Goal: Task Accomplishment & Management: Complete application form

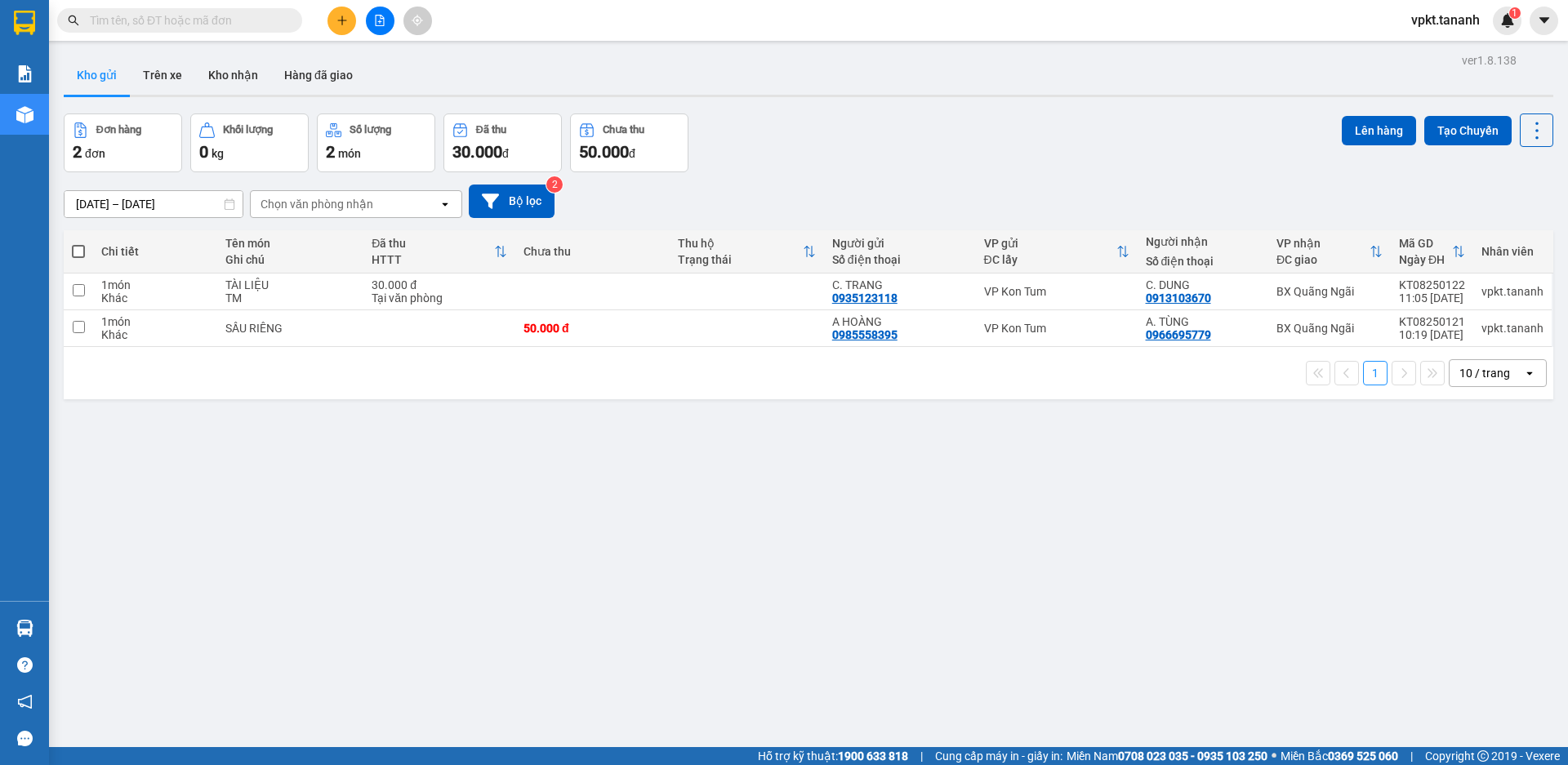
click at [451, 45] on main "ver 1.8.138 Kho gửi Trên xe Kho nhận Hàng đã giao Đơn hàng 2 đơn Khối lượng 0 k…" at bounding box center [784, 373] width 1568 height 747
click at [560, 83] on div "Kho gửi Trên xe Kho nhận Hàng đã giao" at bounding box center [808, 77] width 1490 height 43
click at [349, 23] on button at bounding box center [342, 21] width 28 height 28
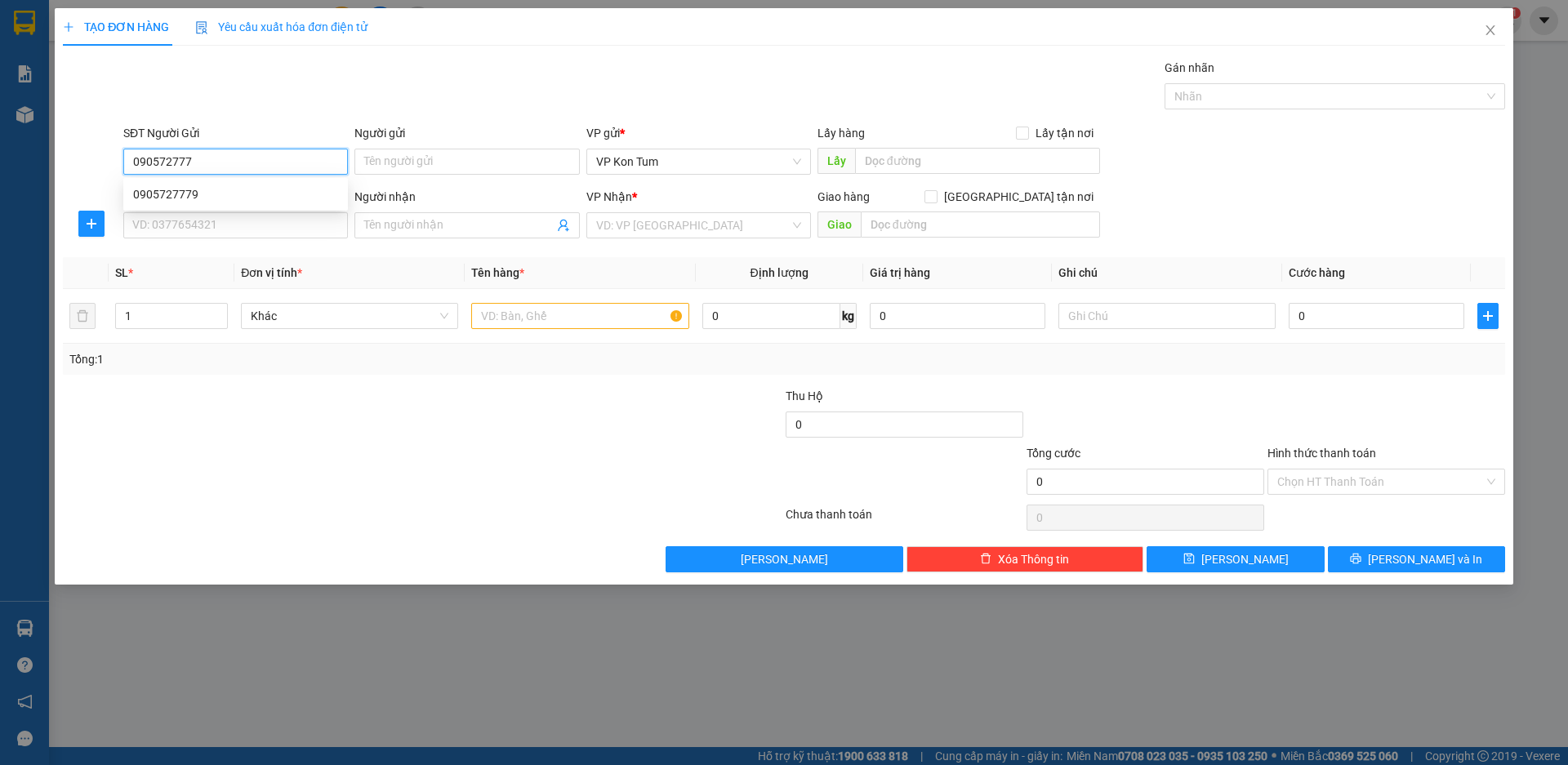
type input "0905727779"
click at [194, 186] on div "0905727779" at bounding box center [236, 194] width 205 height 18
type input "0972423379"
type input "MỢ SÁU"
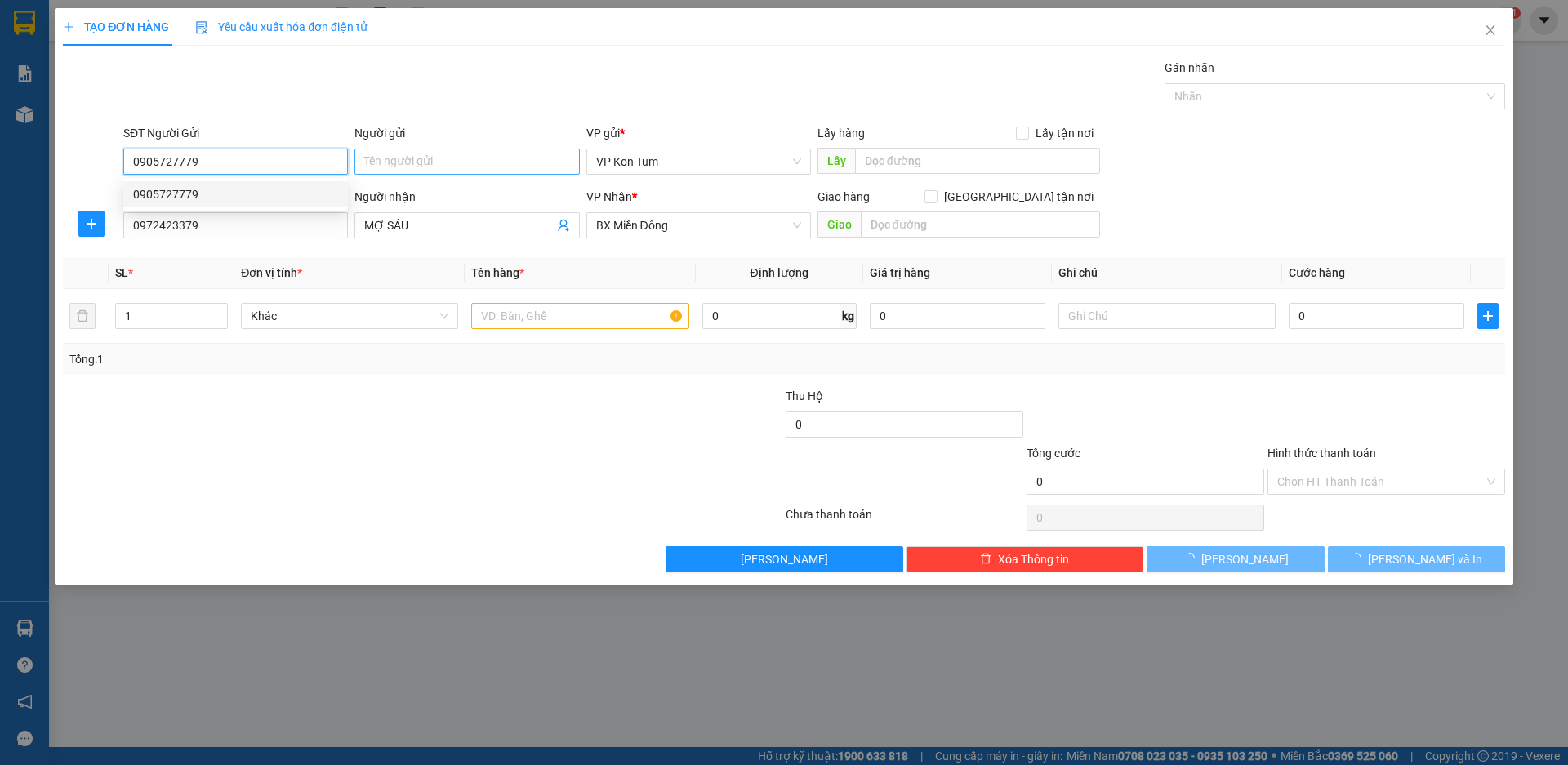
type input "70.000"
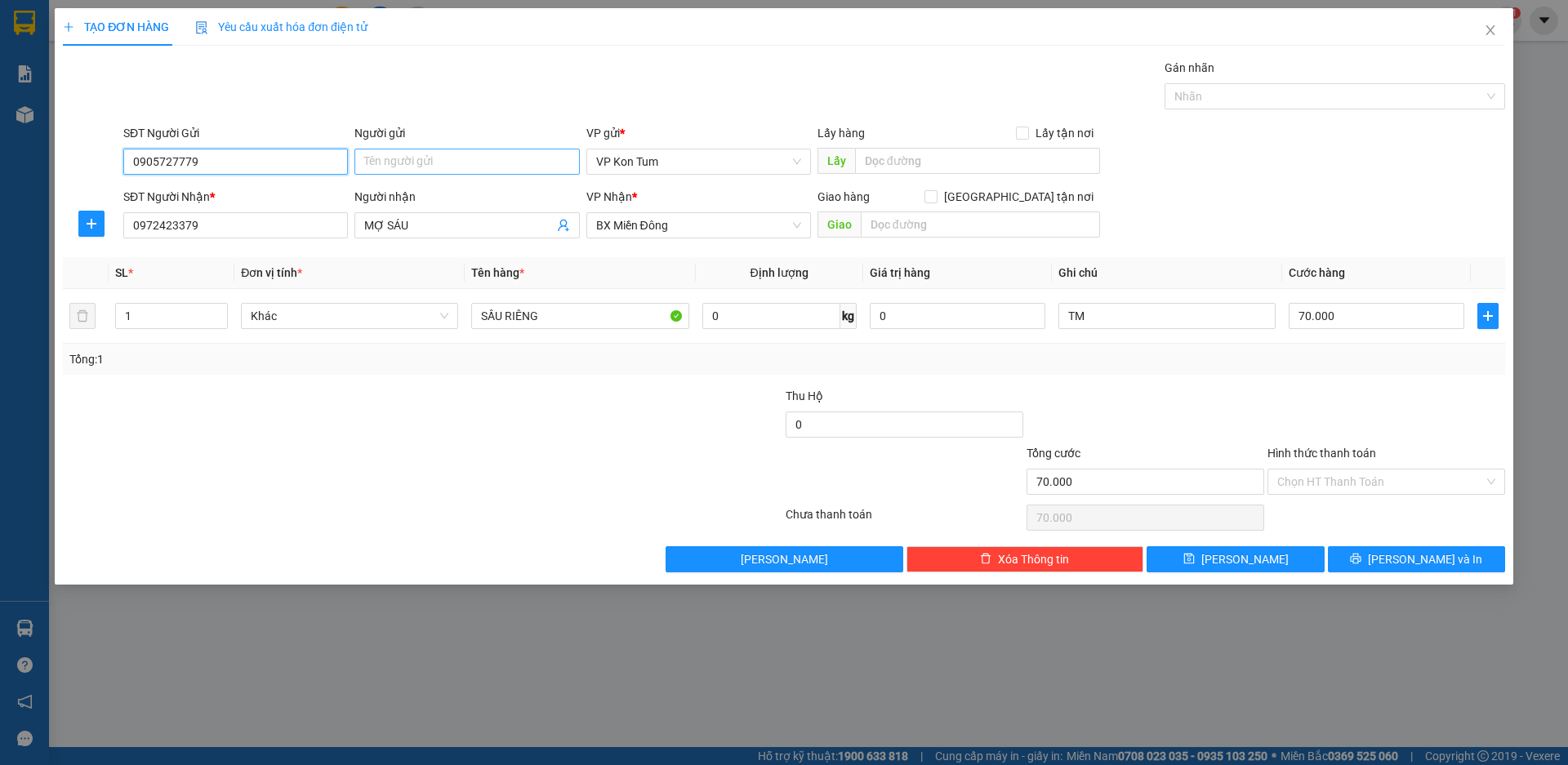
type input "0905727779"
click at [397, 170] on input "Người gửi" at bounding box center [466, 162] width 225 height 26
type input "C PHƯỢNG"
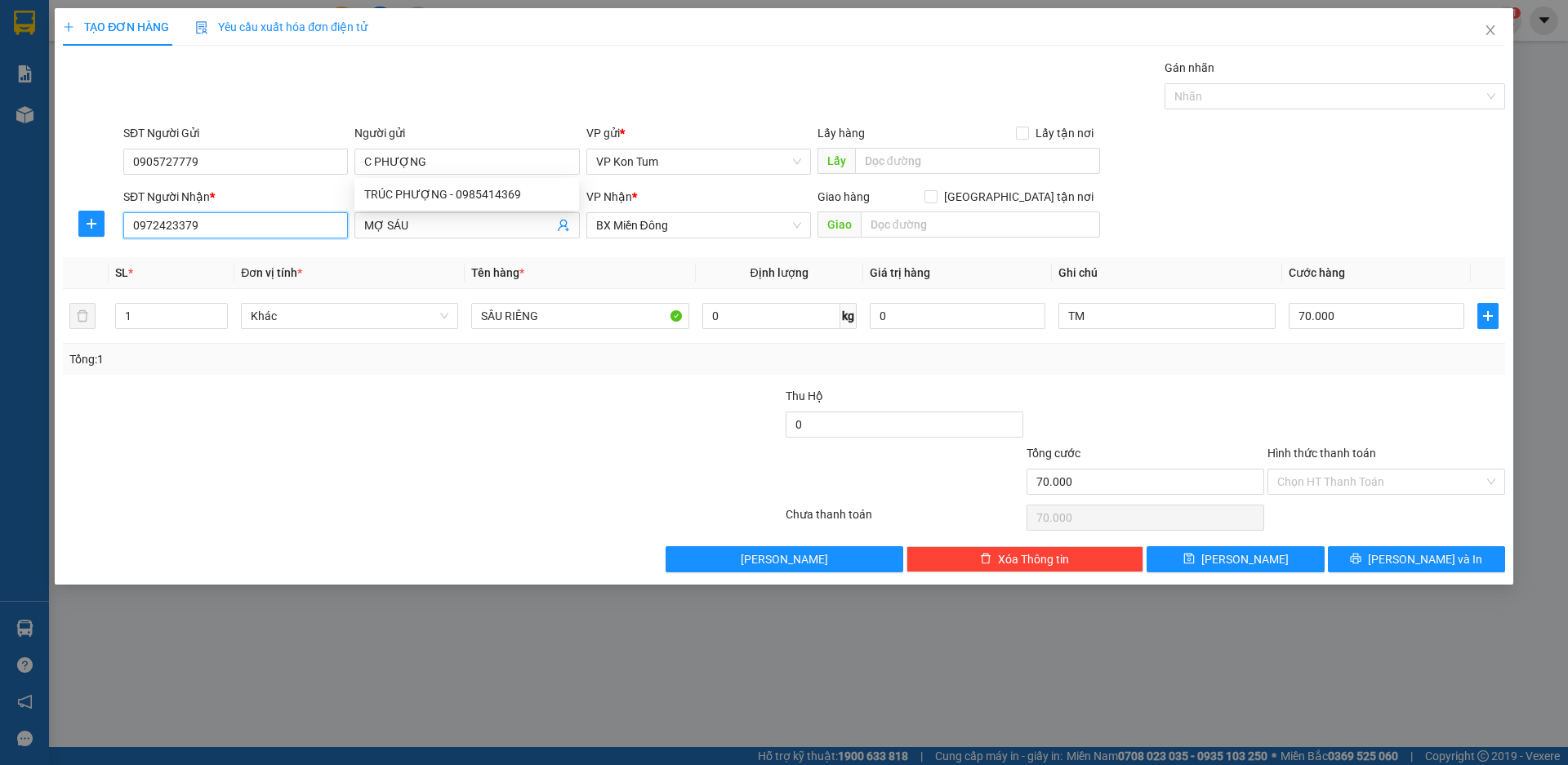
drag, startPoint x: 250, startPoint y: 228, endPoint x: 66, endPoint y: 219, distance: 184.2
click at [66, 219] on div "SĐT Người Nhận * 0972423379 0972423379 Người nhận MỢ SÁU VP Nhận * BX Miền Đông…" at bounding box center [784, 216] width 1446 height 57
type input "0914180380"
drag, startPoint x: 630, startPoint y: 129, endPoint x: 617, endPoint y: 130, distance: 13.0
click at [617, 130] on div "Transit Pickup Surcharge Ids Transit Deliver Surcharge Ids Transit Deliver Surc…" at bounding box center [784, 315] width 1442 height 514
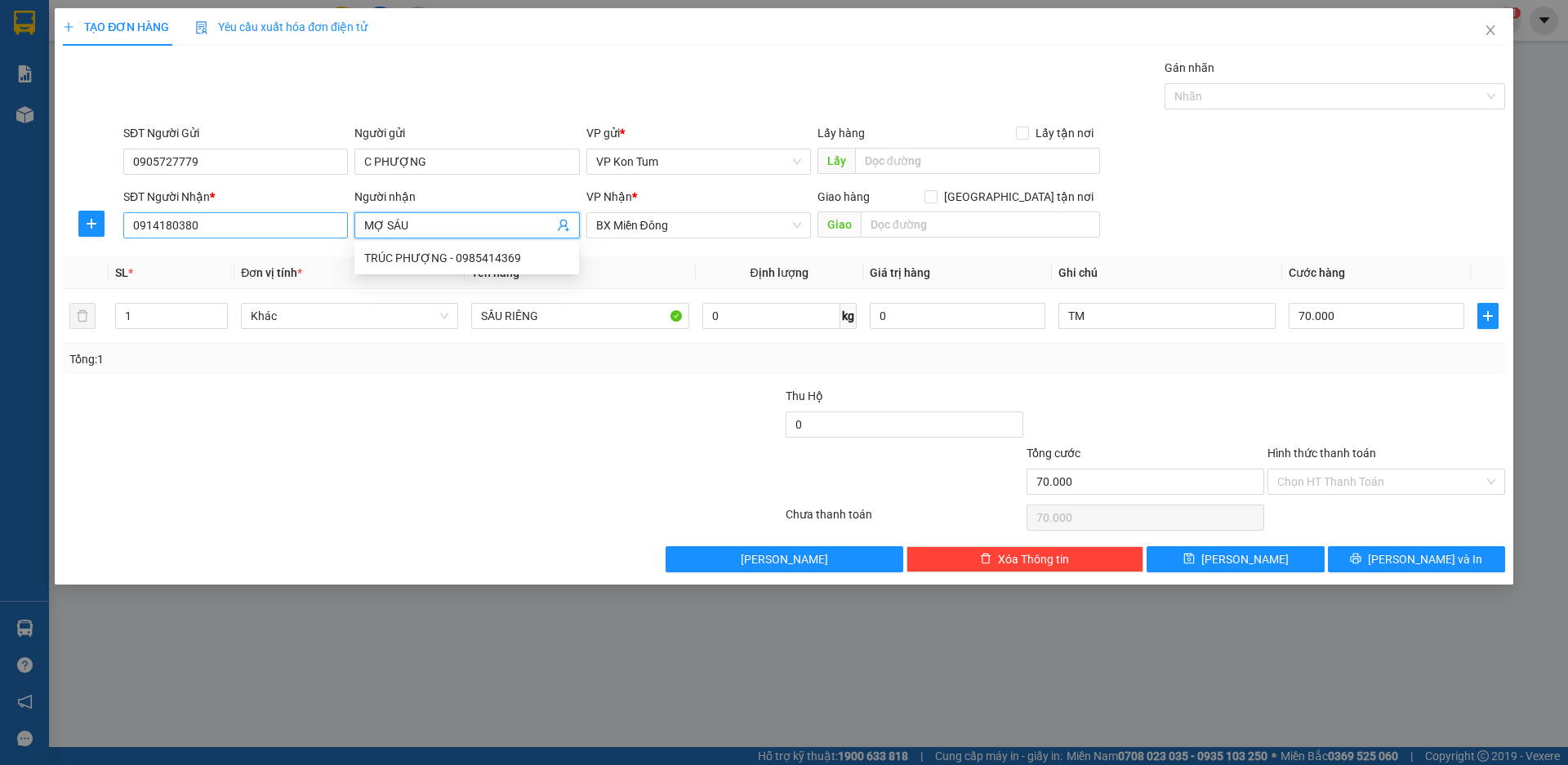
drag, startPoint x: 457, startPoint y: 237, endPoint x: 329, endPoint y: 232, distance: 128.1
click at [329, 232] on div "SĐT Người Nhận * 0914180380 Người nhận MỢ SÁU VP Nhận * BX Miền Đông Giao hàng …" at bounding box center [814, 216] width 1388 height 57
type input "M"
click at [670, 219] on span "BX Miền Đông" at bounding box center [699, 225] width 205 height 24
type input "C PHƯƠNG"
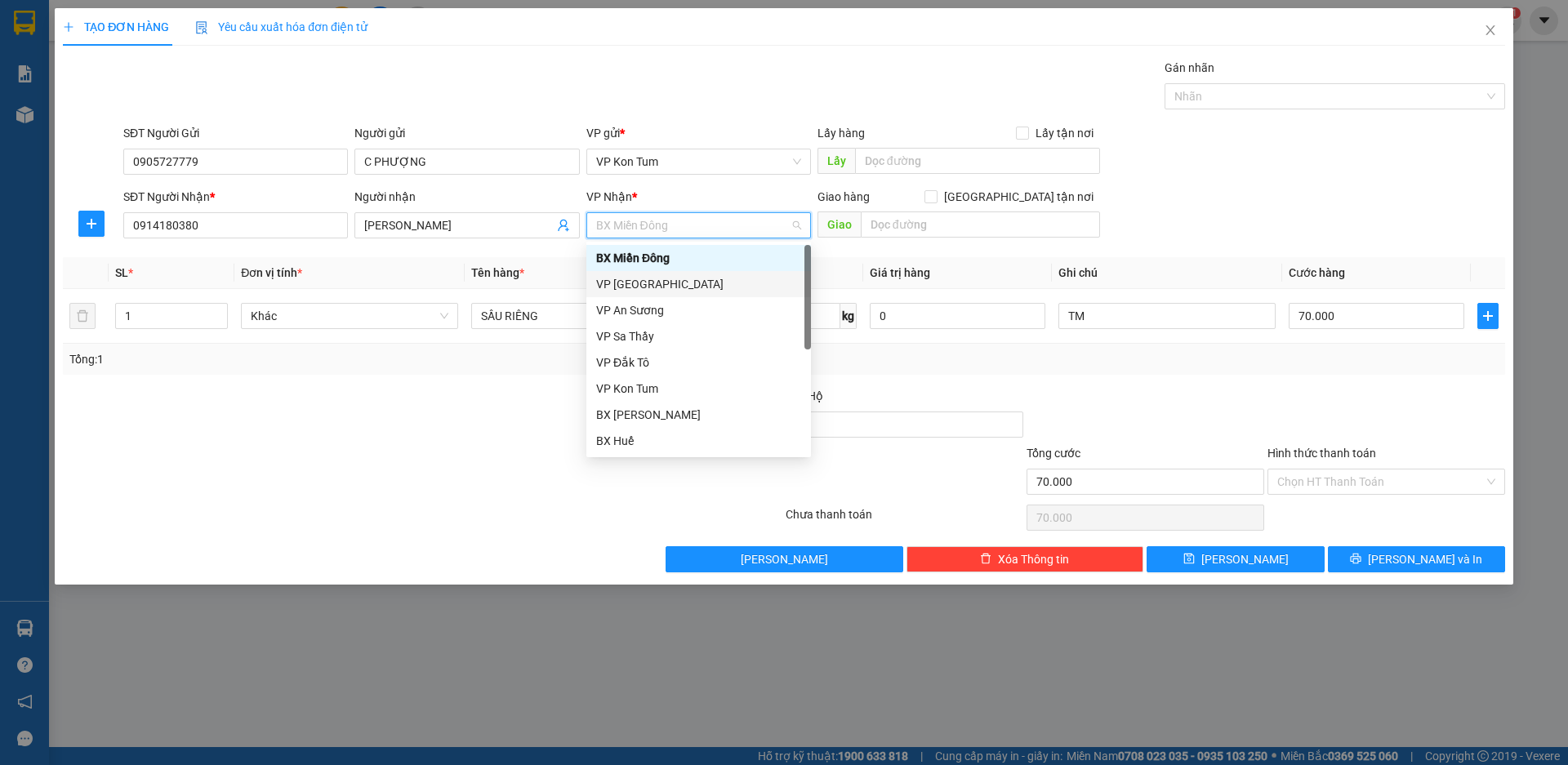
click at [658, 285] on div "VP Đà Nẵng" at bounding box center [699, 284] width 205 height 18
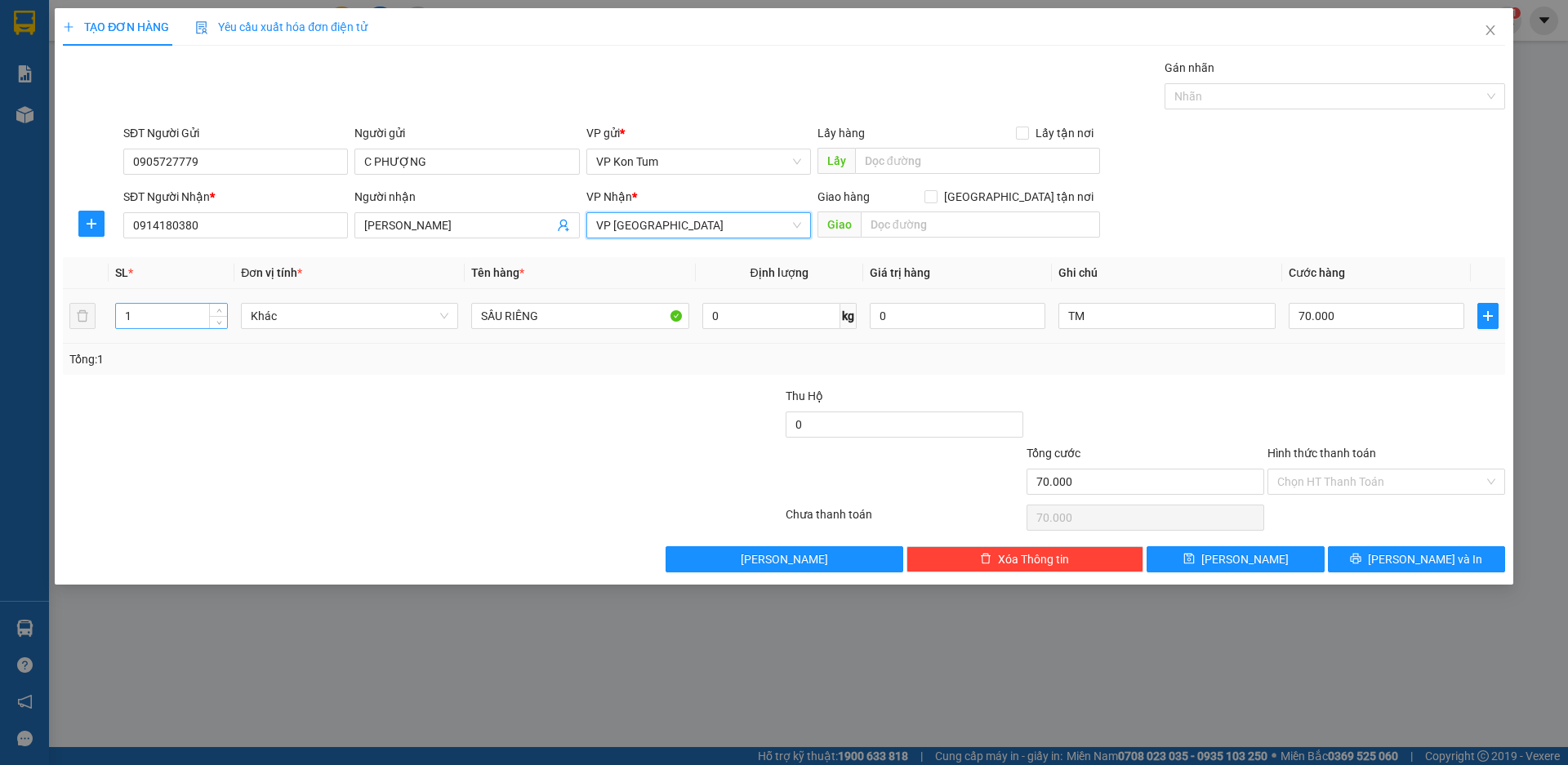
click at [184, 319] on input "1" at bounding box center [171, 316] width 111 height 24
type input "2"
click at [221, 310] on icon "up" at bounding box center [219, 312] width 6 height 6
click at [277, 361] on div "Tổng: 2" at bounding box center [337, 359] width 536 height 18
click at [1335, 318] on input "70.000" at bounding box center [1377, 316] width 176 height 26
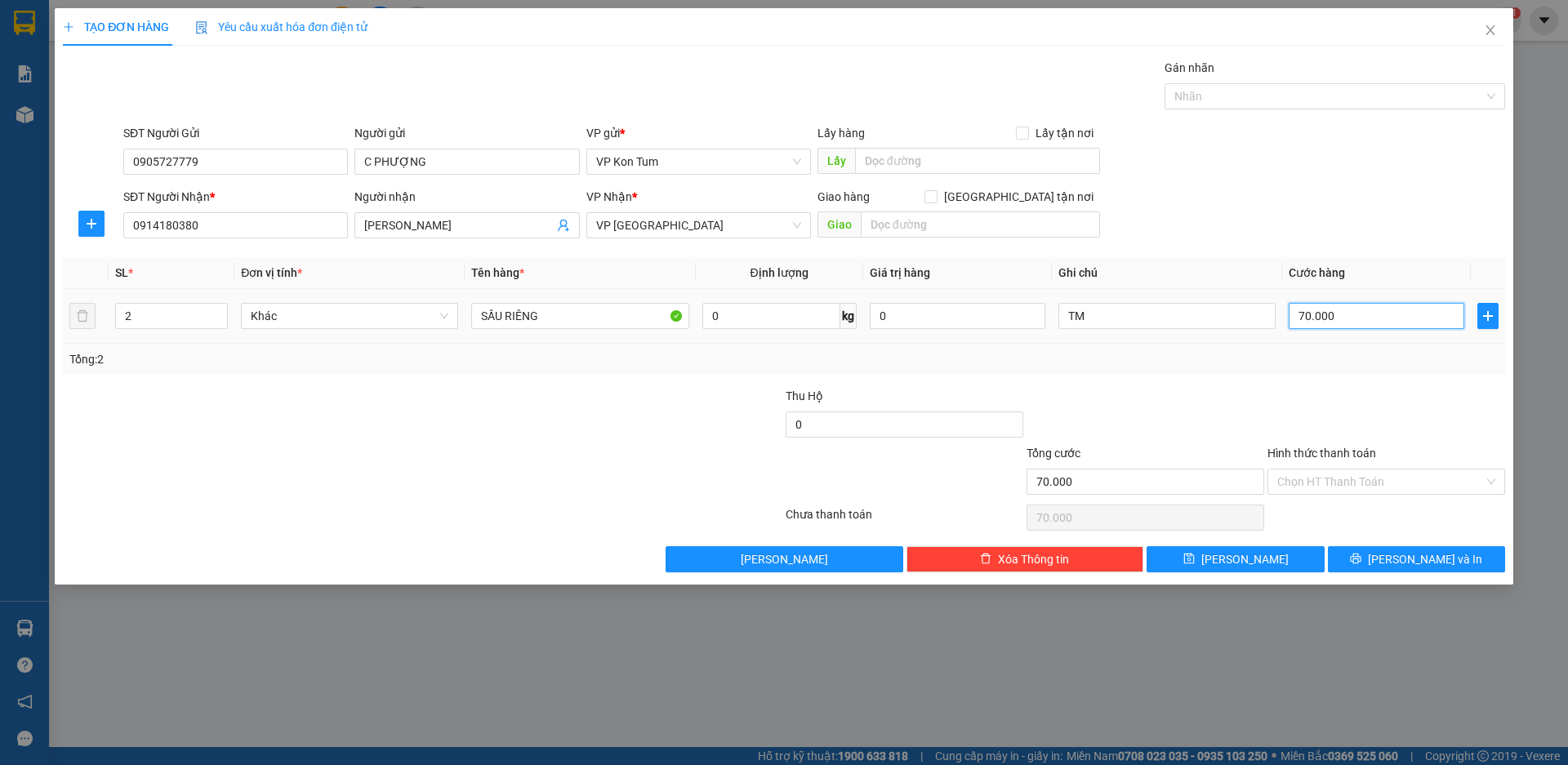
type input "0"
drag, startPoint x: 1333, startPoint y: 316, endPoint x: 1255, endPoint y: 323, distance: 78.3
click at [1255, 323] on tr "2 Khác SẦU RIÊNG 0 kg 0 TM 0" at bounding box center [784, 317] width 1442 height 55
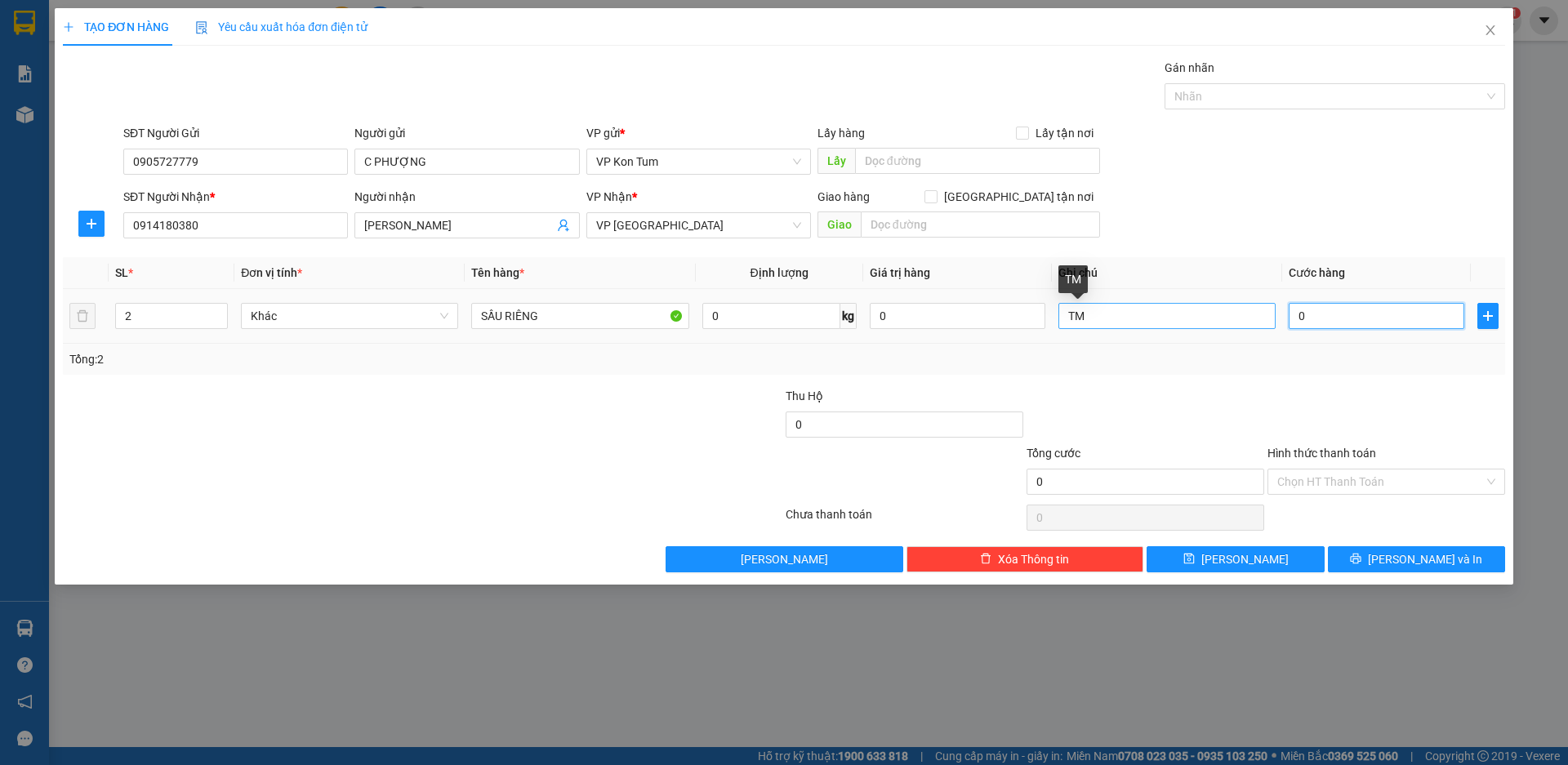
type input "1"
type input "17"
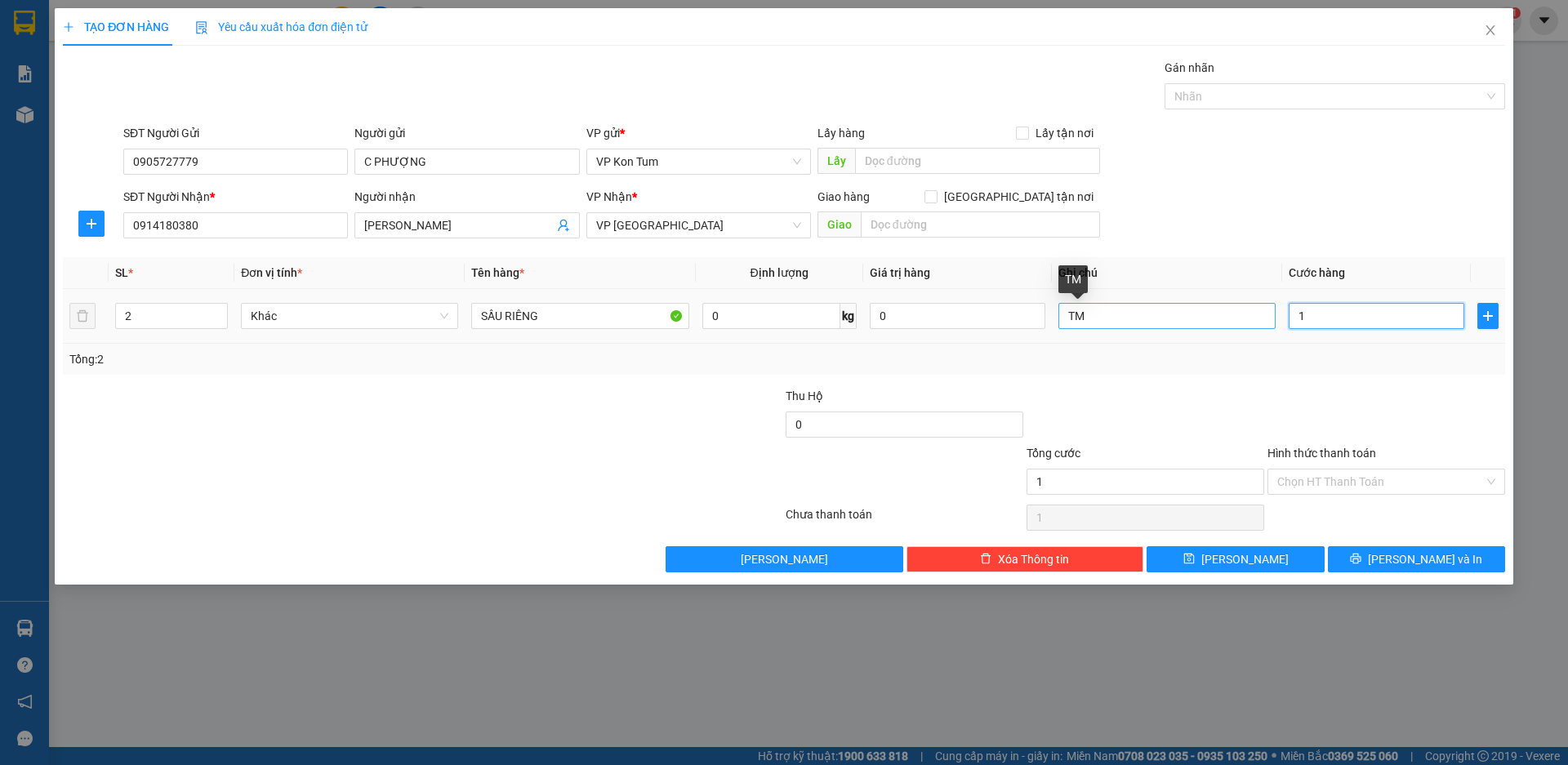
type input "17"
type input "170"
type input "1.700"
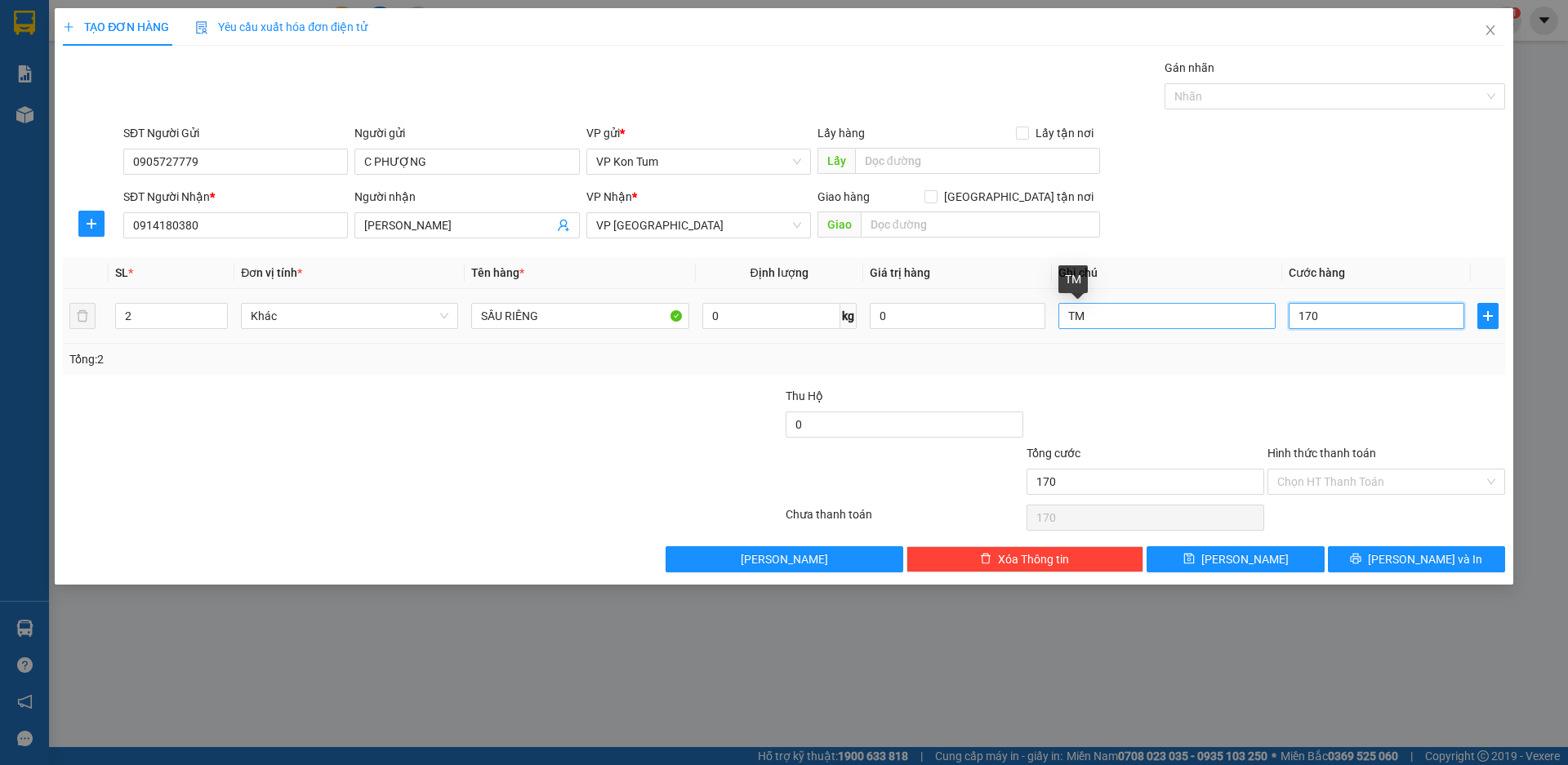
type input "1.700"
type input "17.000"
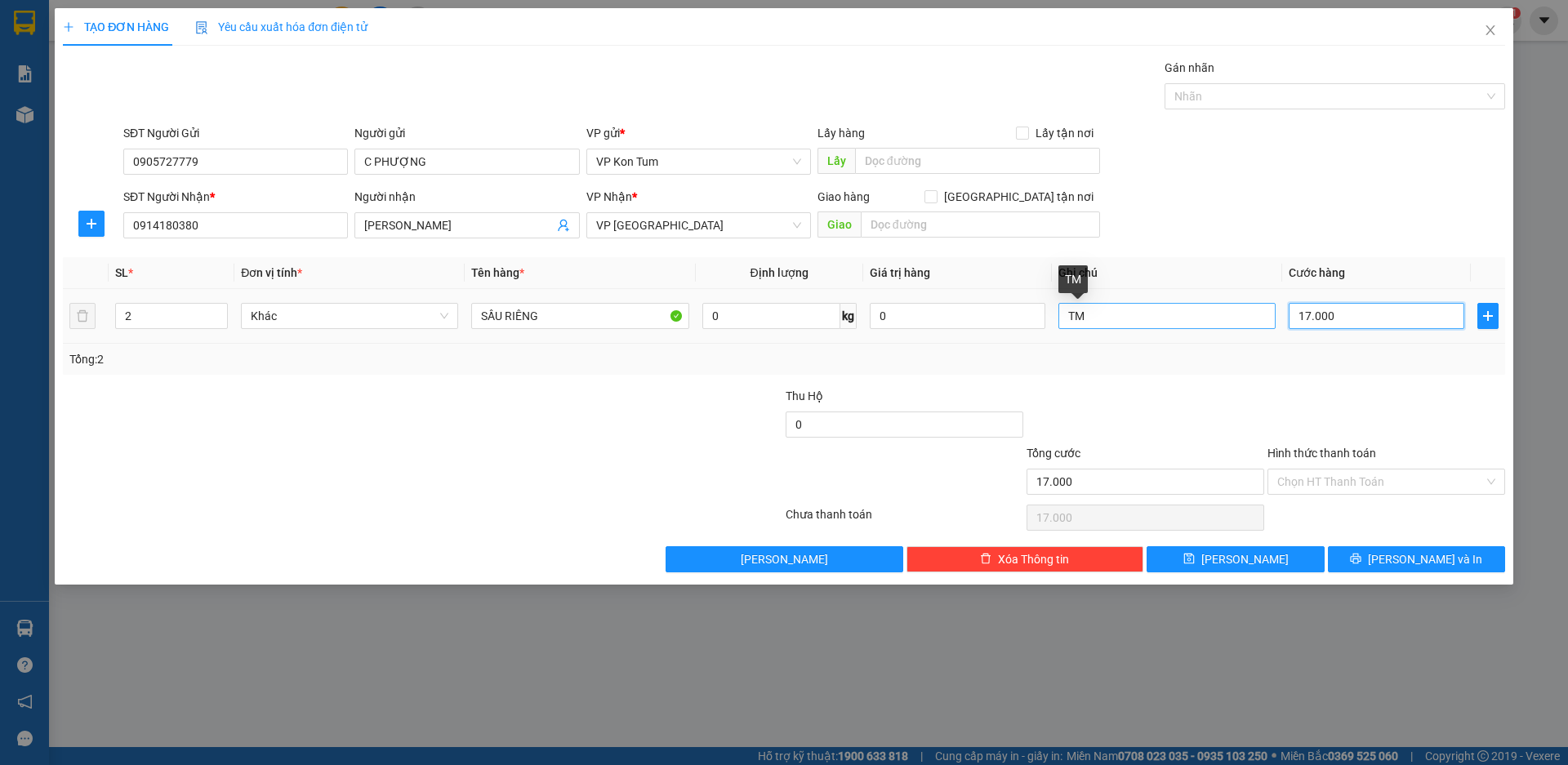
type input "170.000"
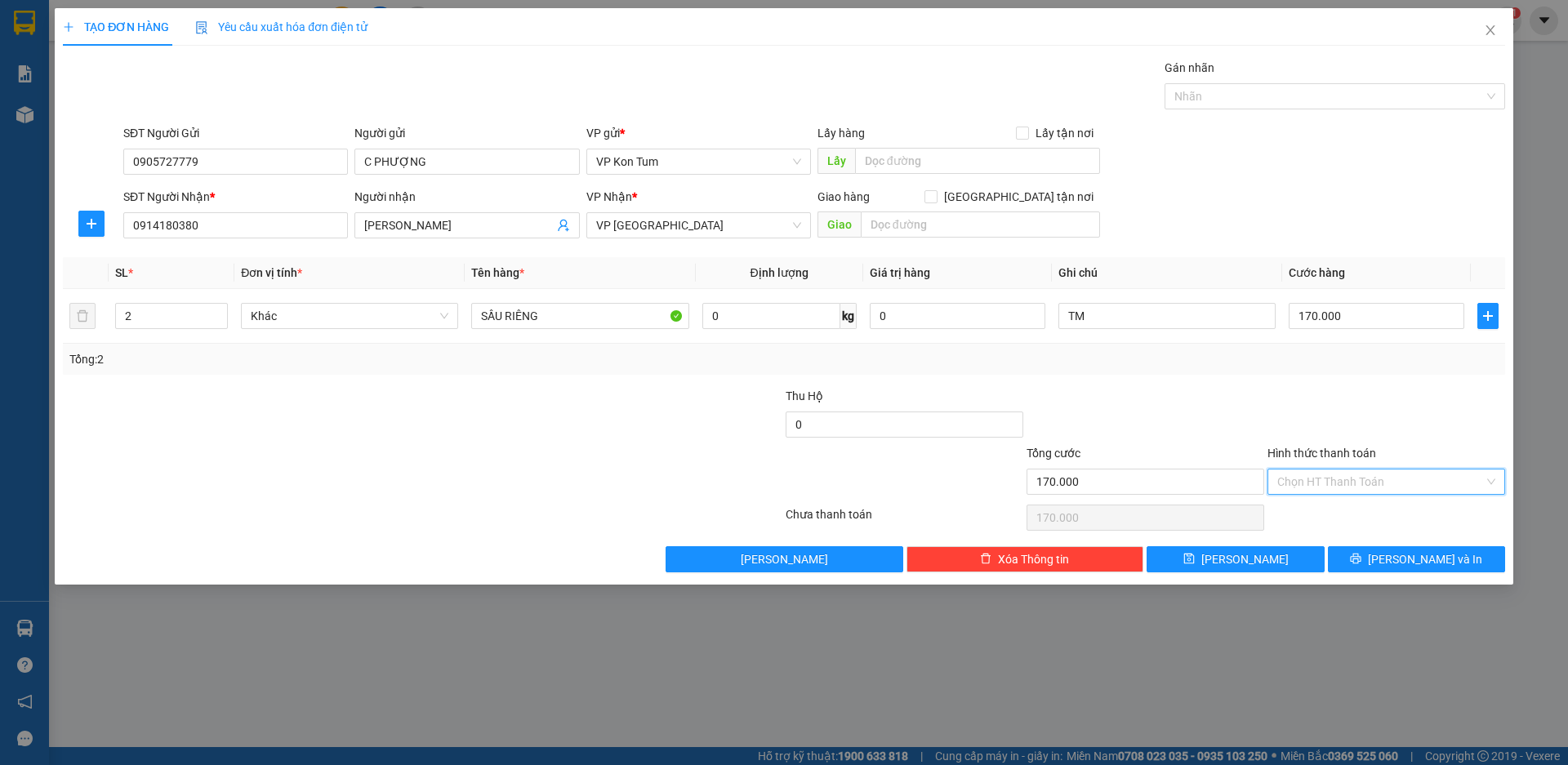
click at [1318, 474] on input "Hình thức thanh toán" at bounding box center [1380, 482] width 207 height 24
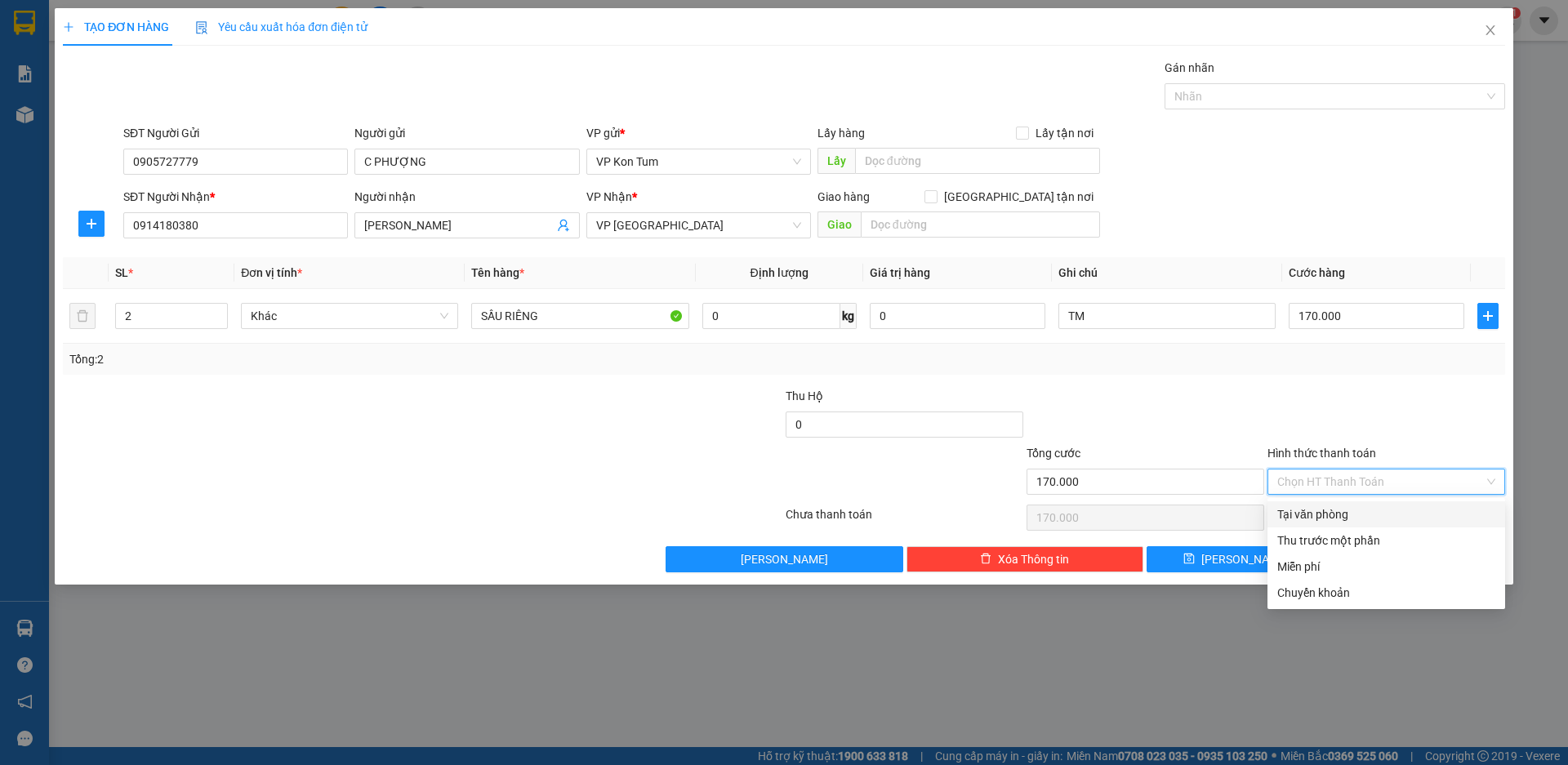
click at [1315, 511] on div "Tại văn phòng" at bounding box center [1386, 514] width 218 height 18
type input "0"
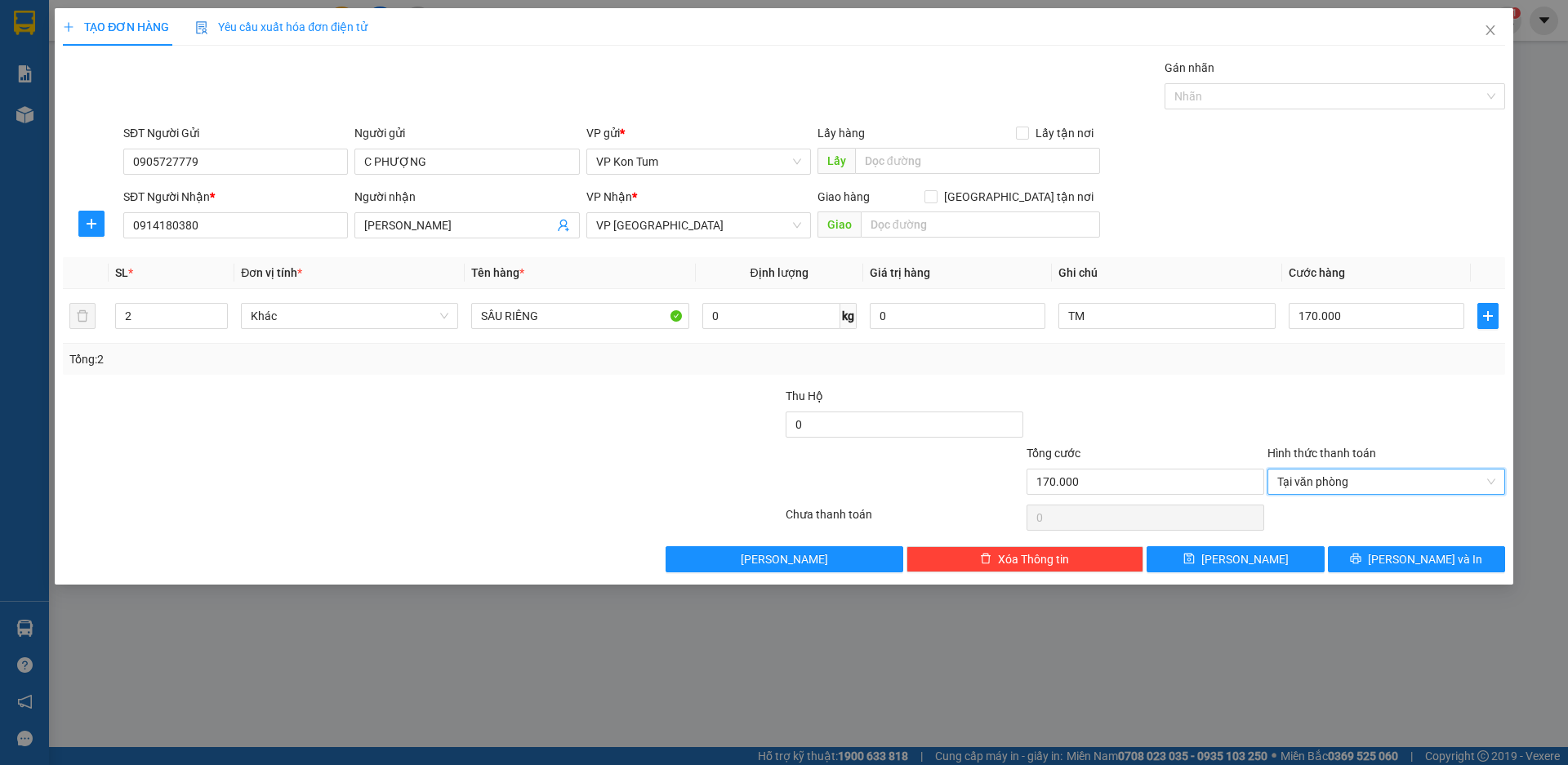
click at [1209, 423] on div at bounding box center [1145, 416] width 241 height 57
click at [1267, 550] on button "Lưu" at bounding box center [1235, 559] width 177 height 26
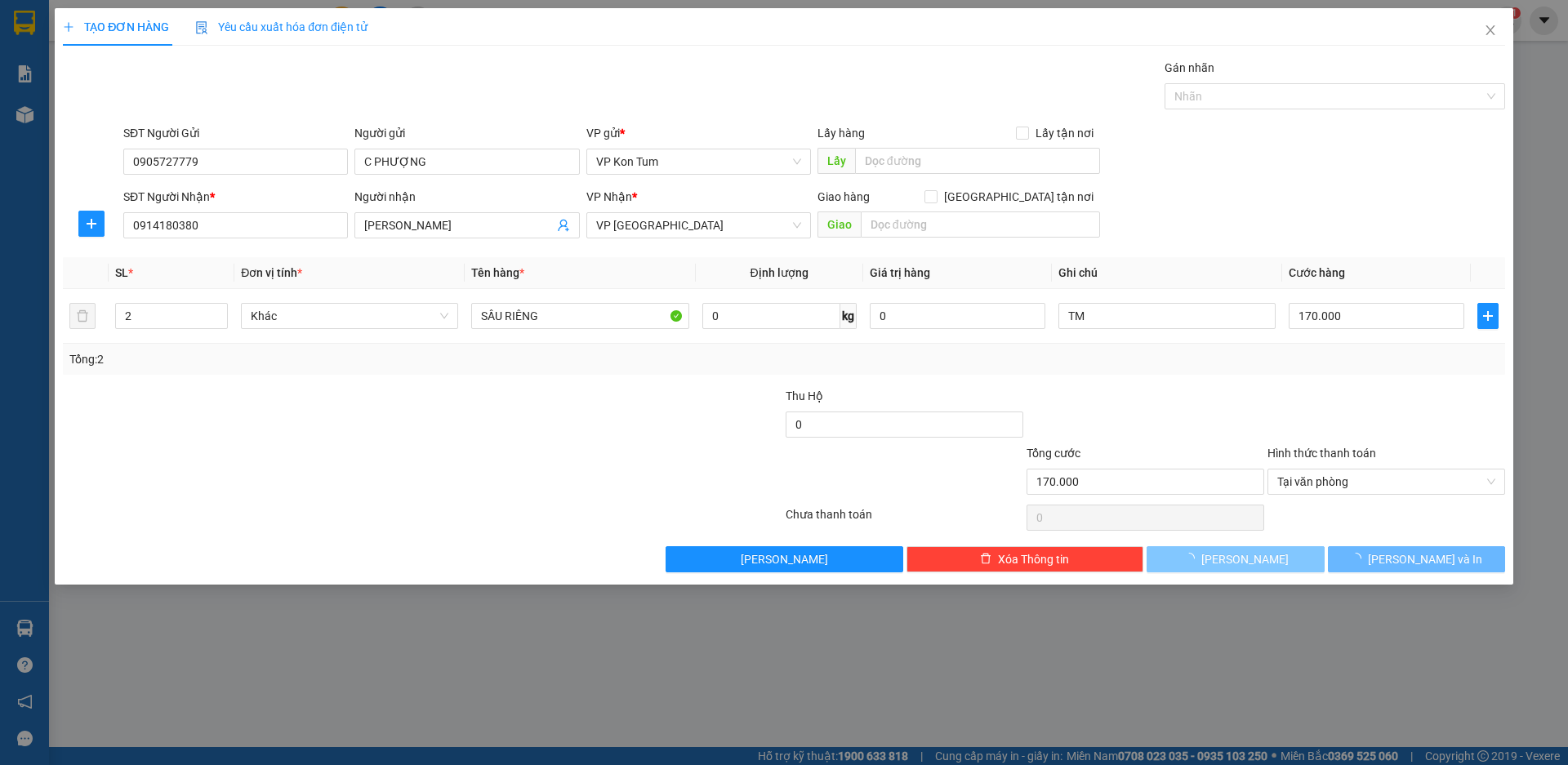
type input "0"
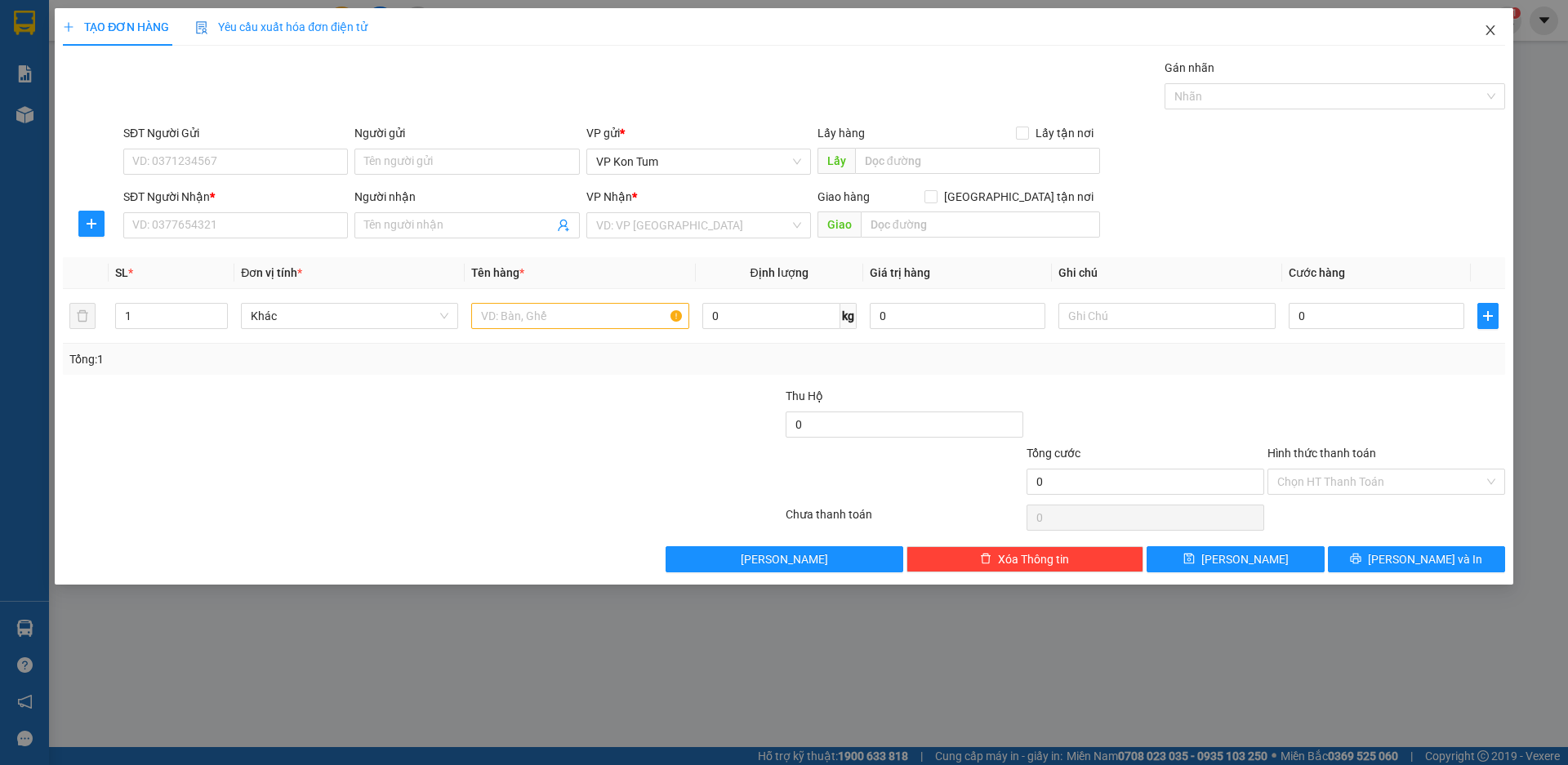
click at [1497, 27] on icon "close" at bounding box center [1490, 30] width 13 height 13
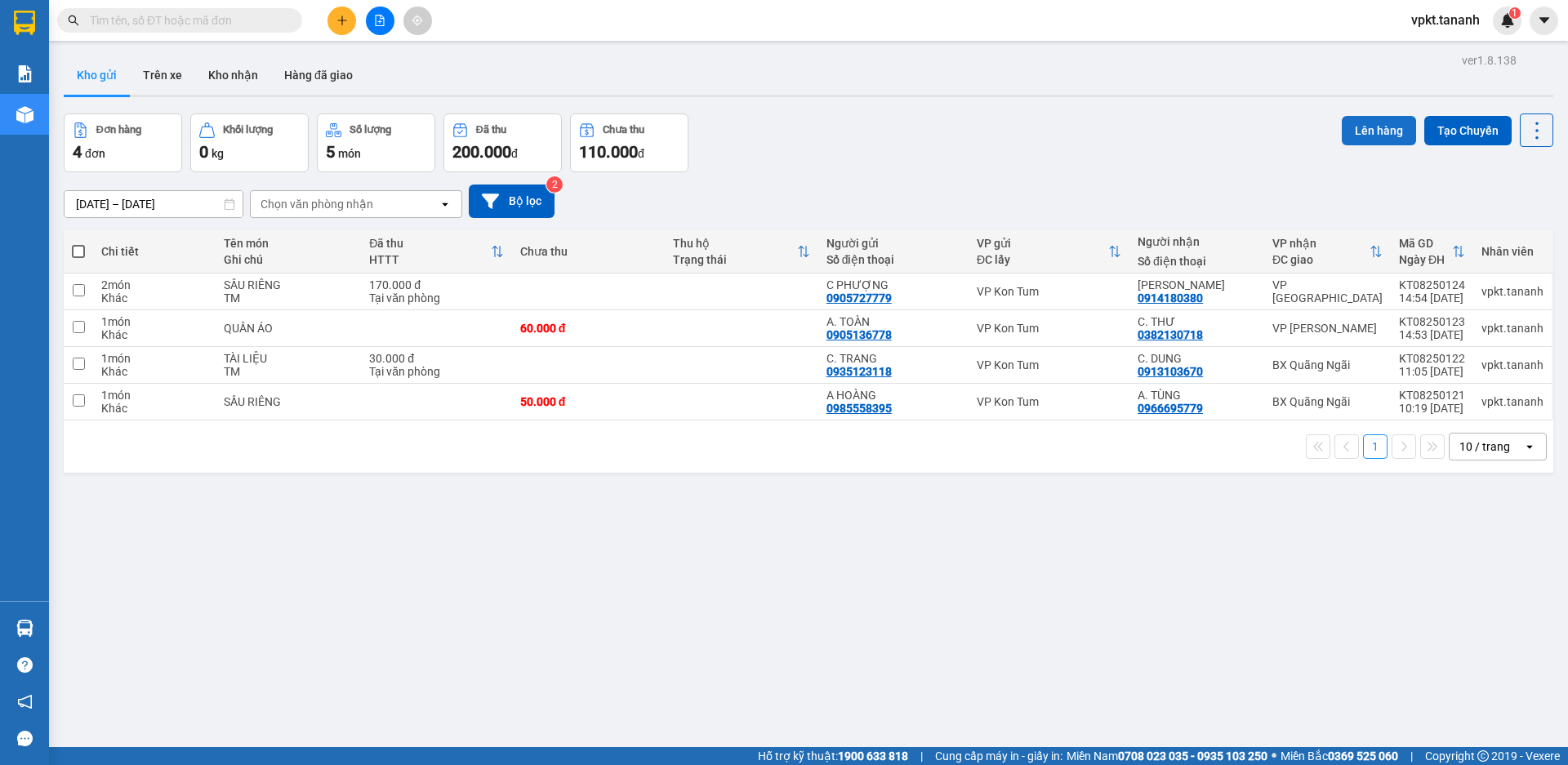
click at [1344, 130] on button "Lên hàng" at bounding box center [1379, 131] width 74 height 29
click at [75, 286] on input "checkbox" at bounding box center [78, 290] width 12 height 12
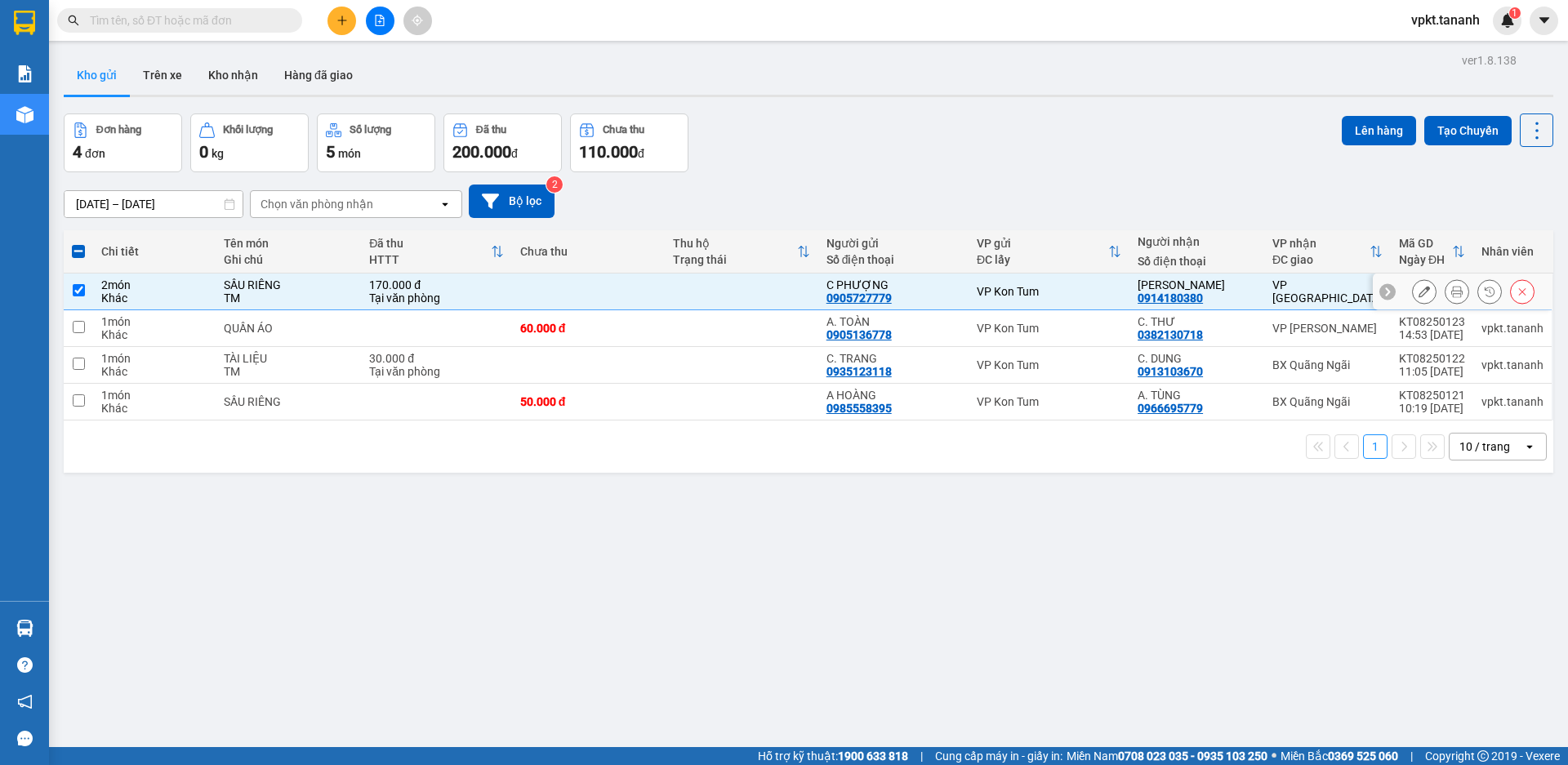
click at [77, 286] on input "checkbox" at bounding box center [78, 290] width 12 height 12
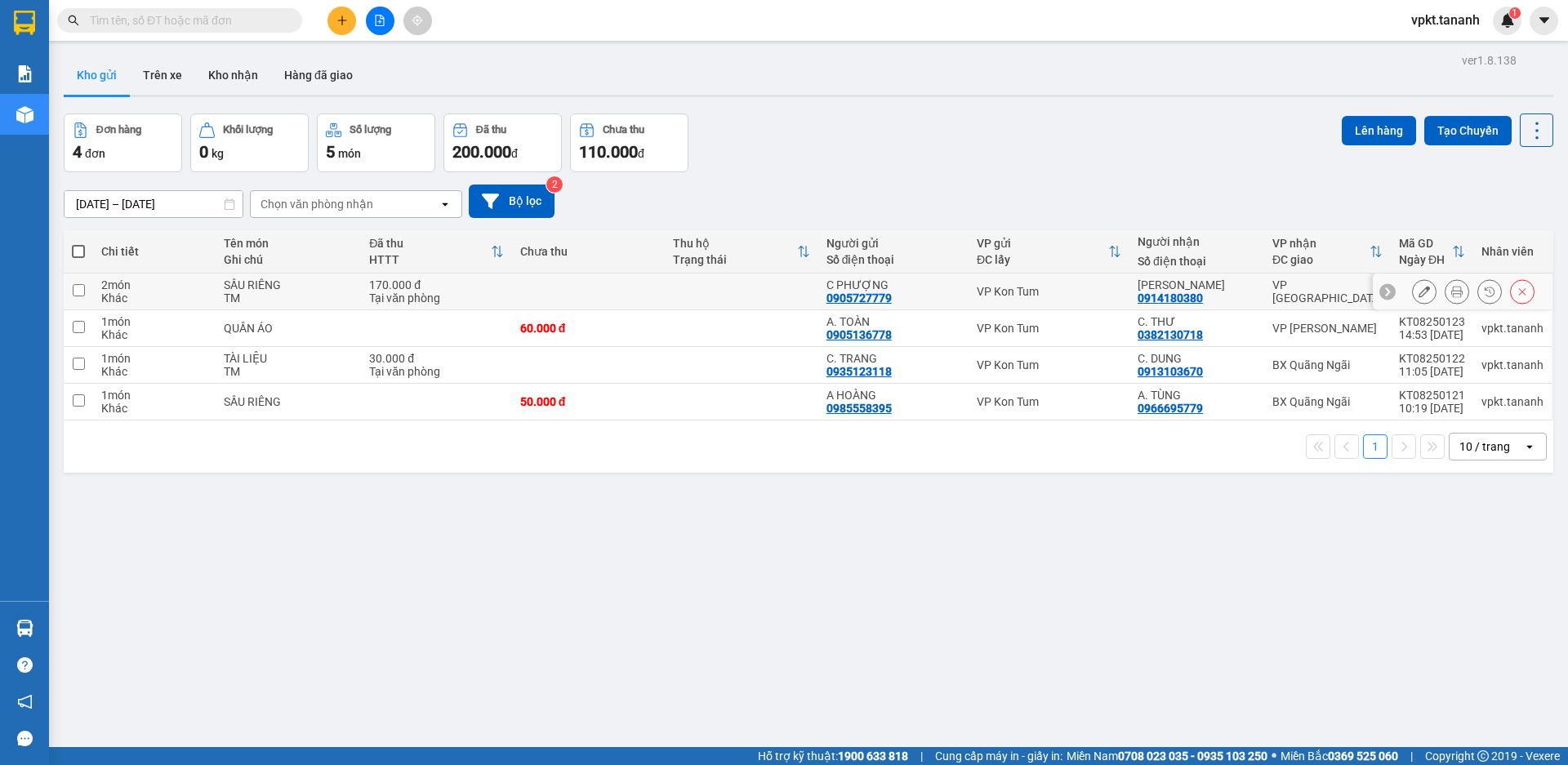
click at [79, 292] on input "checkbox" at bounding box center [78, 290] width 12 height 12
checkbox input "true"
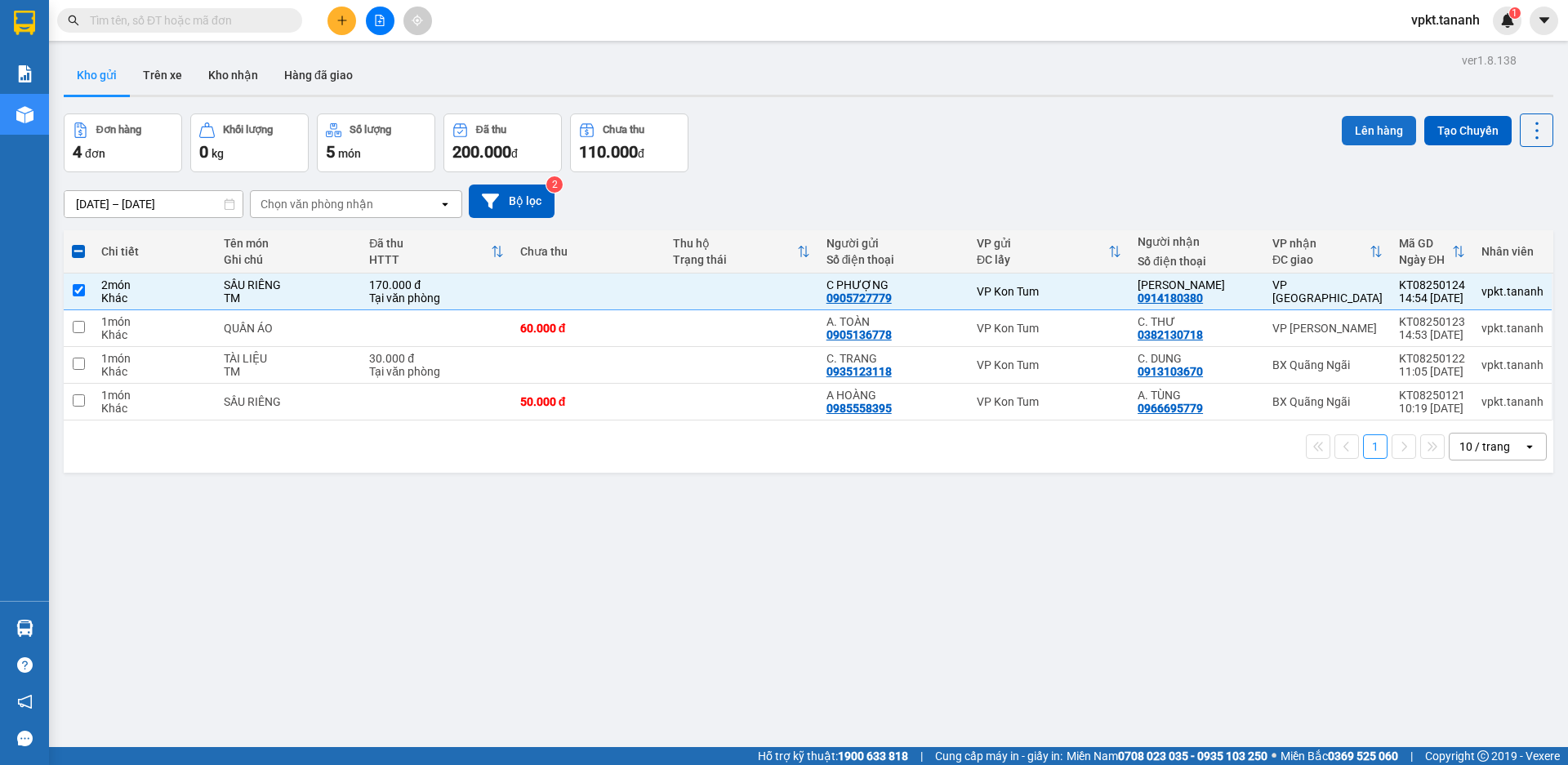
click at [1354, 137] on button "Lên hàng" at bounding box center [1379, 131] width 74 height 29
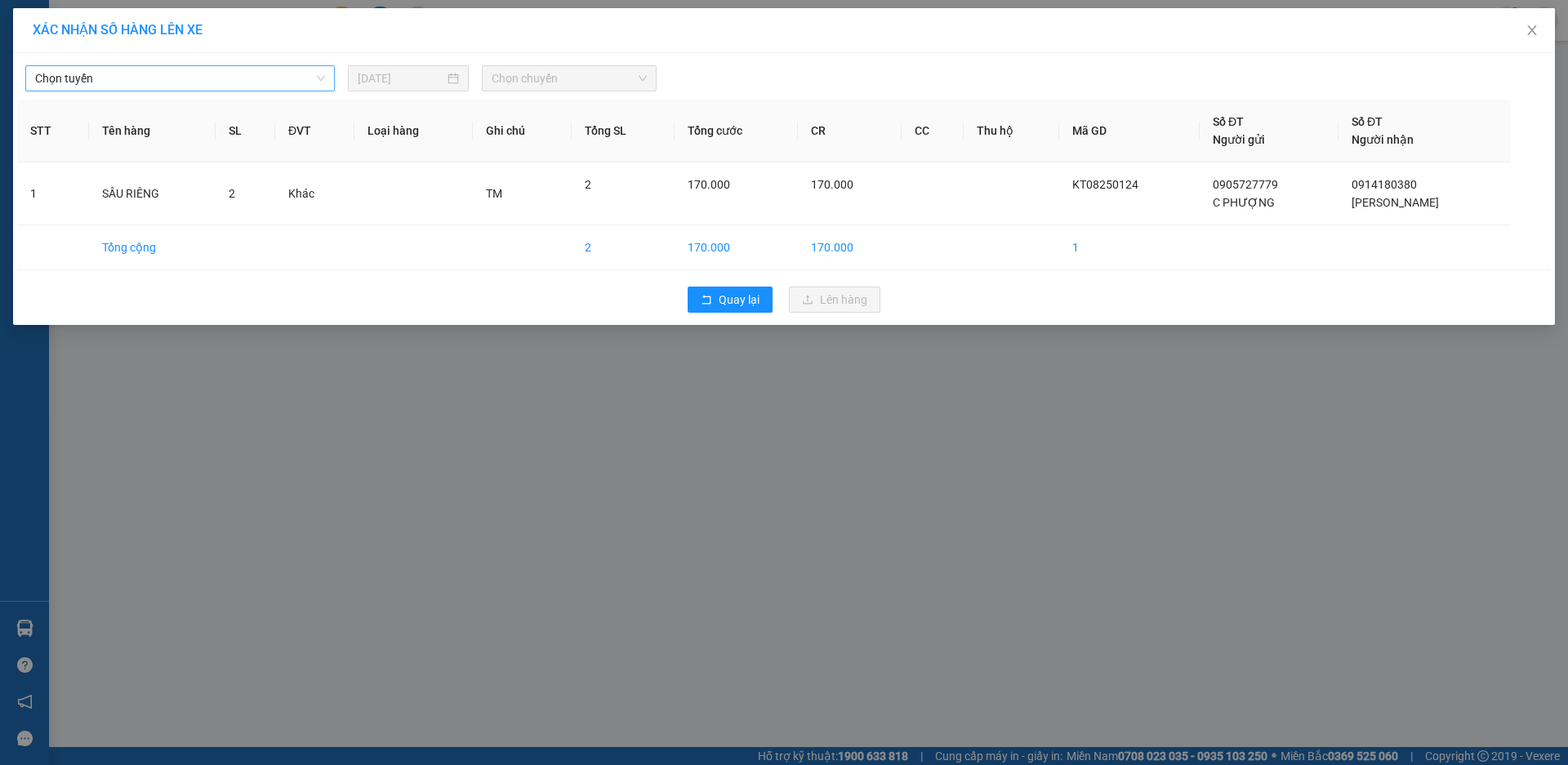
click at [301, 79] on span "Chọn tuyến" at bounding box center [180, 78] width 290 height 24
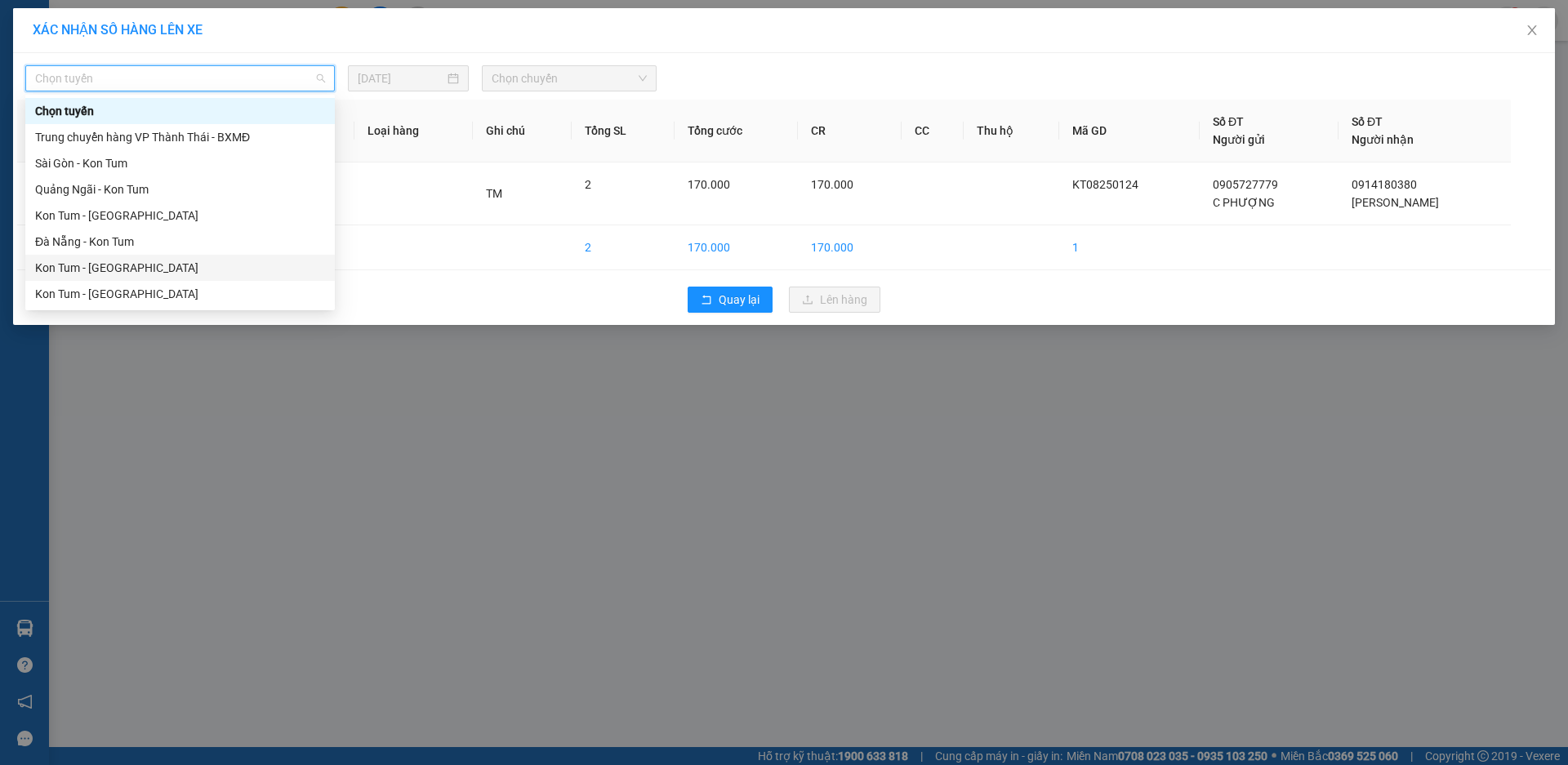
click at [128, 270] on div "Kon Tum - Đà Nẵng" at bounding box center [180, 268] width 290 height 18
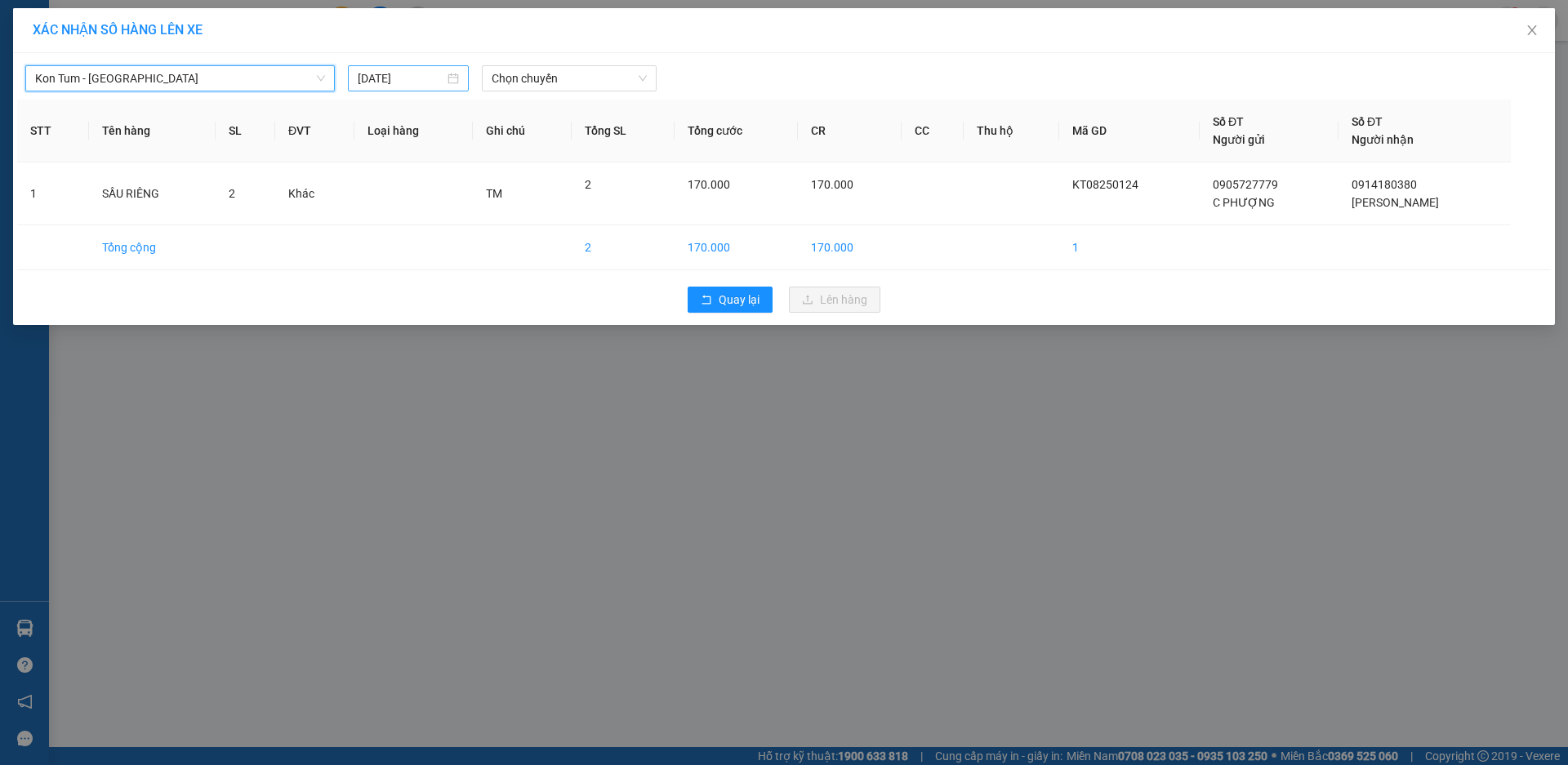
click at [451, 85] on div "14/08/2025" at bounding box center [409, 78] width 102 height 18
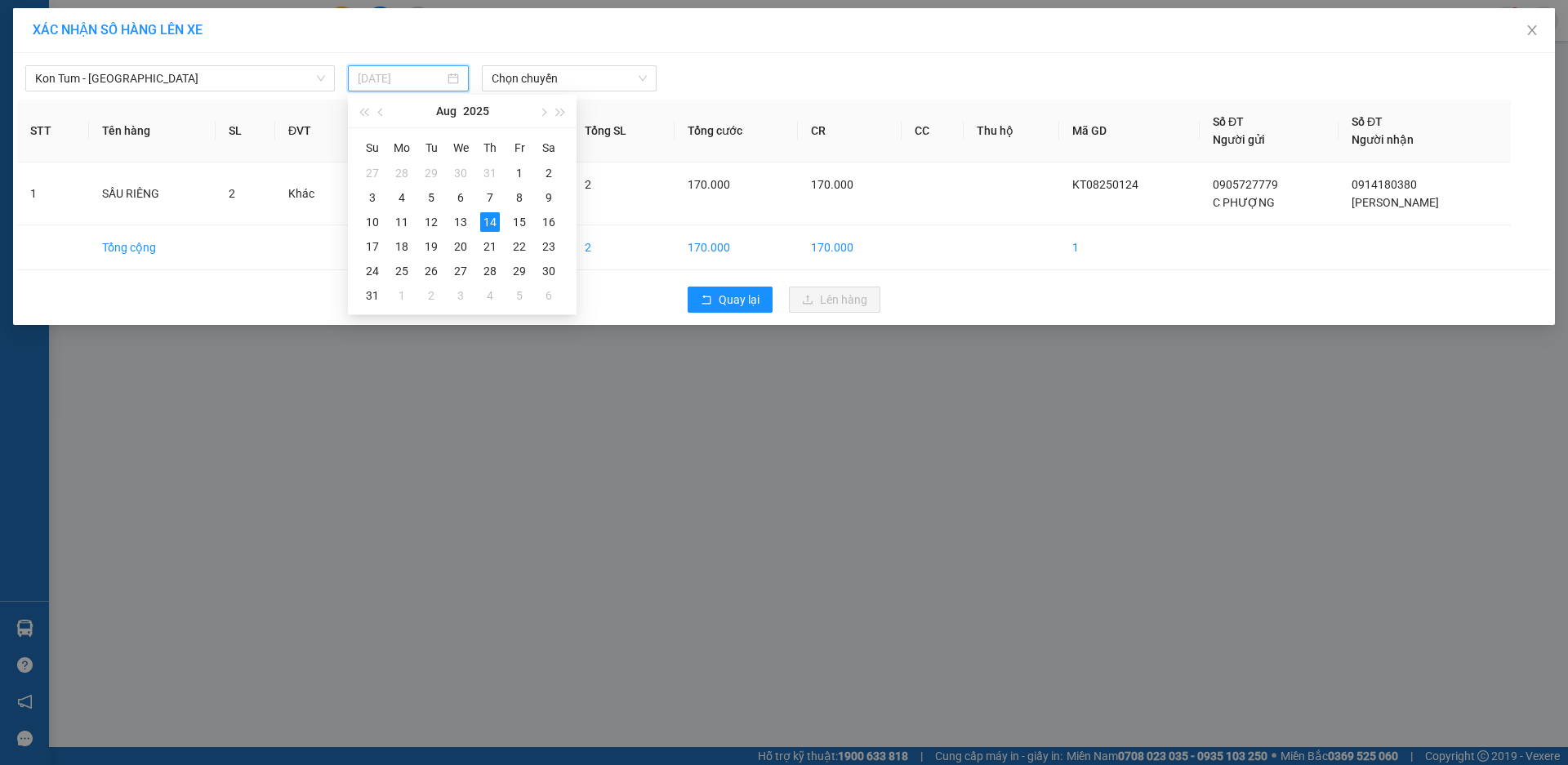
type input "14/08/2025"
click at [575, 71] on span "Chọn chuyến" at bounding box center [569, 78] width 155 height 24
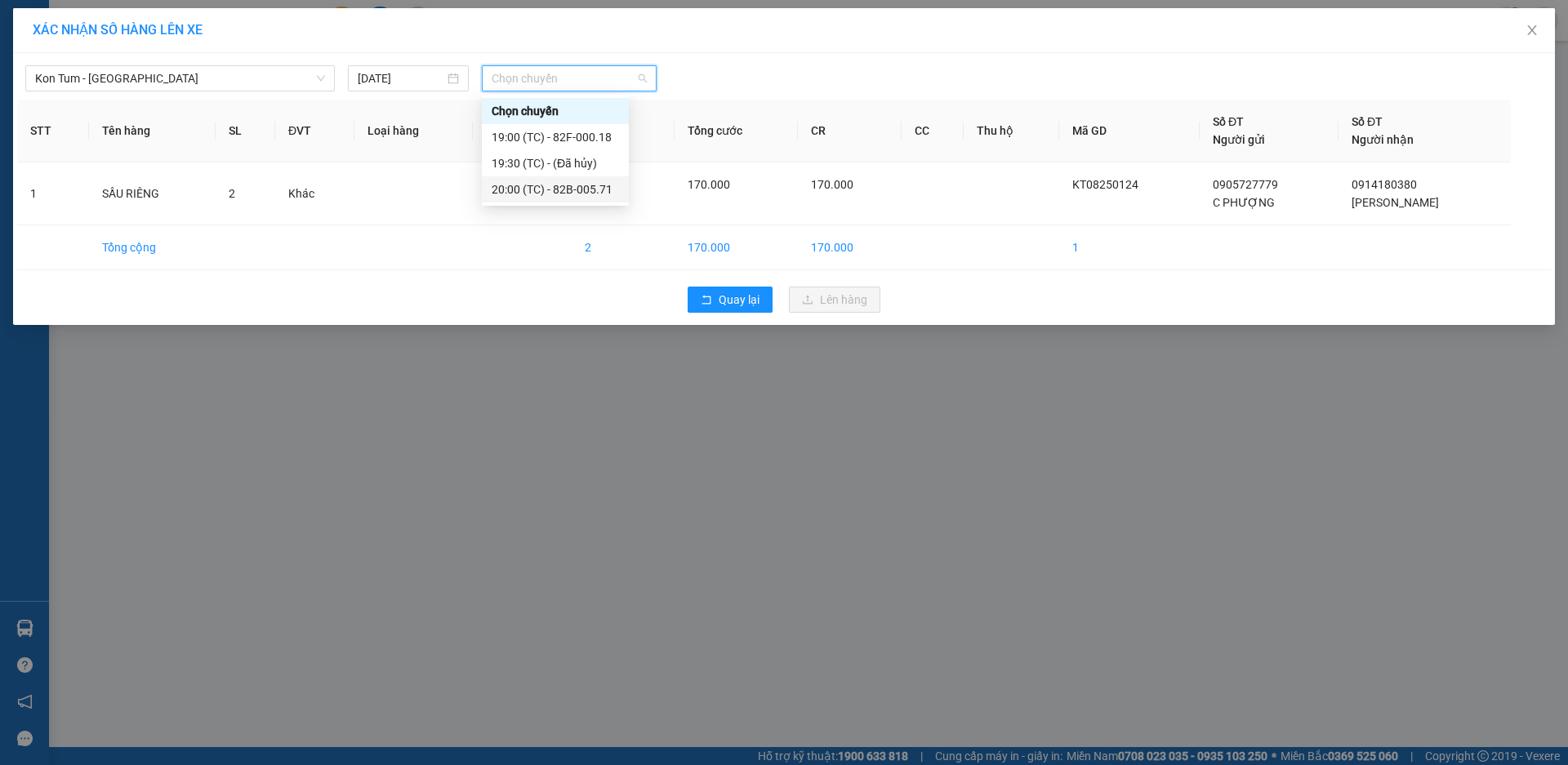
click at [576, 188] on div "20:00 (TC) - 82B-005.71" at bounding box center [555, 189] width 127 height 18
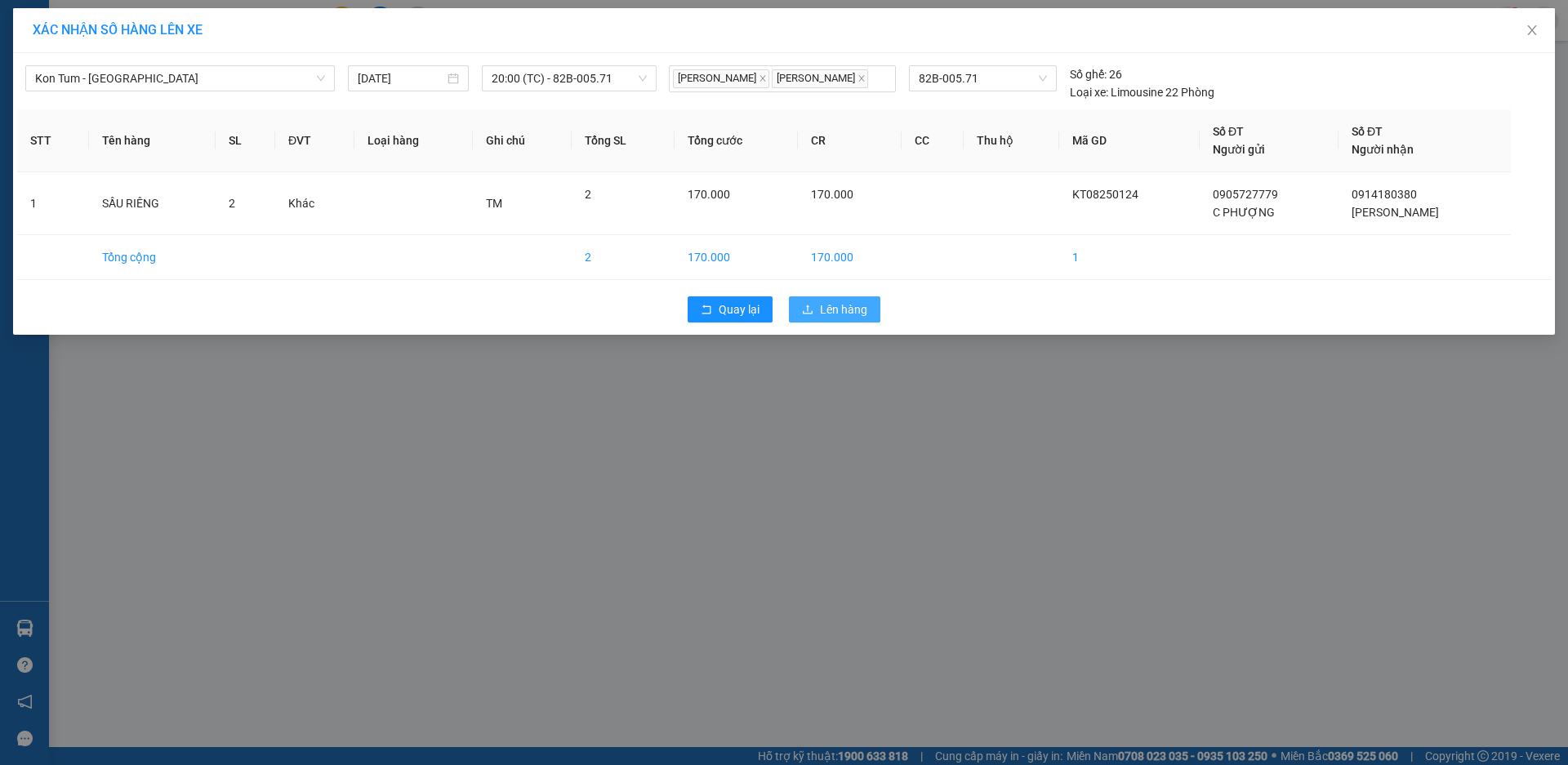
click at [828, 318] on span "Lên hàng" at bounding box center [843, 309] width 47 height 18
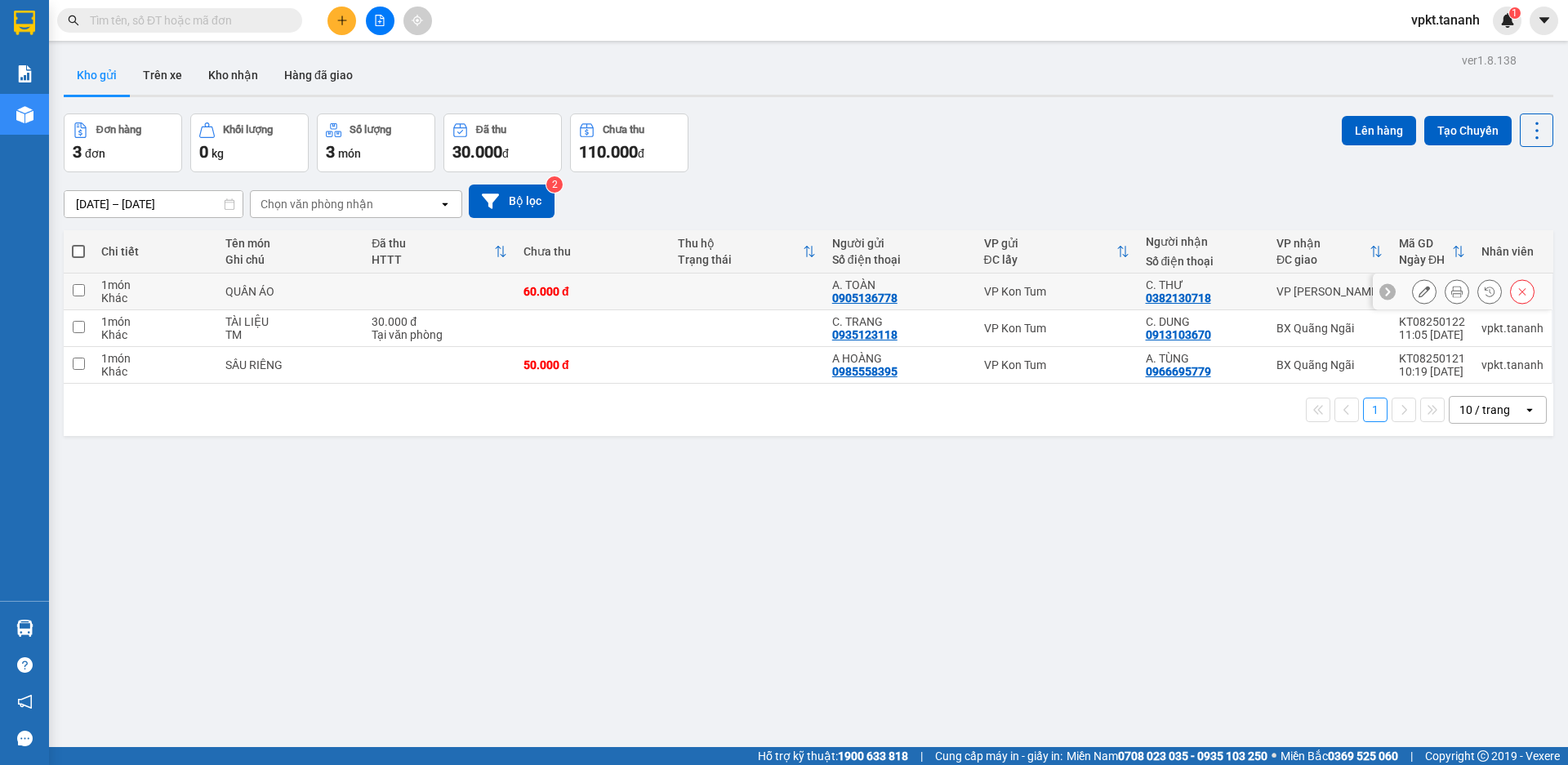
click at [78, 287] on input "checkbox" at bounding box center [78, 290] width 12 height 12
checkbox input "true"
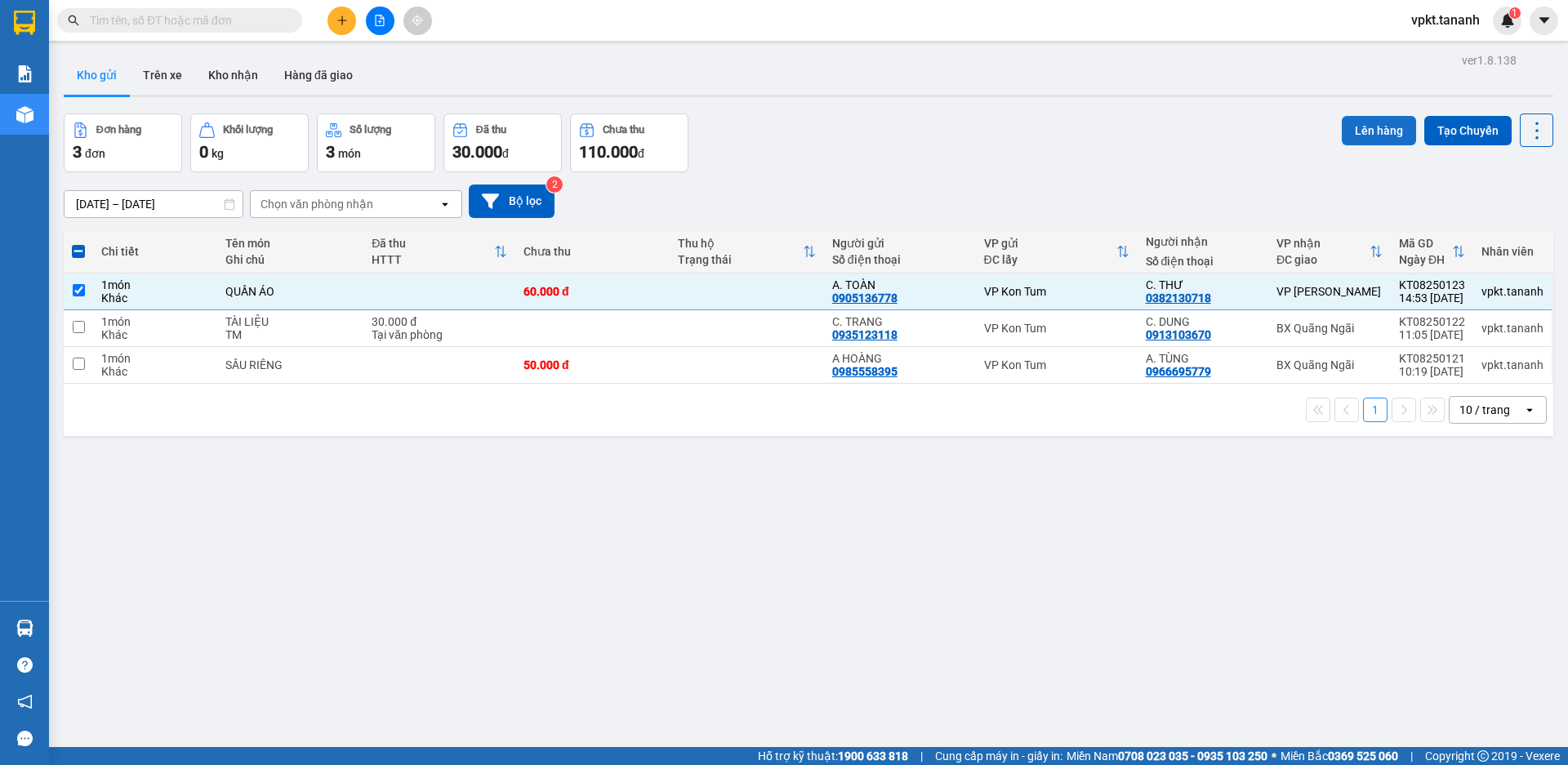
click at [1364, 118] on button "Lên hàng" at bounding box center [1379, 131] width 74 height 29
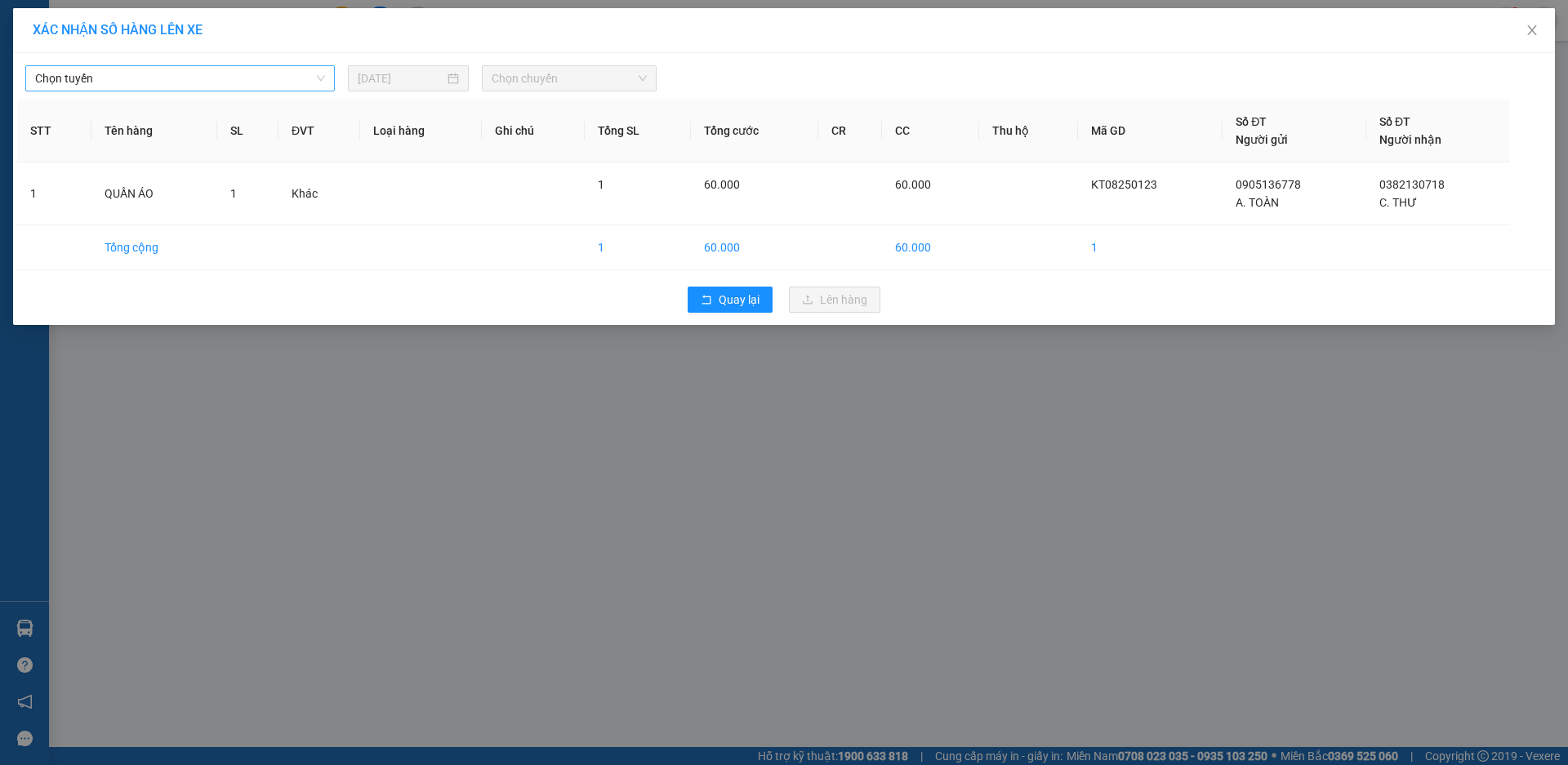
click at [315, 83] on span "Chọn tuyến" at bounding box center [180, 78] width 290 height 24
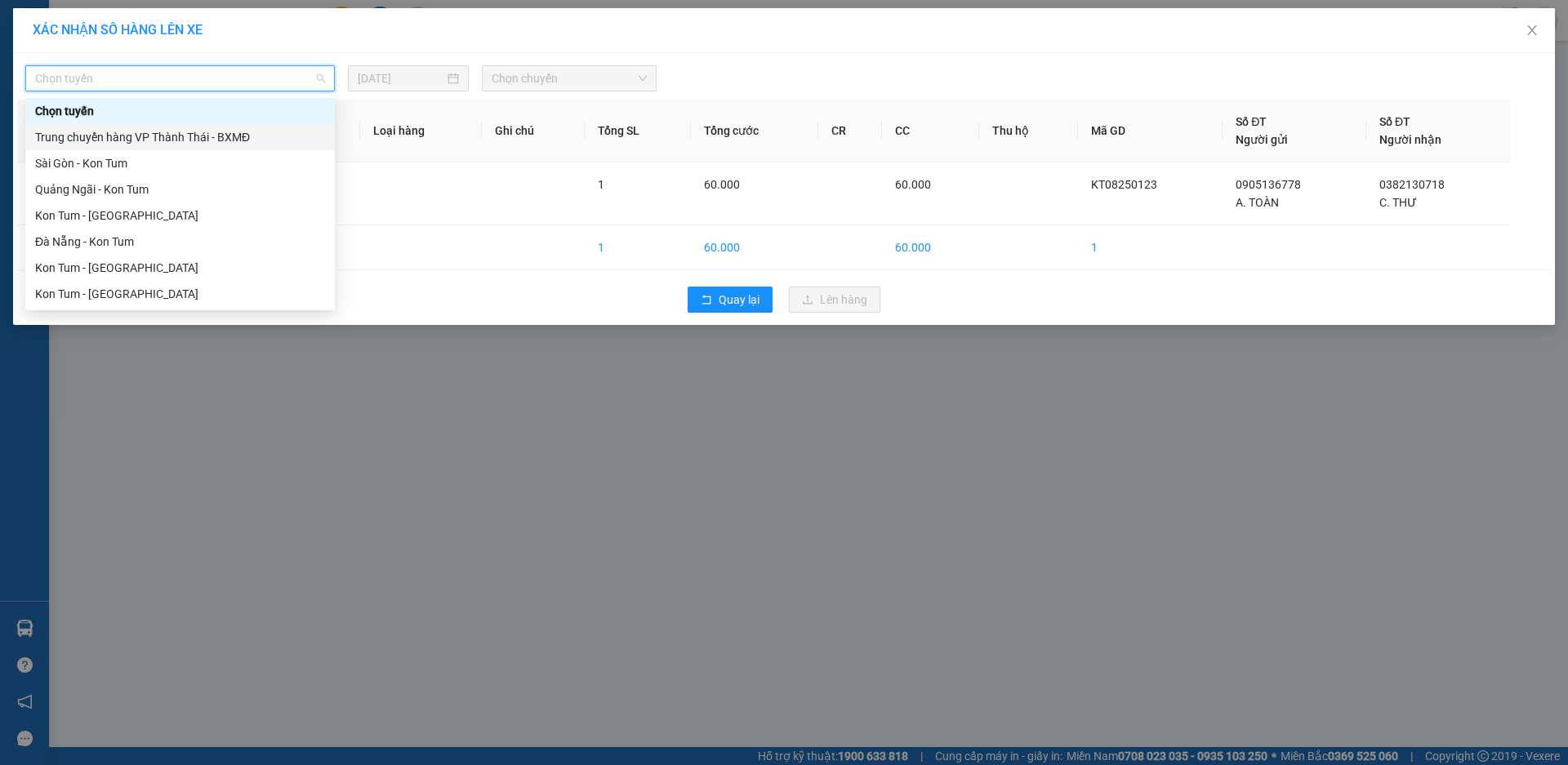
click at [203, 136] on div "Trung chuyển hàng VP Thành Thái - BXMĐ" at bounding box center [180, 137] width 290 height 18
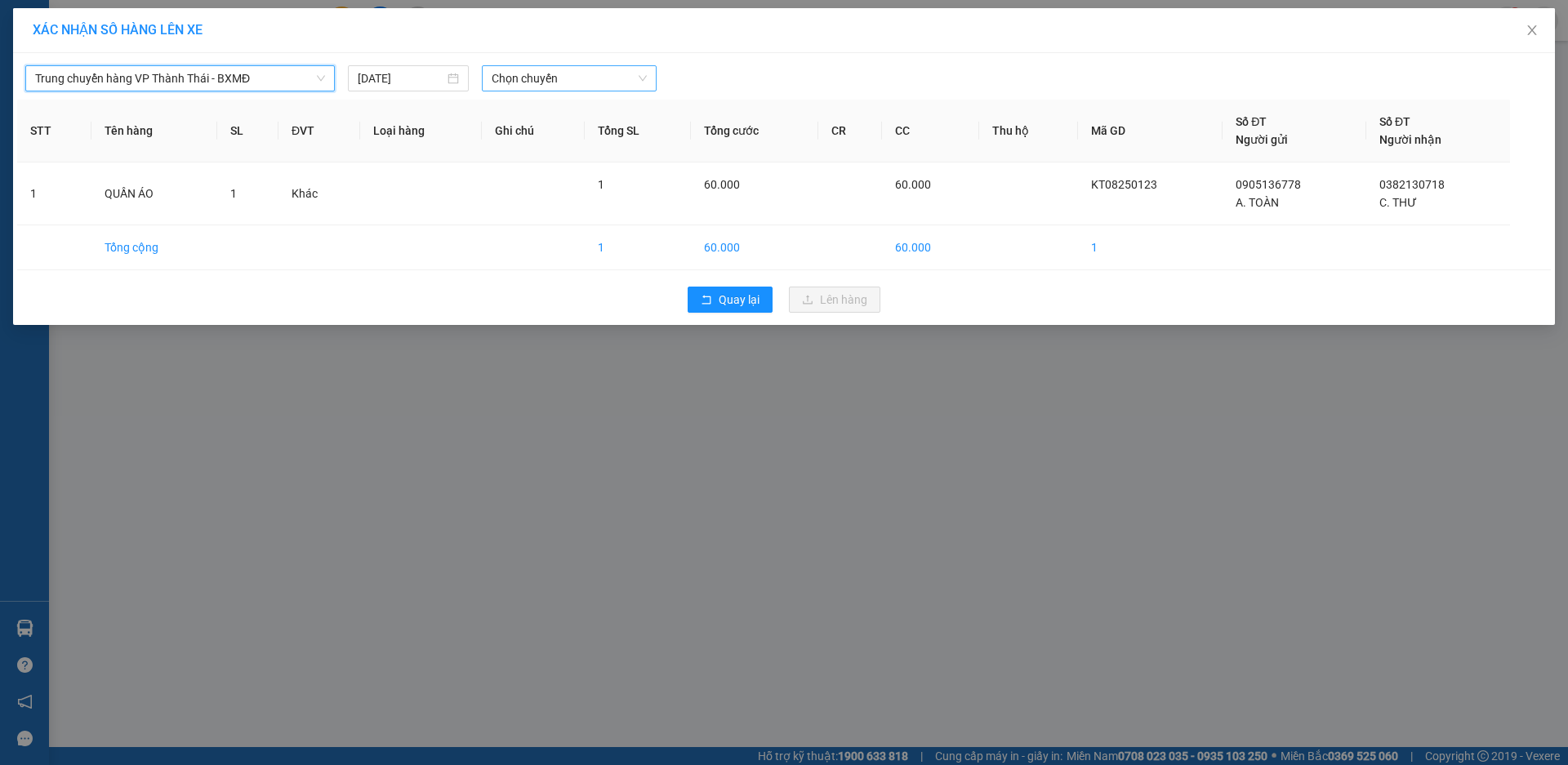
click at [602, 81] on span "Chọn chuyến" at bounding box center [569, 78] width 155 height 24
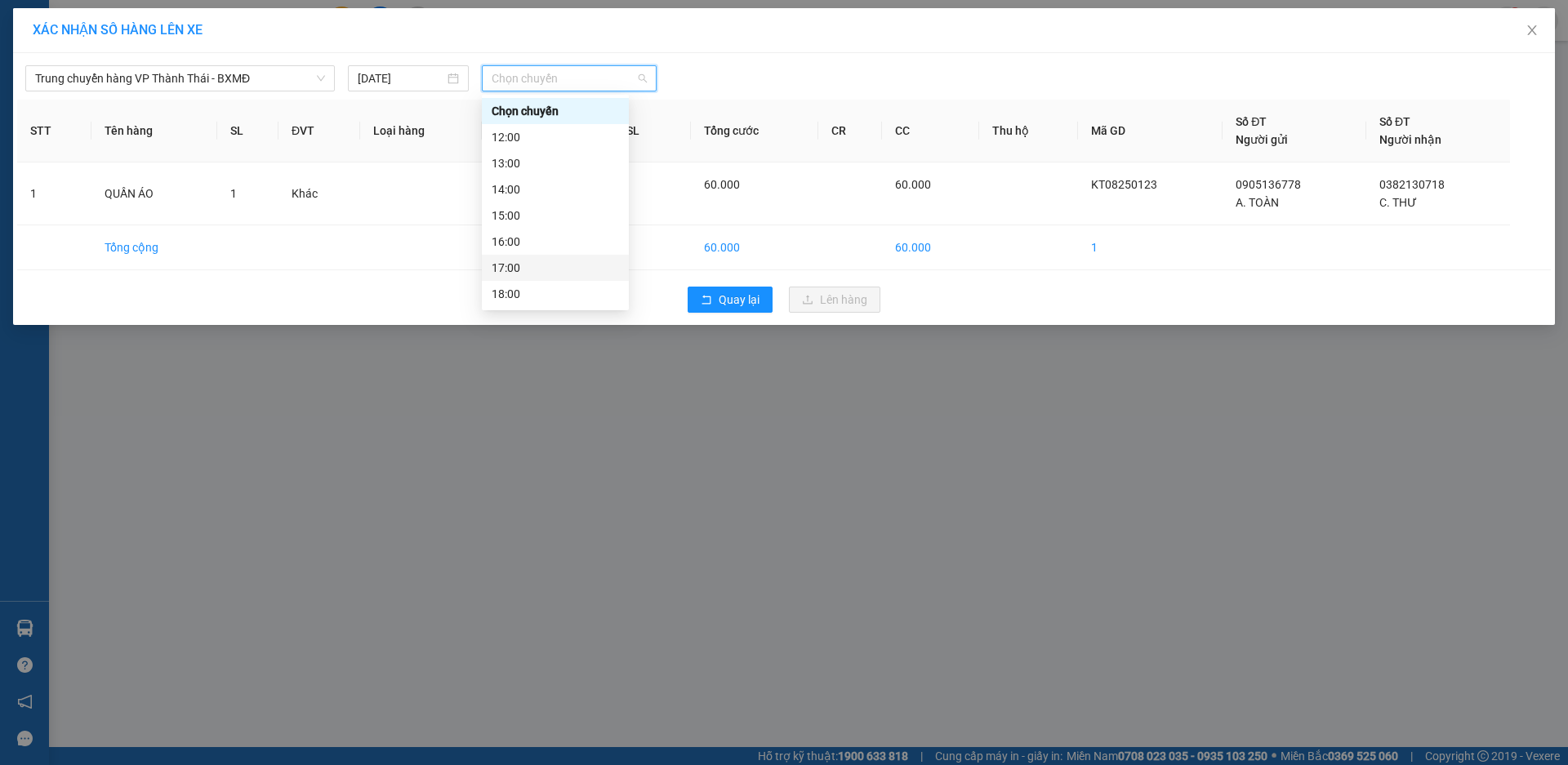
scroll to position [26, 0]
click at [441, 76] on input "14/08/2025" at bounding box center [401, 78] width 87 height 18
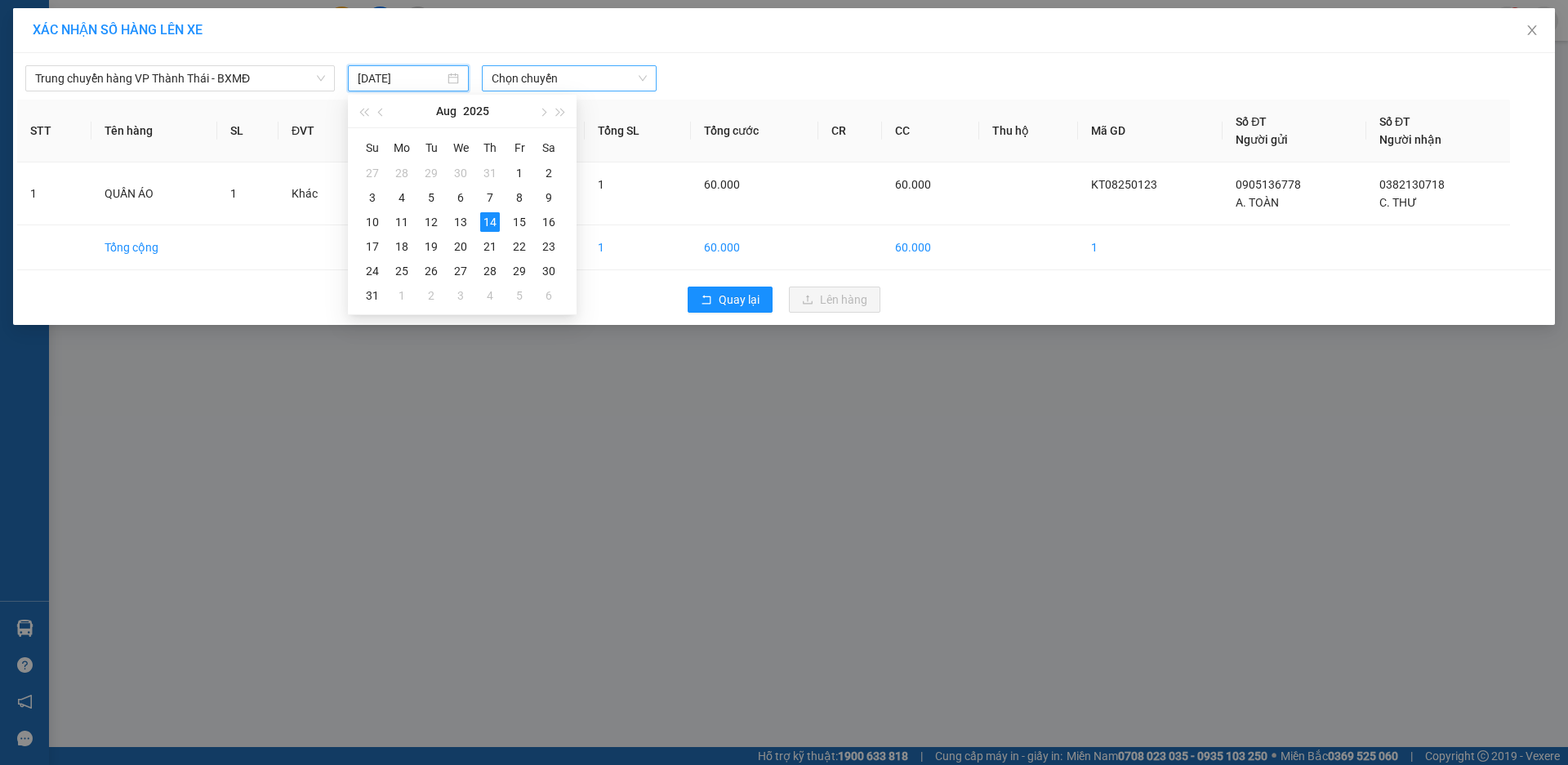
click at [536, 79] on span "Chọn chuyến" at bounding box center [569, 78] width 155 height 24
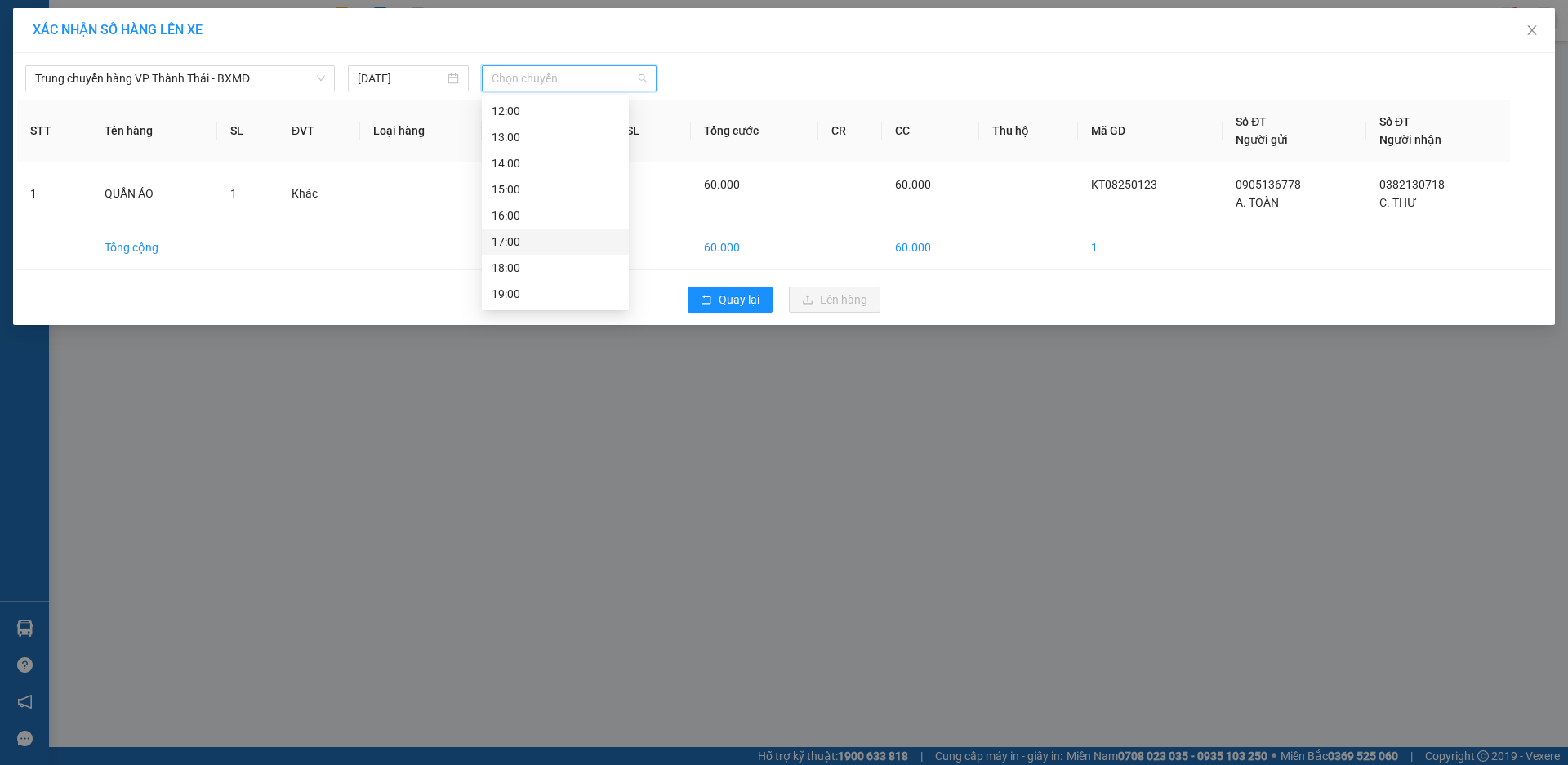
click at [552, 244] on div "17:00" at bounding box center [555, 241] width 127 height 18
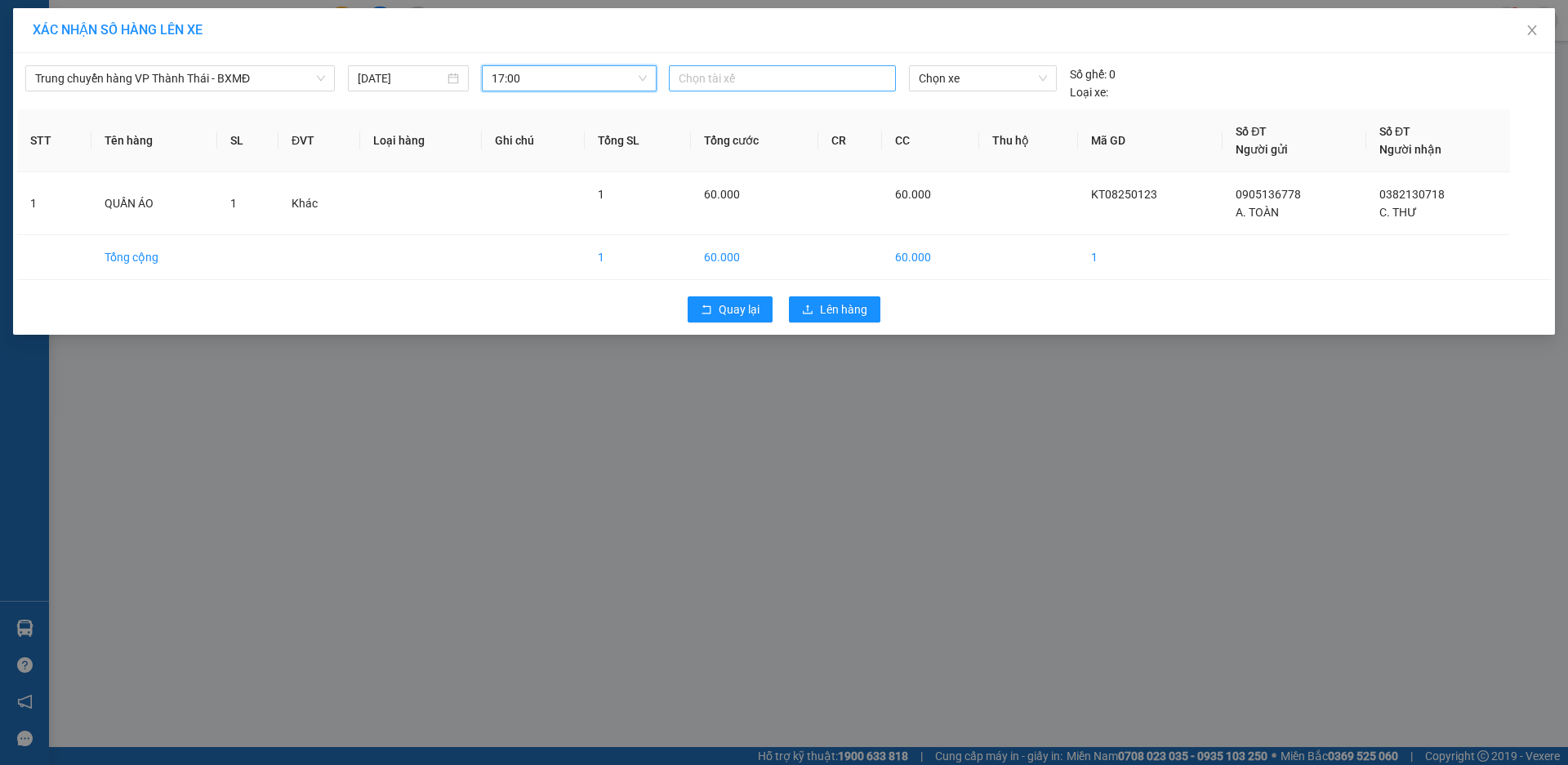
click at [744, 68] on div "Chọn tài xế" at bounding box center [782, 78] width 227 height 26
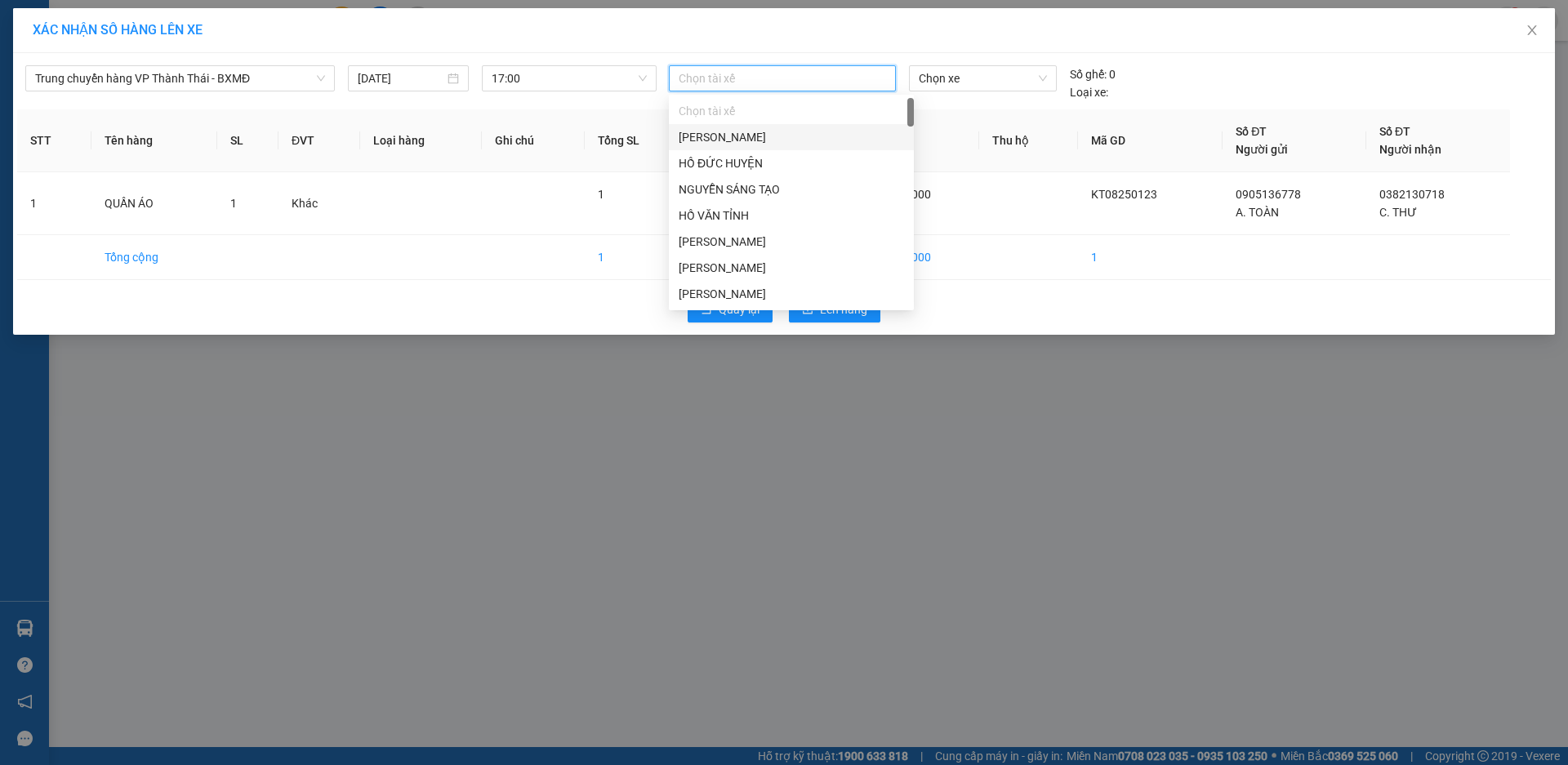
click at [997, 292] on div "Quay lại Lên hàng" at bounding box center [784, 309] width 1534 height 42
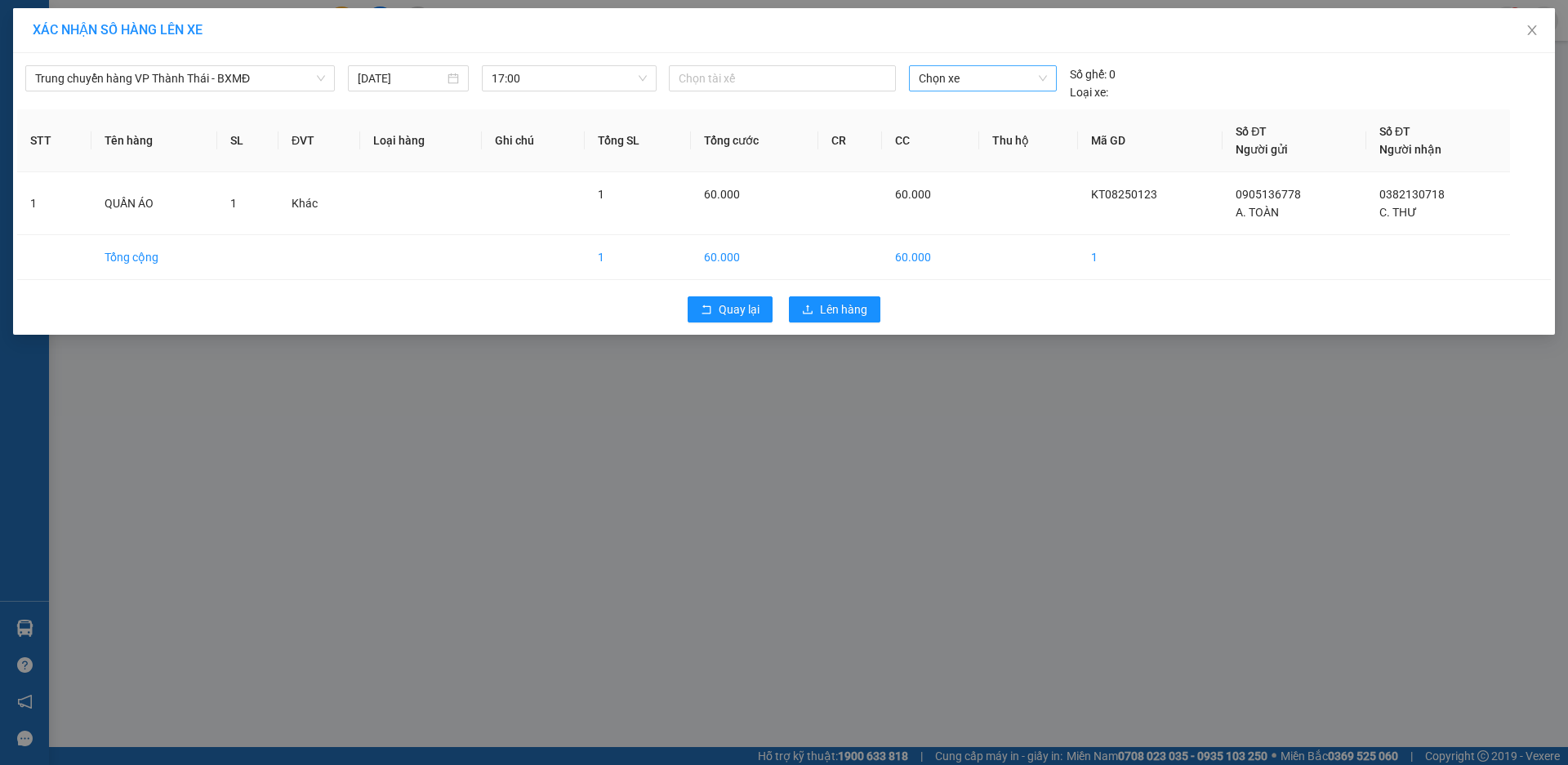
click at [951, 81] on span "Chọn xe" at bounding box center [983, 78] width 127 height 24
click at [975, 85] on span "Chọn xe" at bounding box center [983, 78] width 127 height 24
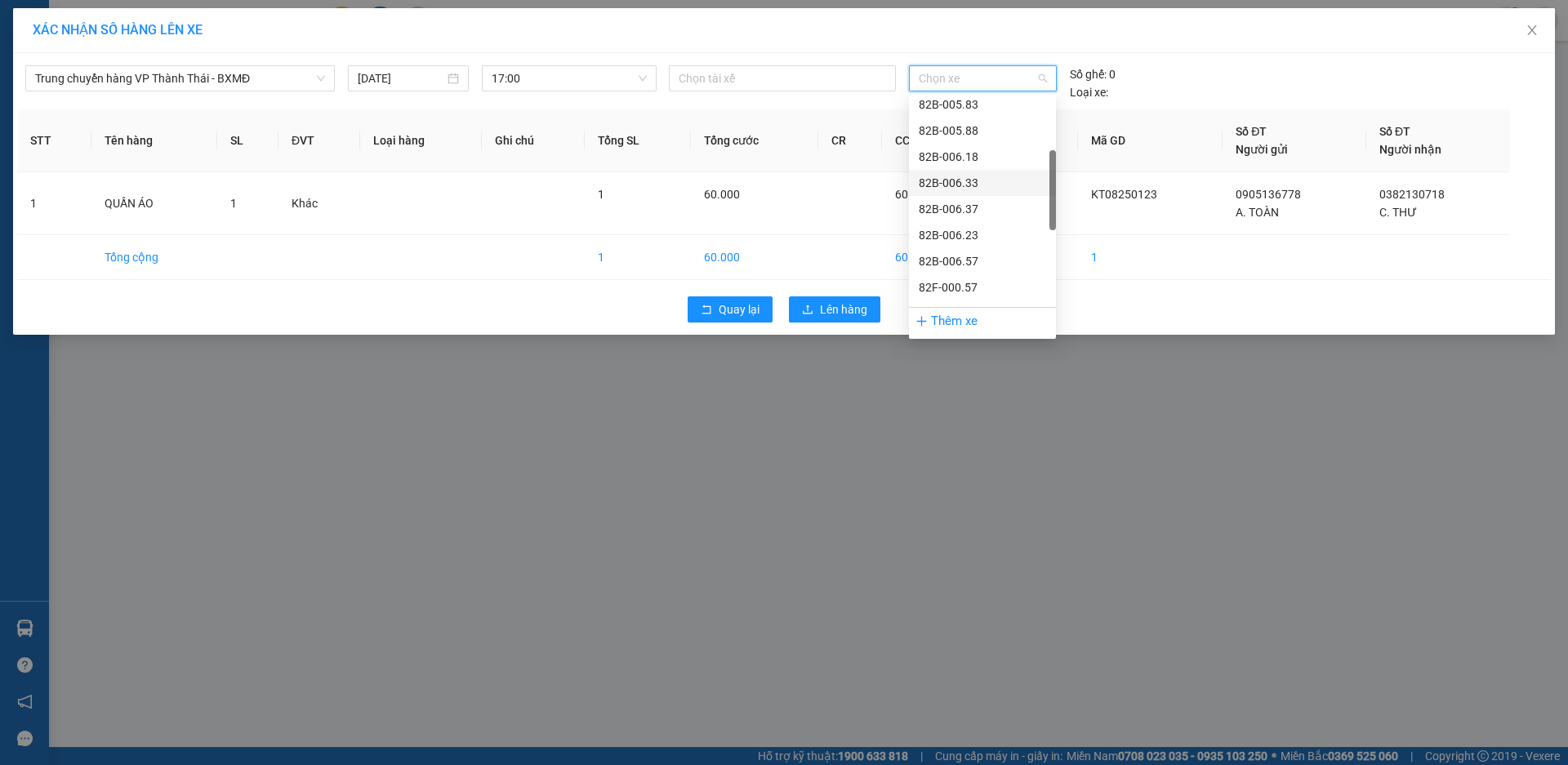
scroll to position [245, 0]
click at [985, 156] on div "82B-006.23" at bounding box center [983, 153] width 127 height 18
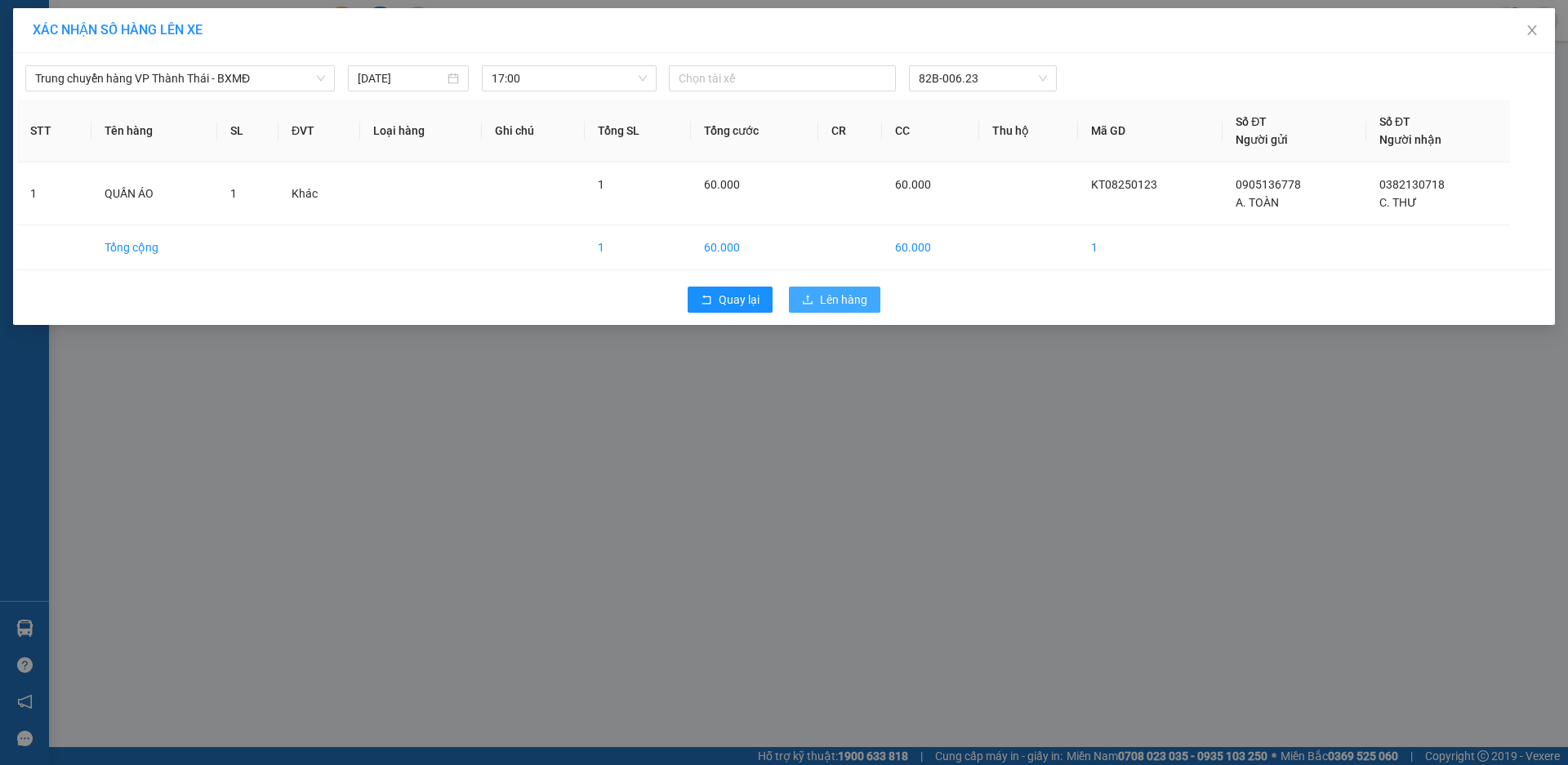
click at [843, 301] on span "Lên hàng" at bounding box center [843, 299] width 47 height 18
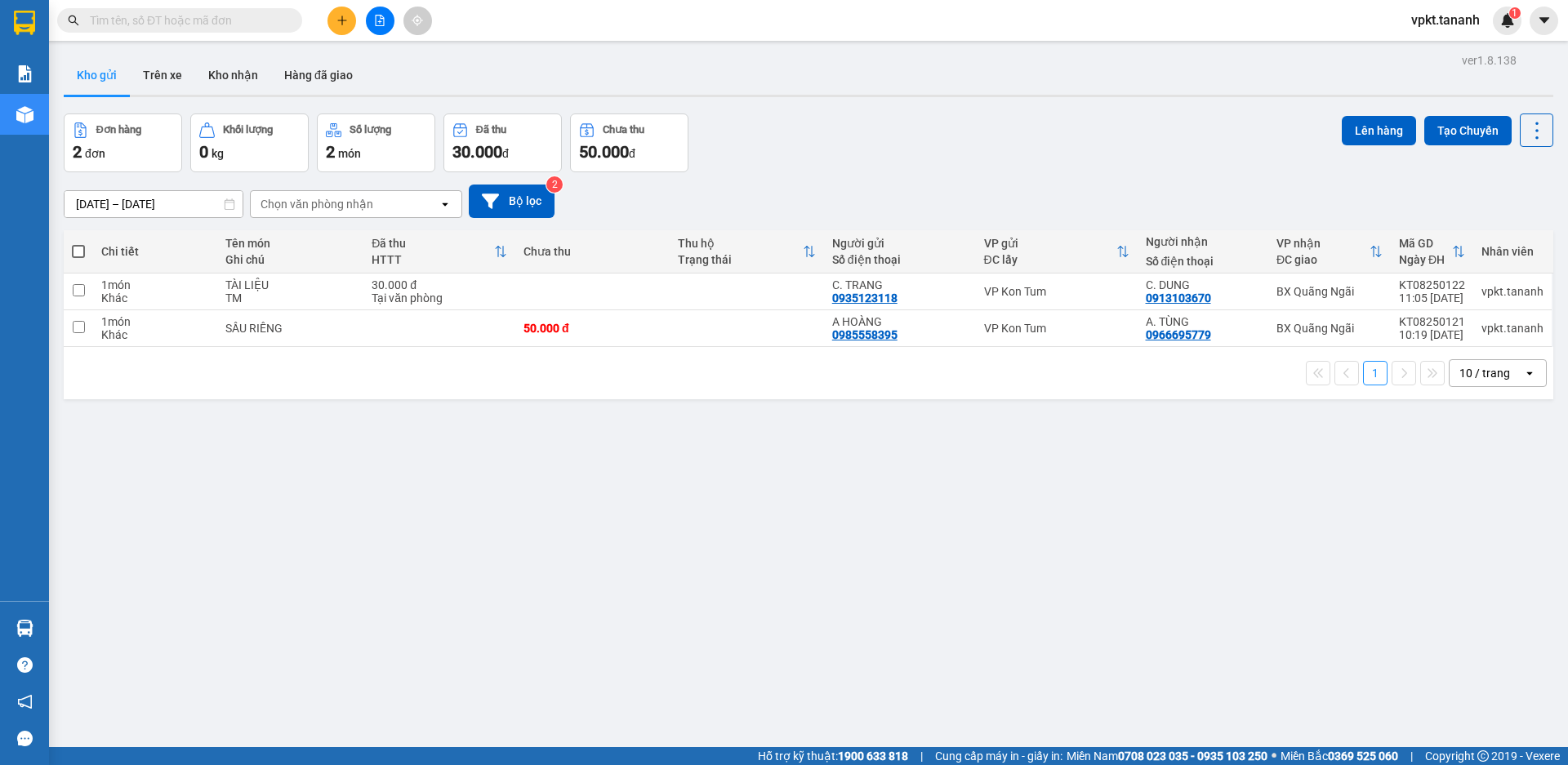
click at [77, 249] on span at bounding box center [78, 251] width 13 height 13
click at [78, 244] on input "checkbox" at bounding box center [78, 244] width 0 height 0
checkbox input "true"
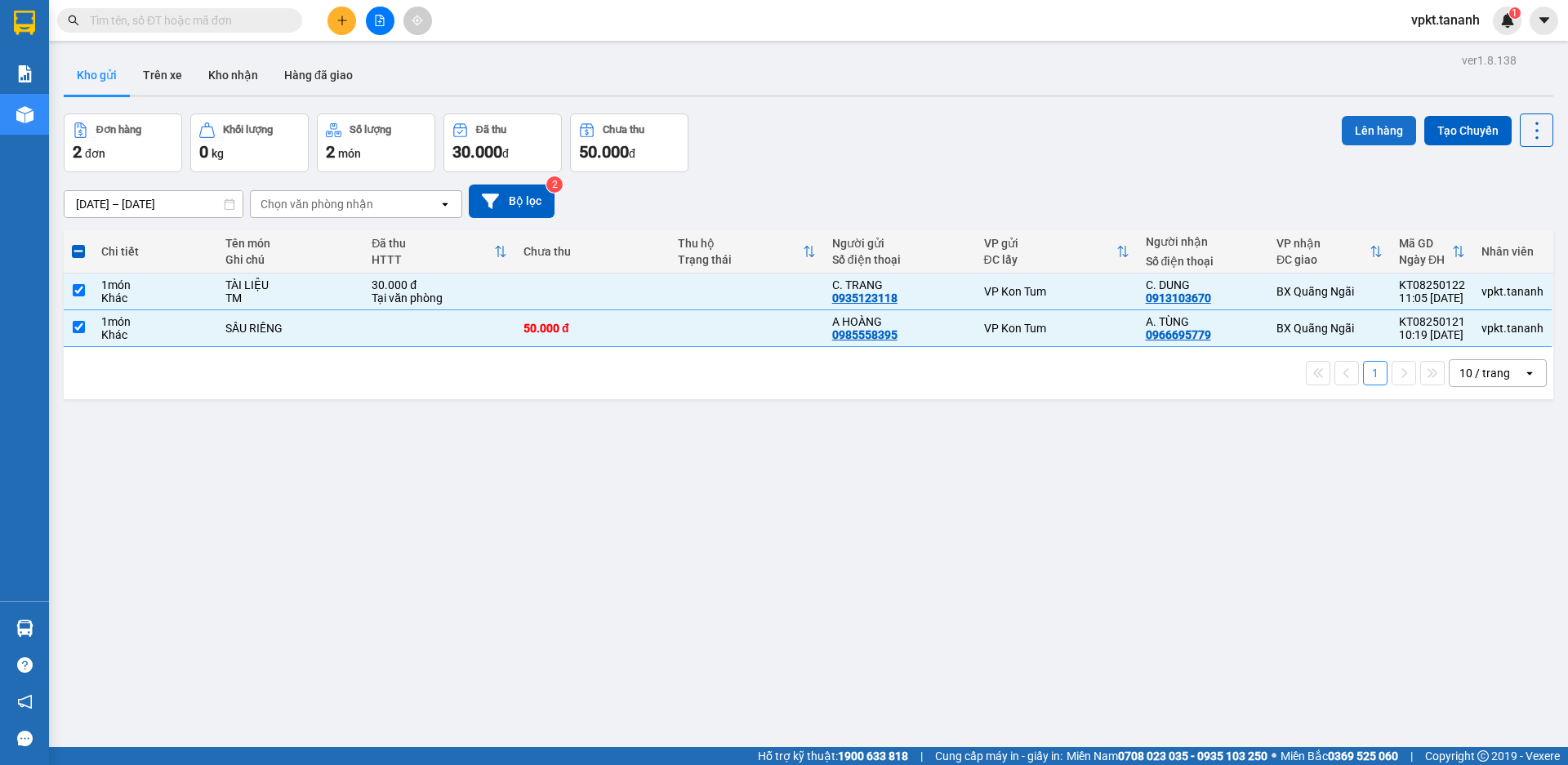
click at [1352, 136] on button "Lên hàng" at bounding box center [1379, 131] width 74 height 29
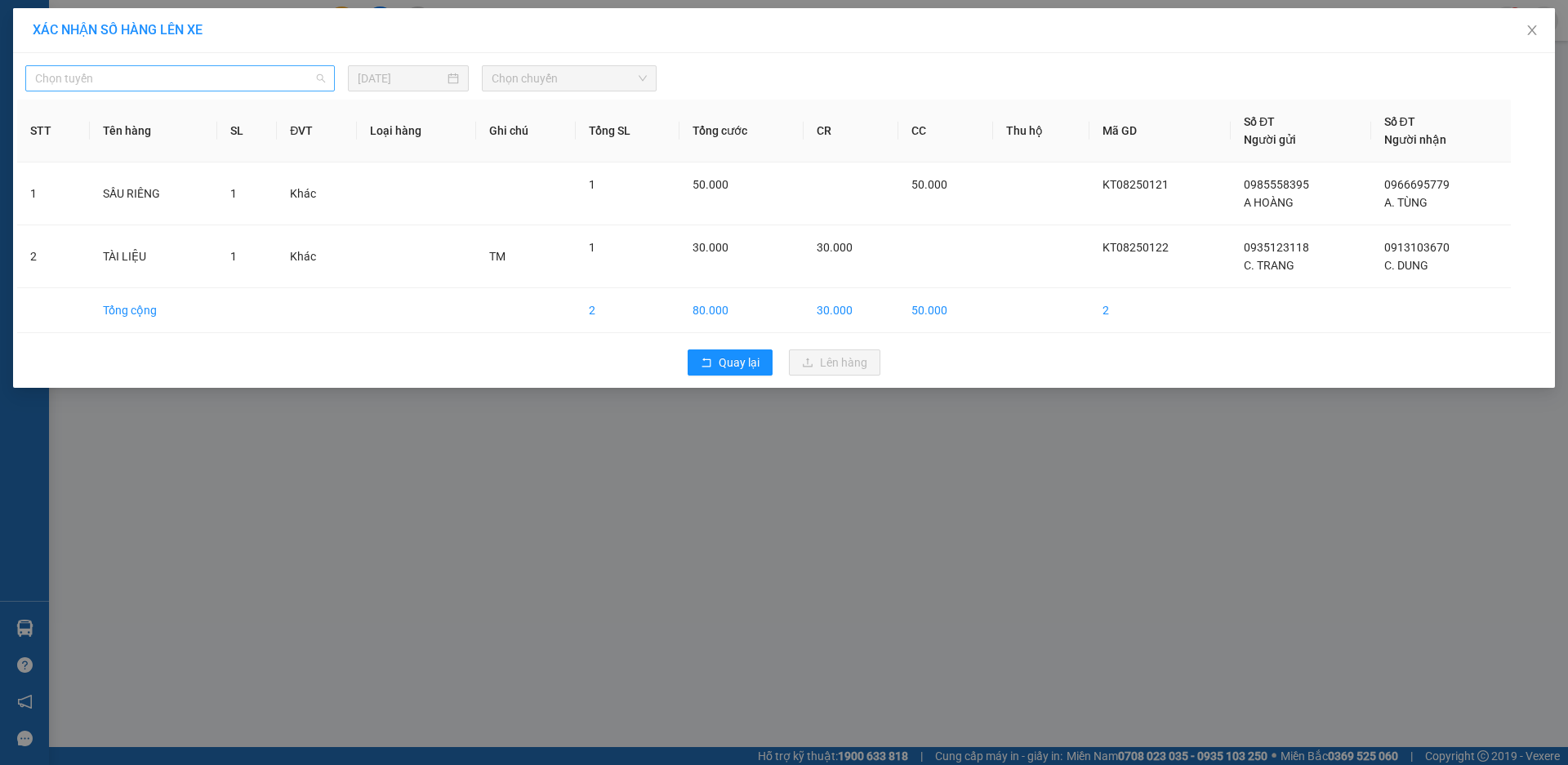
click at [298, 77] on span "Chọn tuyến" at bounding box center [180, 78] width 290 height 24
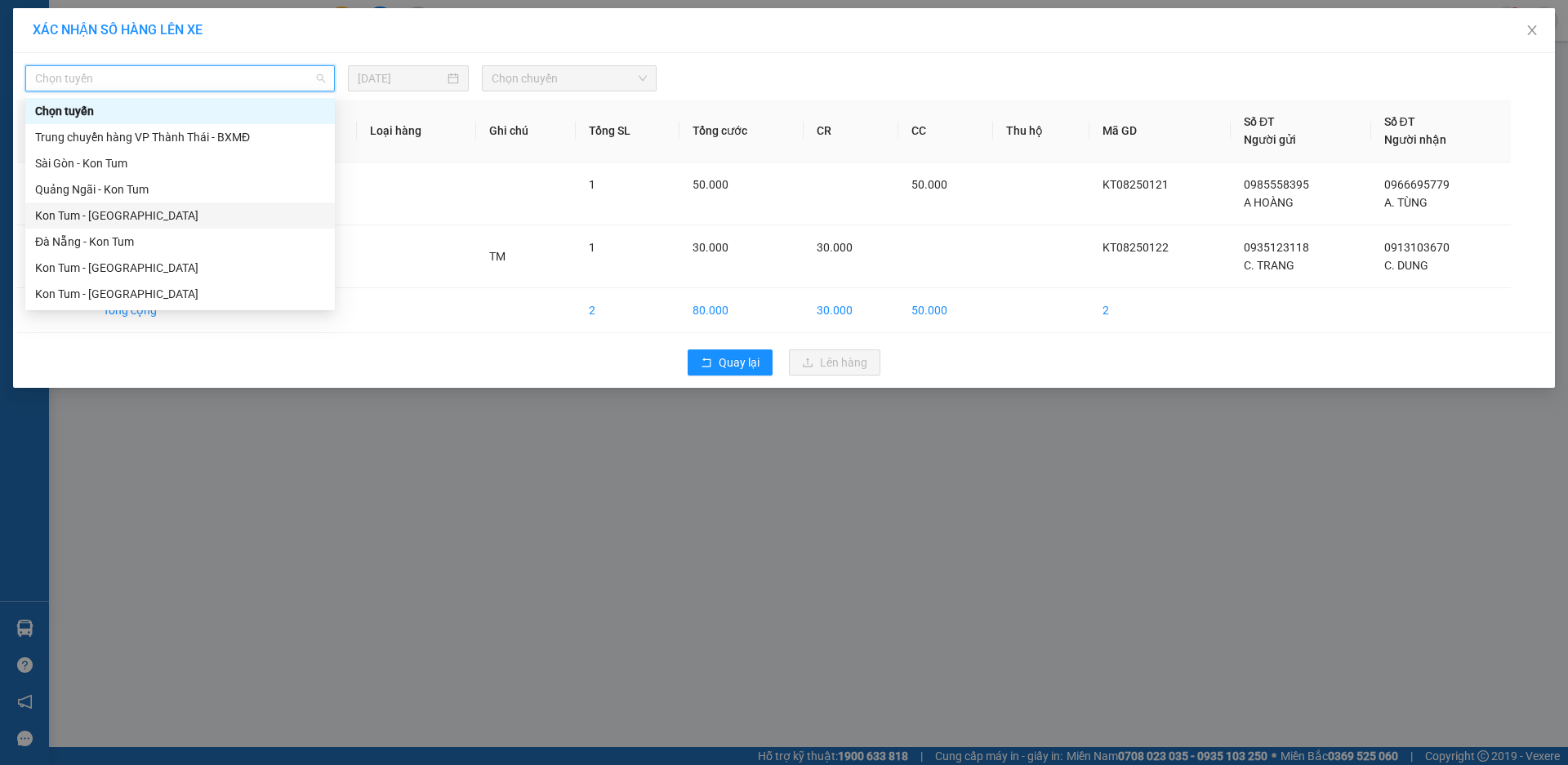
click at [196, 217] on div "Kon Tum - Quảng Ngãi" at bounding box center [180, 215] width 290 height 18
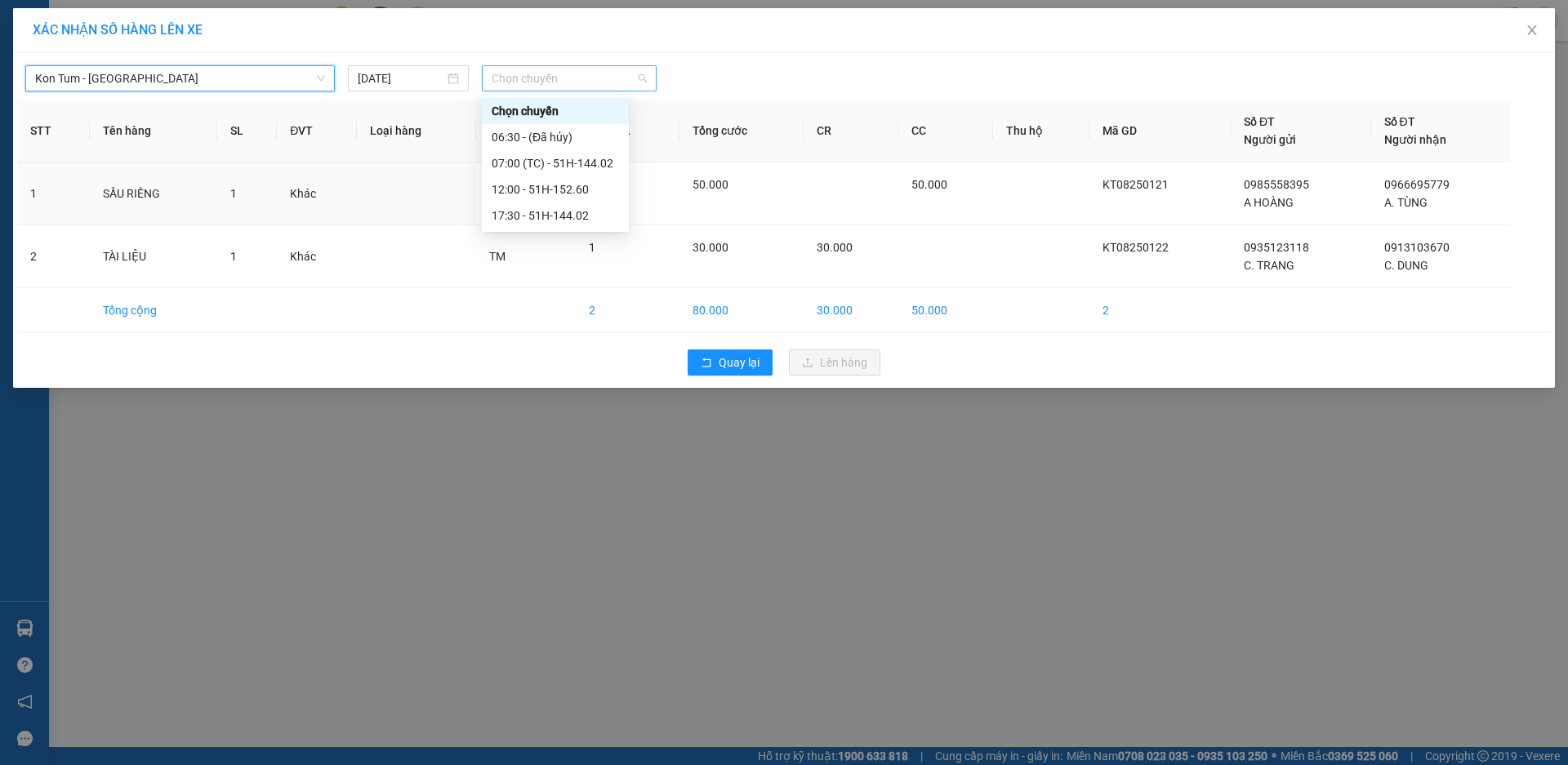
click at [576, 86] on span "Chọn chuyến" at bounding box center [569, 78] width 155 height 24
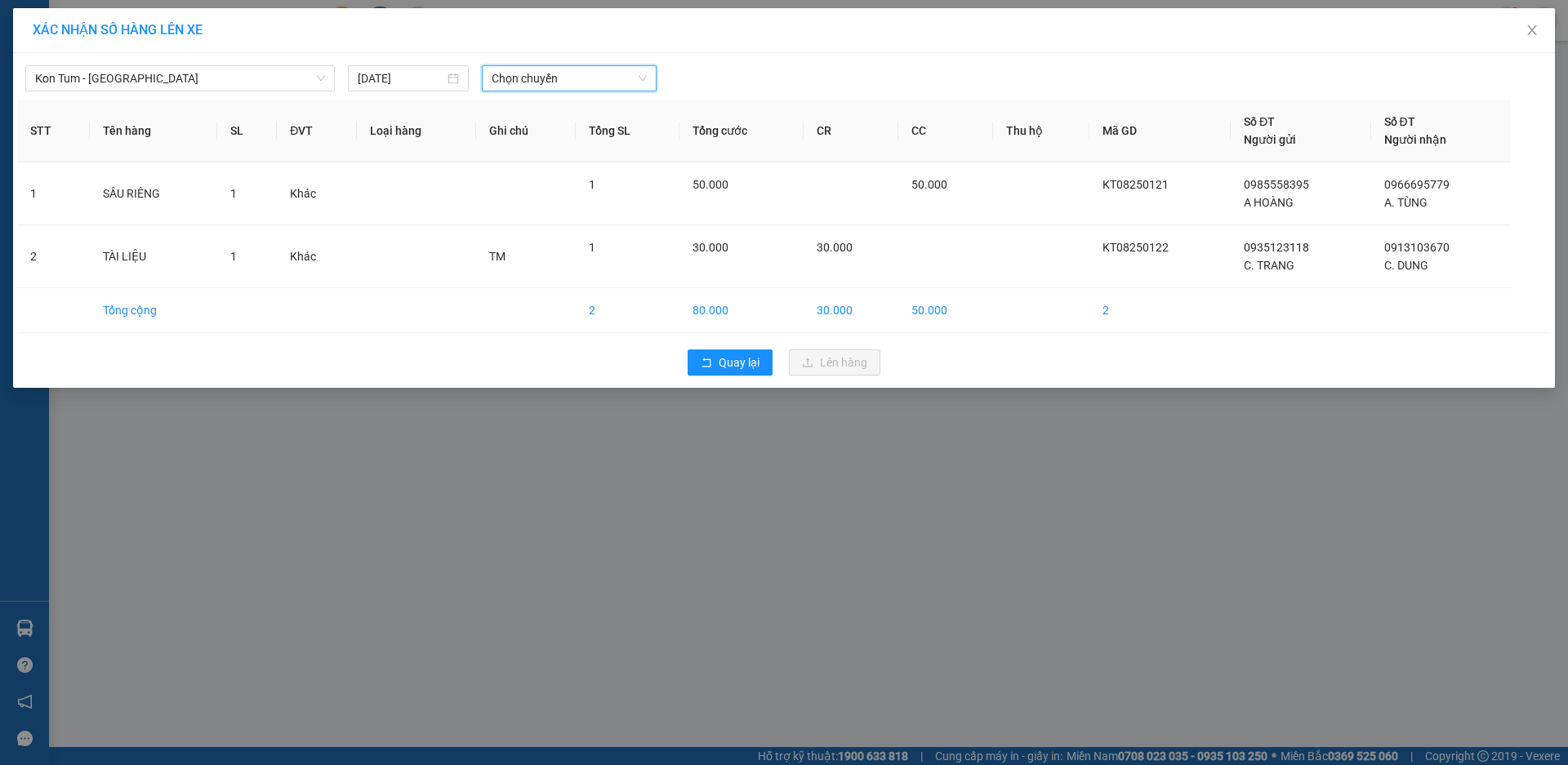
click at [605, 74] on span "Chọn chuyến" at bounding box center [569, 78] width 155 height 24
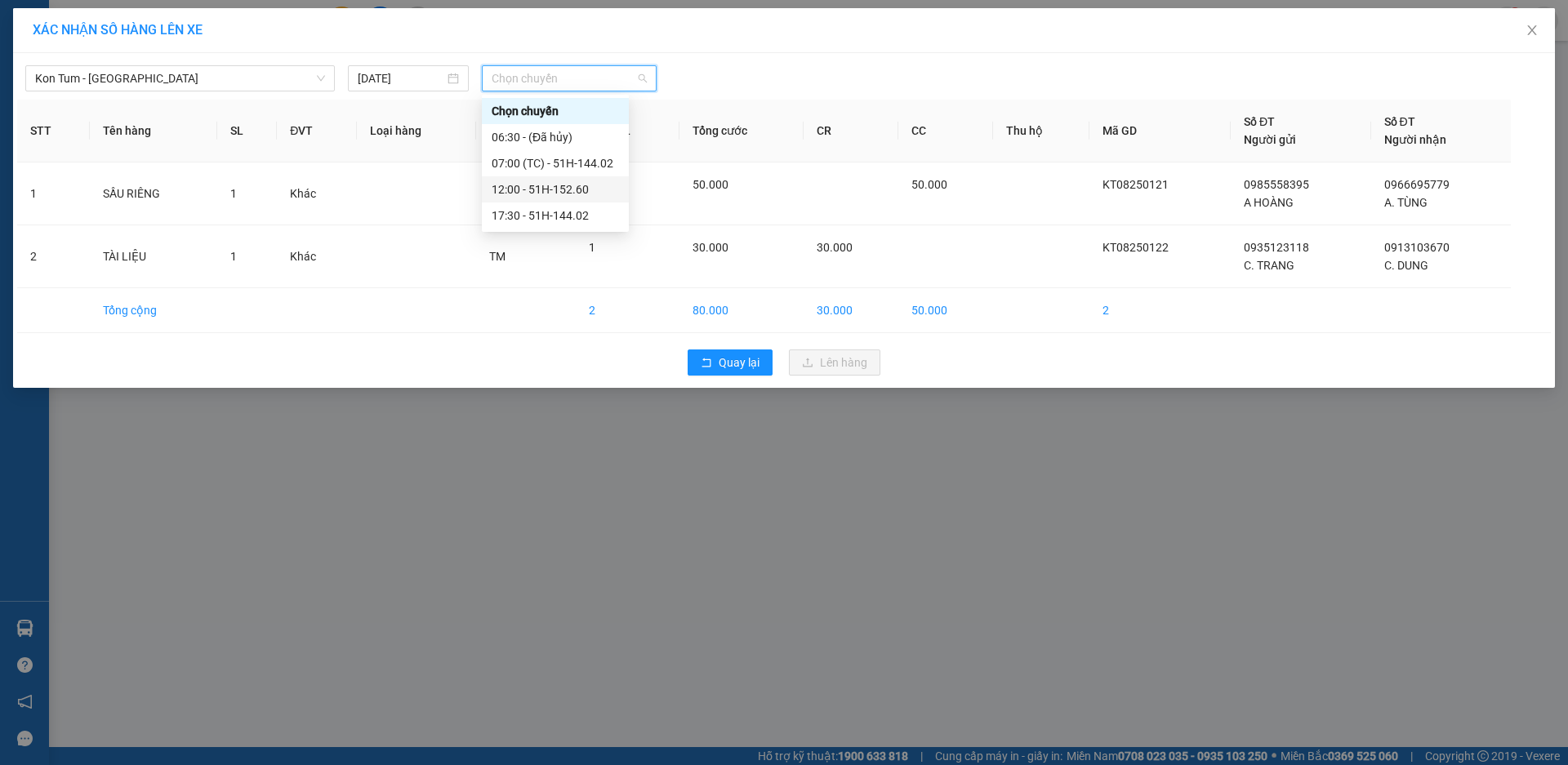
click at [589, 183] on div "12:00 - 51H-152.60" at bounding box center [555, 189] width 127 height 18
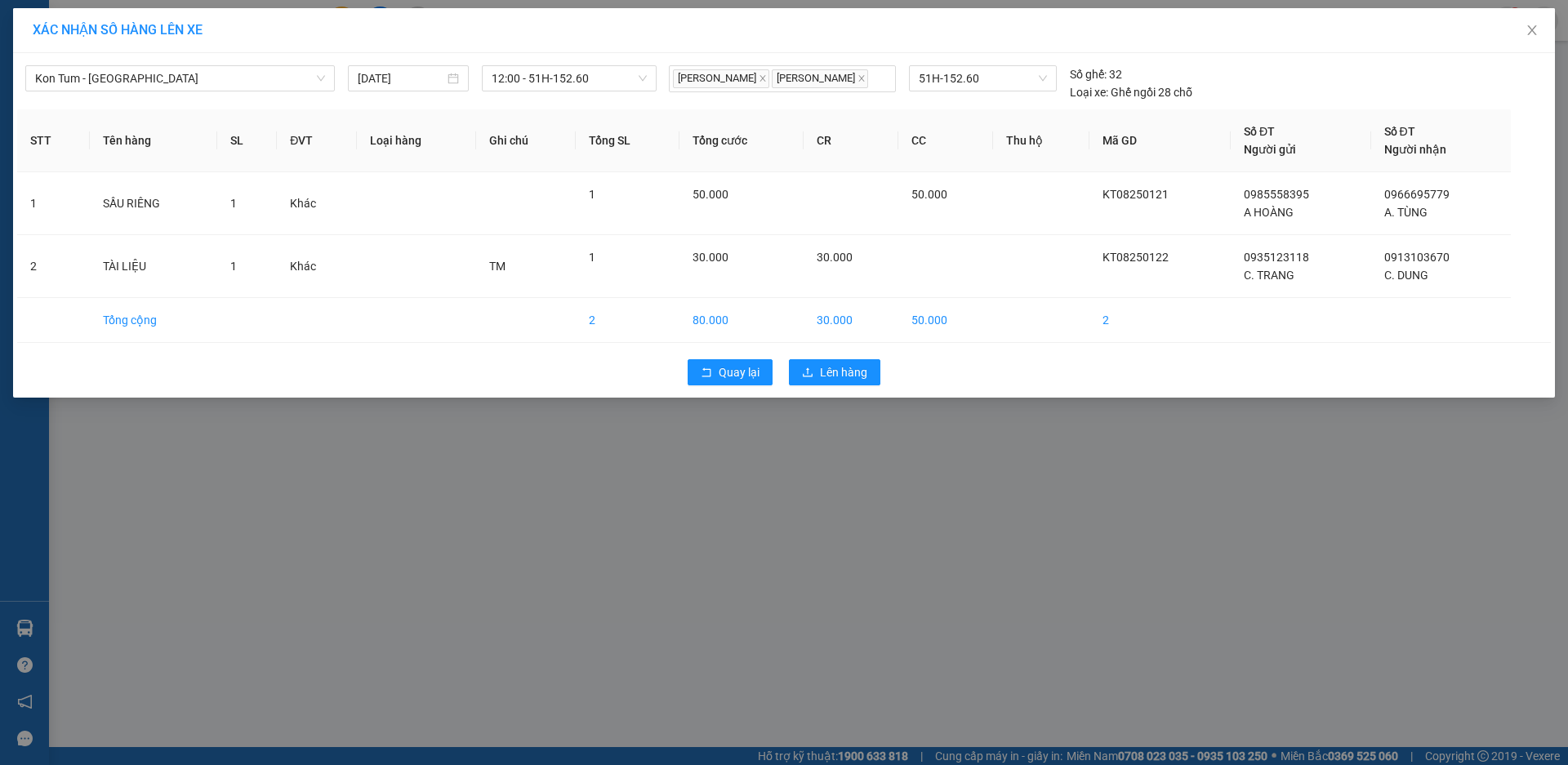
click at [811, 393] on div "Quay lại Lên hàng" at bounding box center [784, 372] width 1534 height 42
click at [818, 386] on button "Lên hàng" at bounding box center [835, 373] width 91 height 26
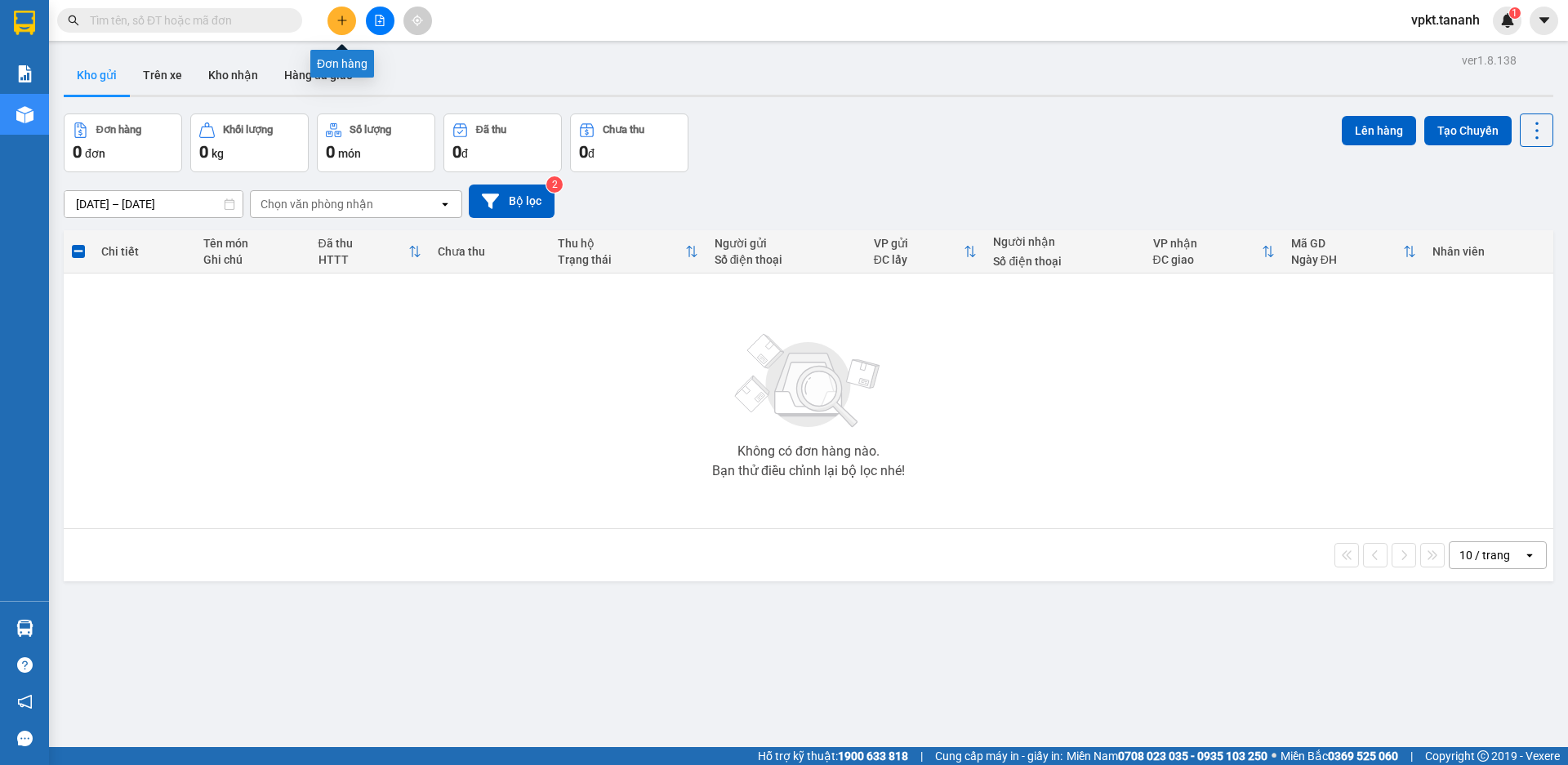
click at [343, 22] on icon "plus" at bounding box center [342, 20] width 11 height 11
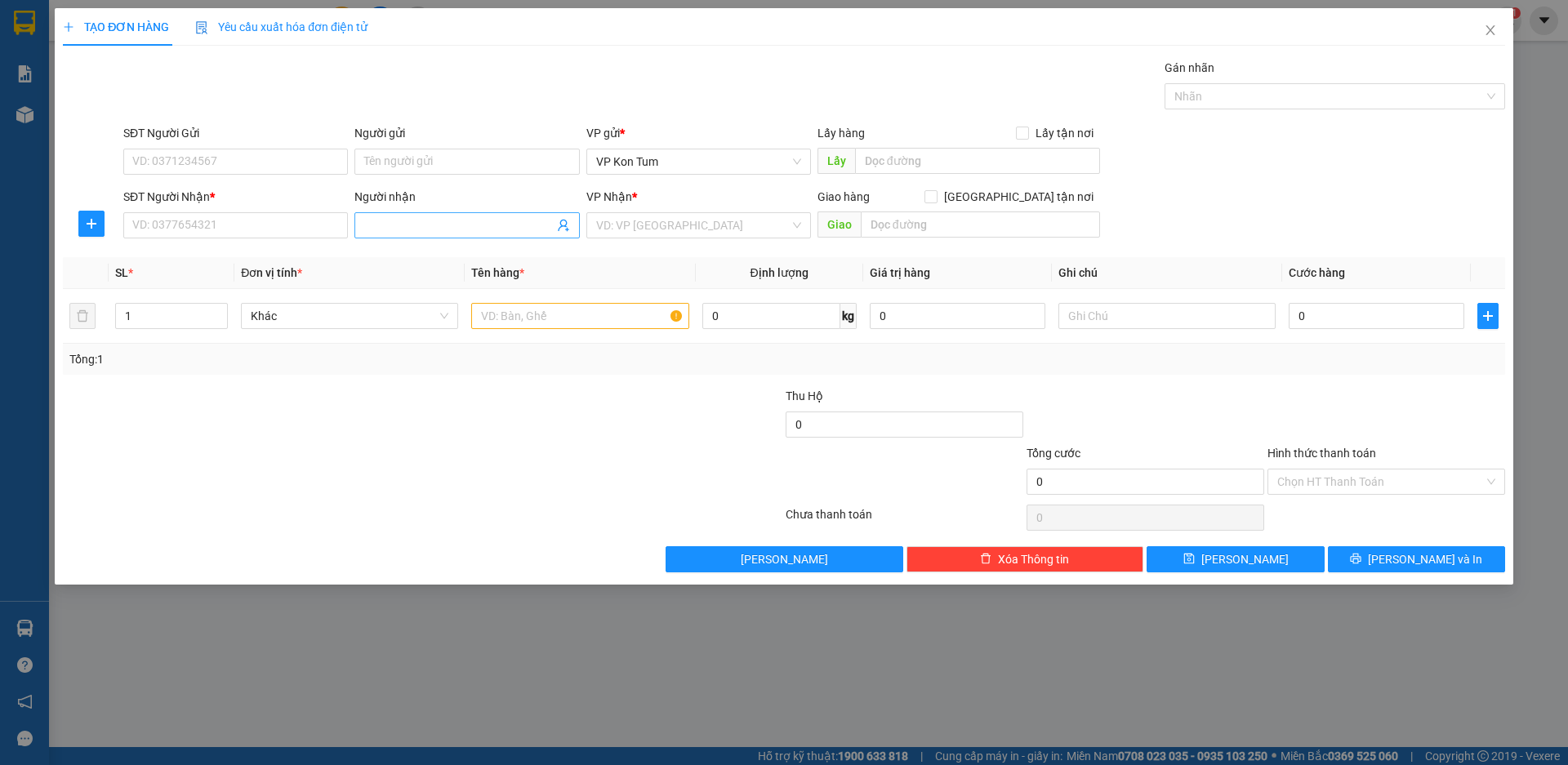
click at [380, 226] on input "Người nhận" at bounding box center [458, 225] width 188 height 18
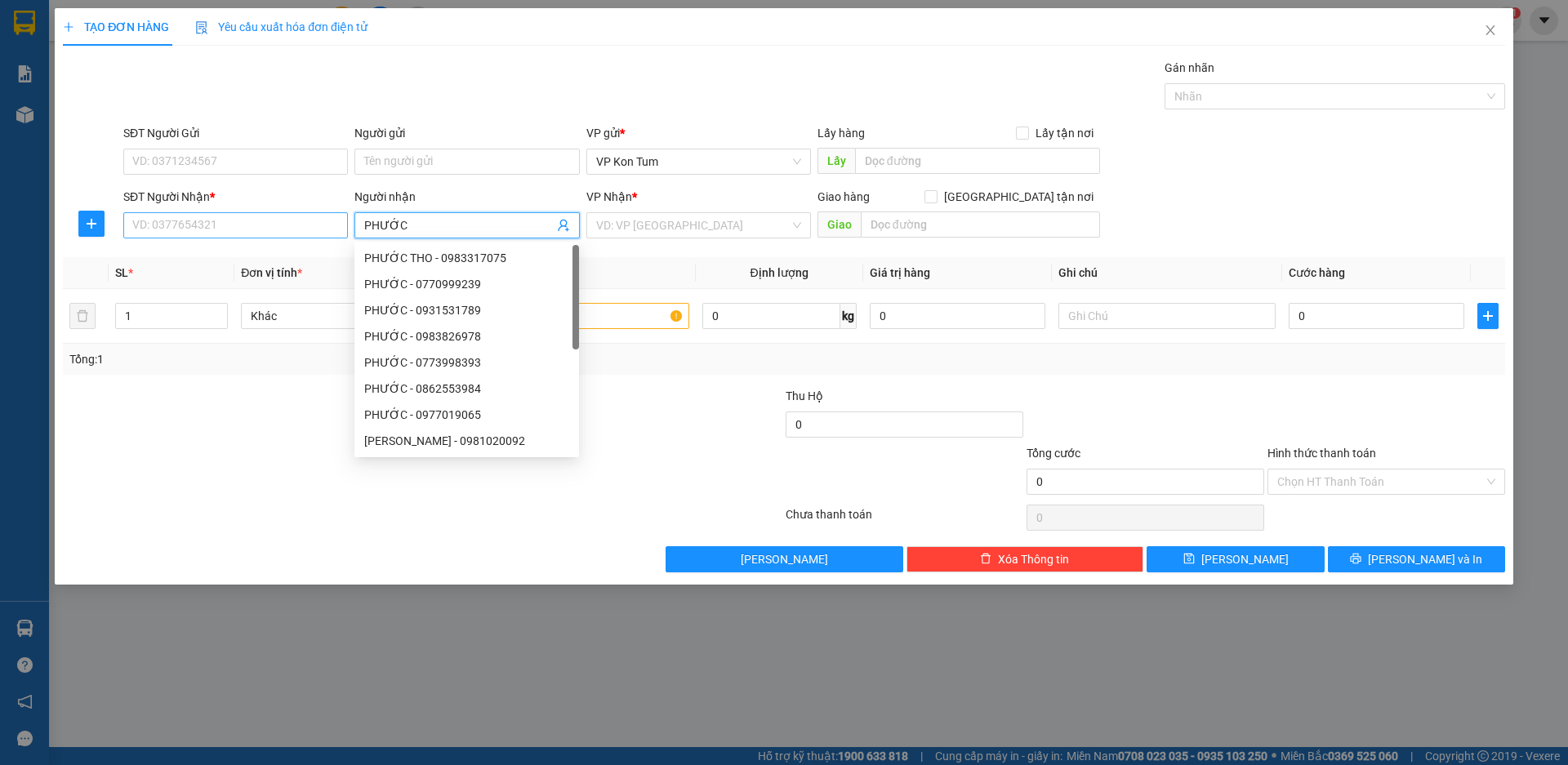
type input "PHƯỚC"
click at [250, 224] on input "SĐT Người Nhận *" at bounding box center [235, 225] width 225 height 26
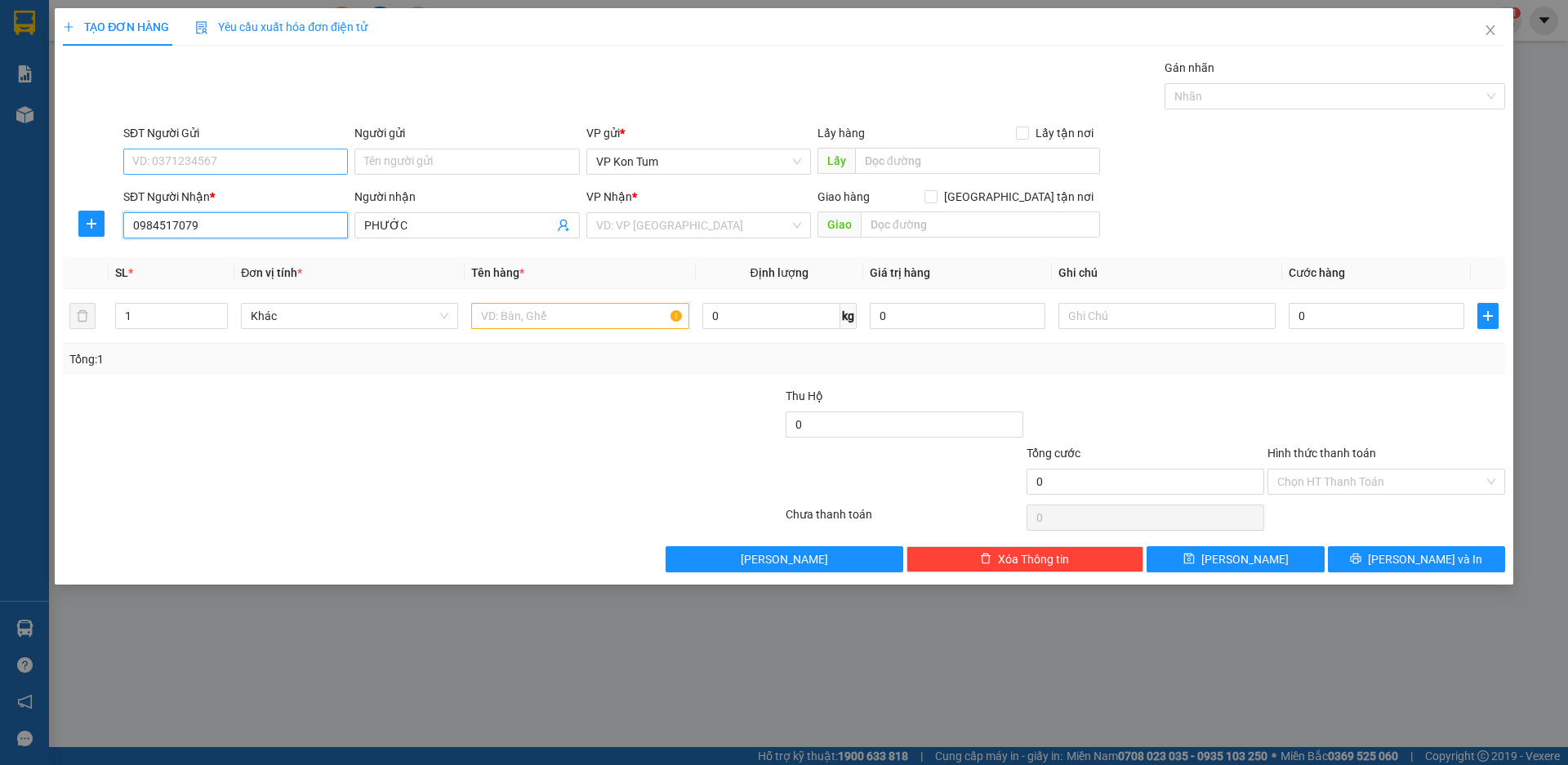
type input "0984517079"
click at [240, 168] on input "SĐT Người Gửi" at bounding box center [235, 162] width 225 height 26
click at [392, 163] on input "Người gửi" at bounding box center [466, 162] width 225 height 26
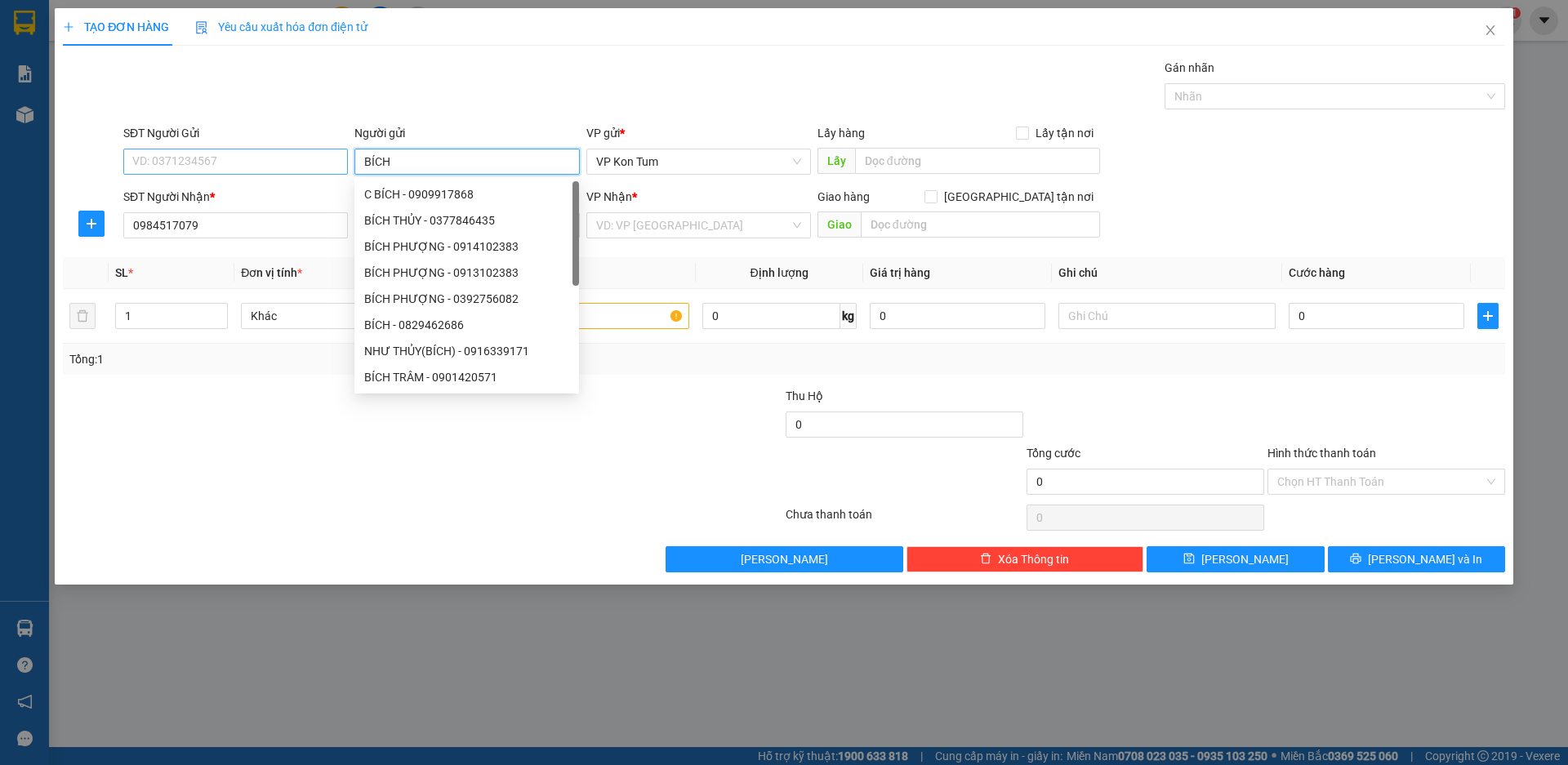
type input "BÍCH"
click at [157, 159] on input "SĐT Người Gửi" at bounding box center [235, 162] width 225 height 26
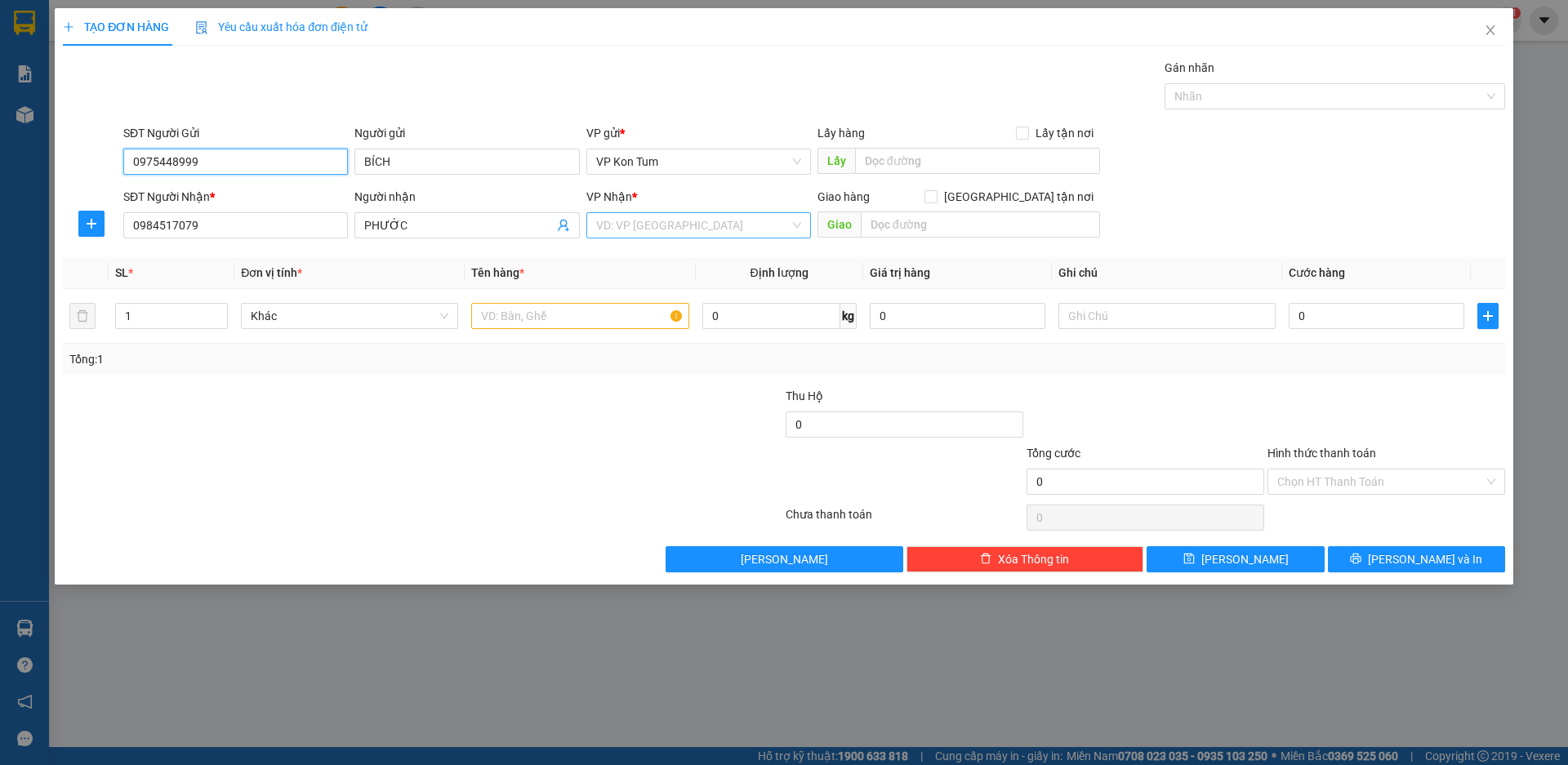
type input "0975448999"
click at [651, 227] on input "search" at bounding box center [693, 225] width 194 height 24
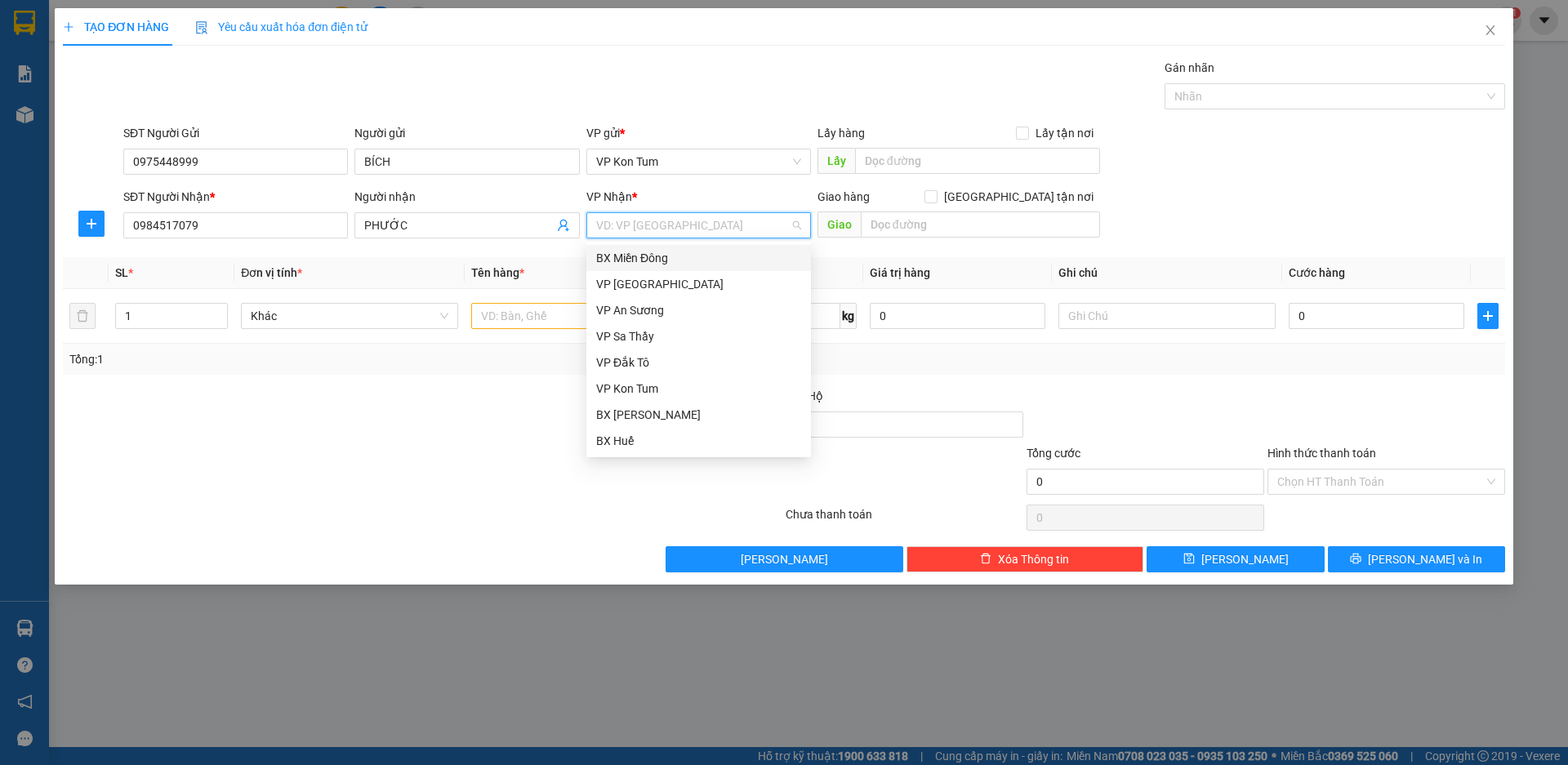
click at [640, 260] on div "BX Miền Đông" at bounding box center [699, 257] width 205 height 18
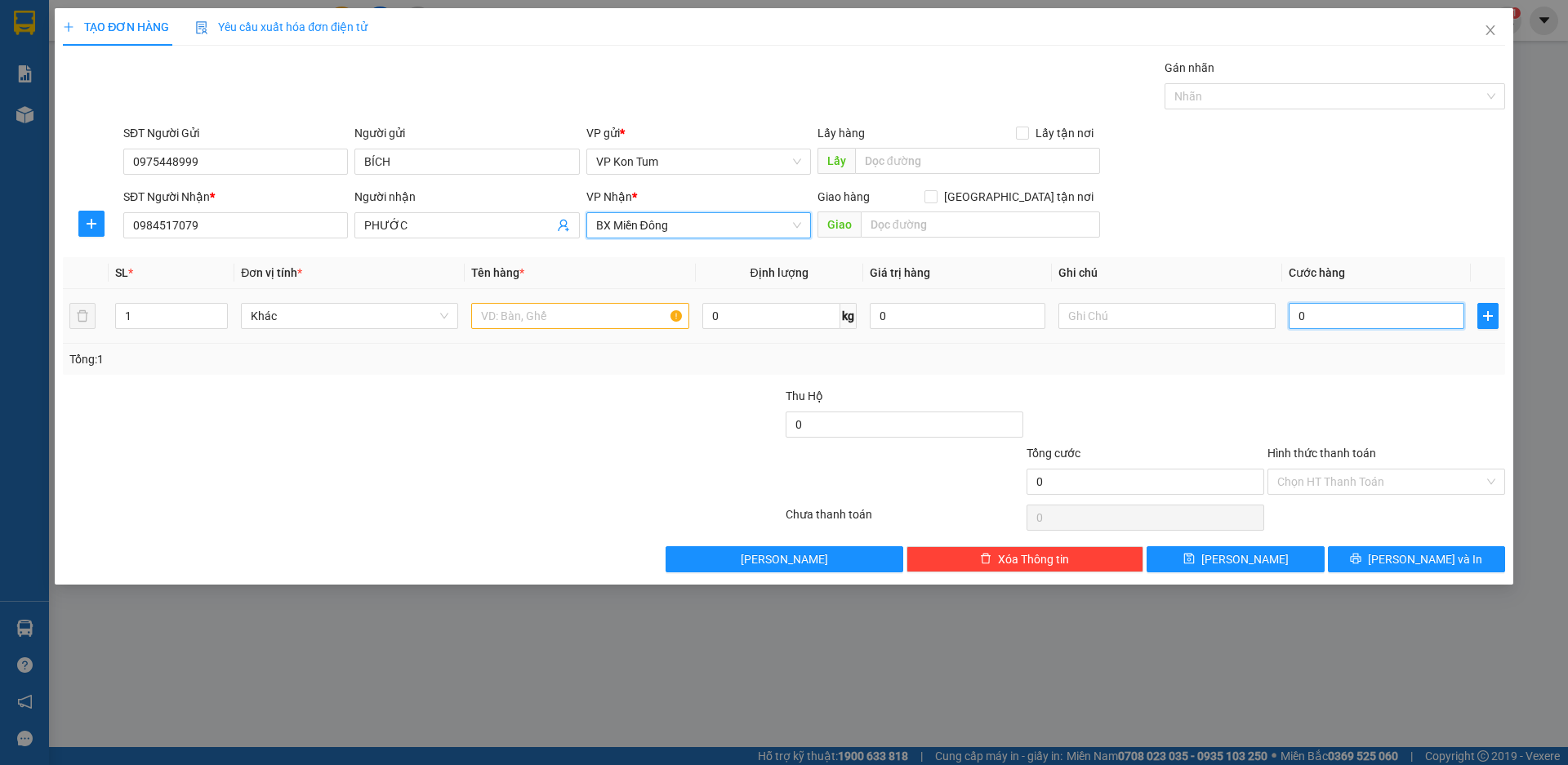
click at [1354, 305] on input "0" at bounding box center [1377, 316] width 176 height 26
type input "5"
type input "50"
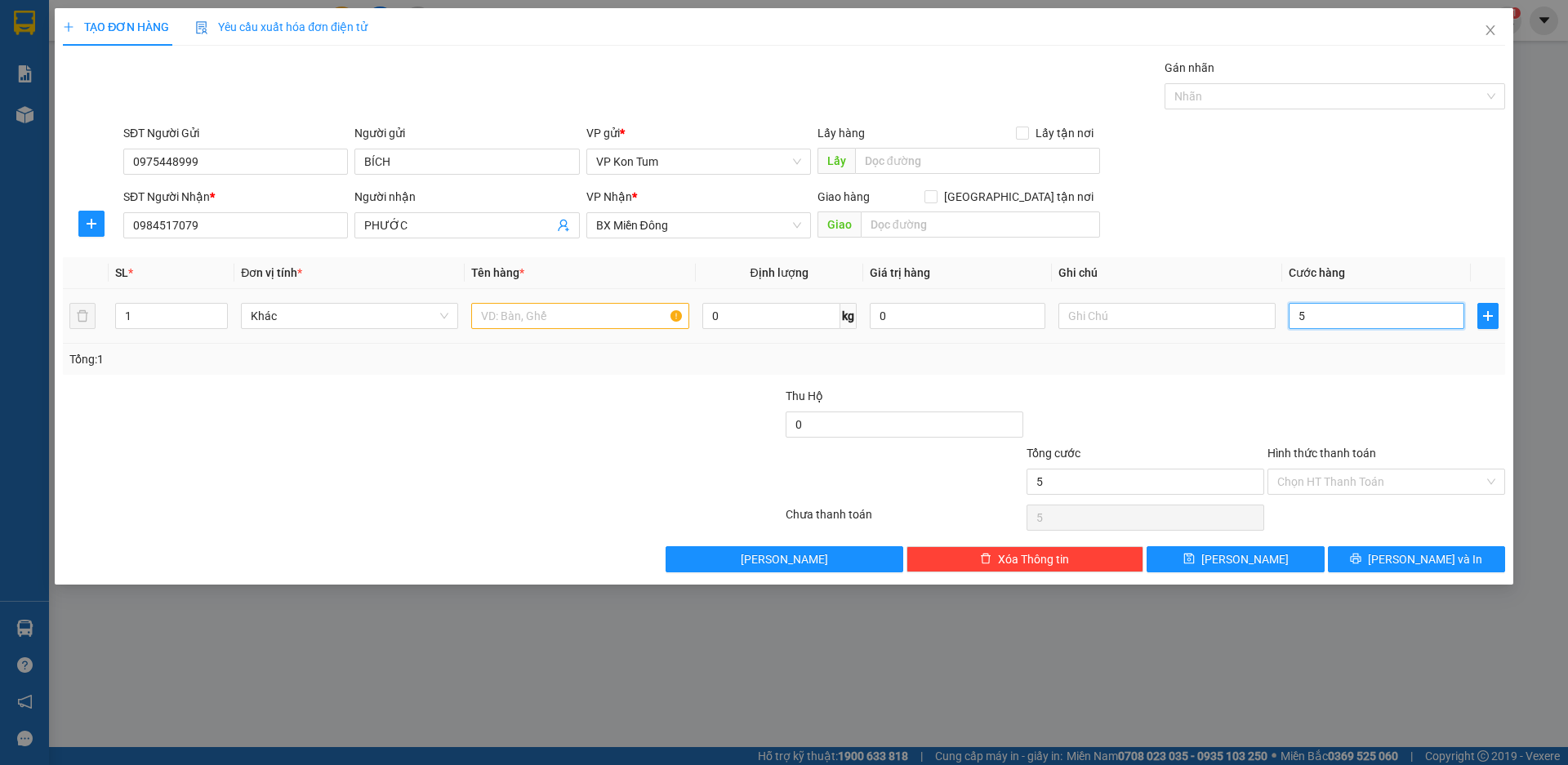
type input "50"
type input "500"
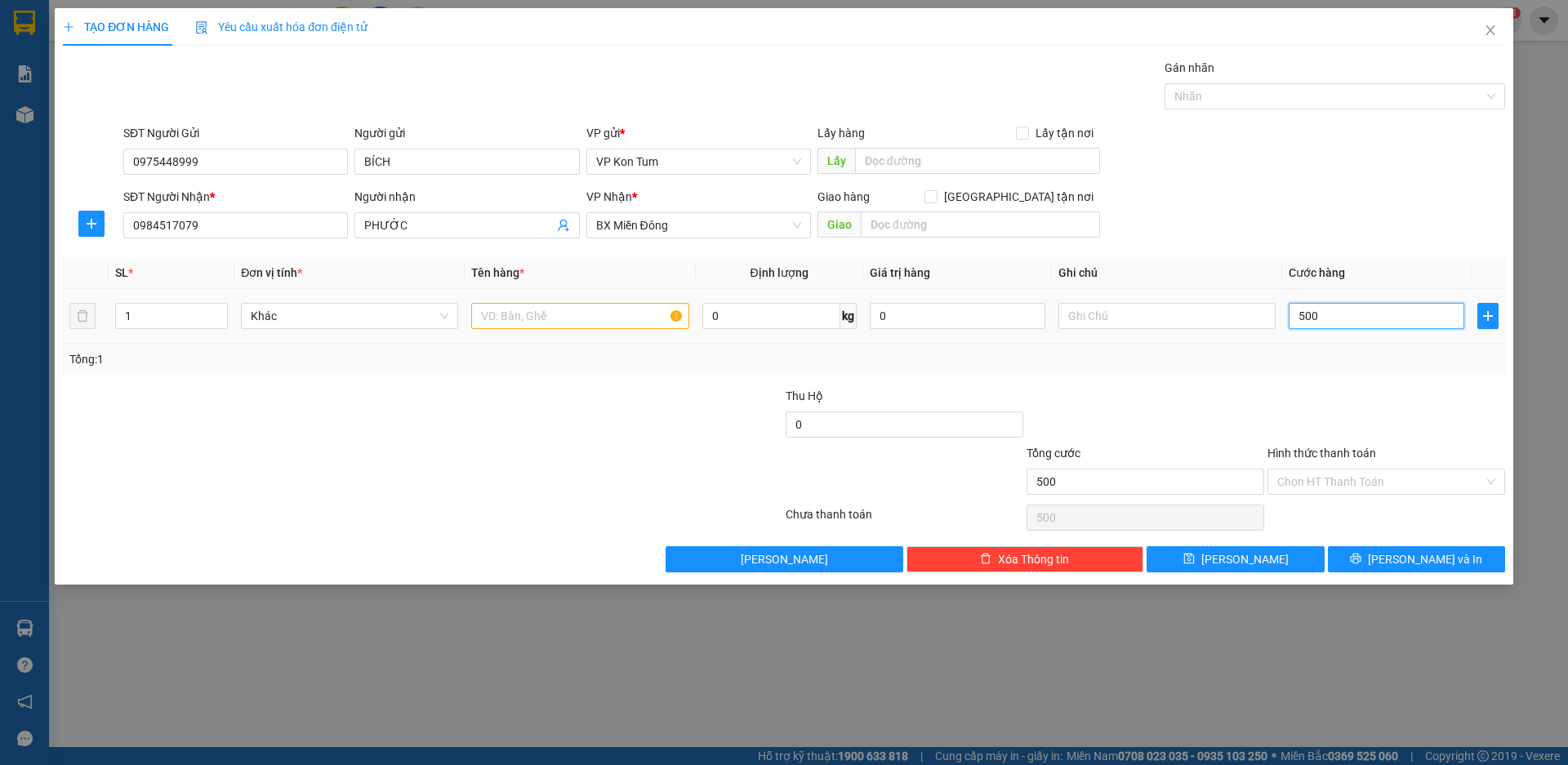
type input "5.000"
type input "50.000"
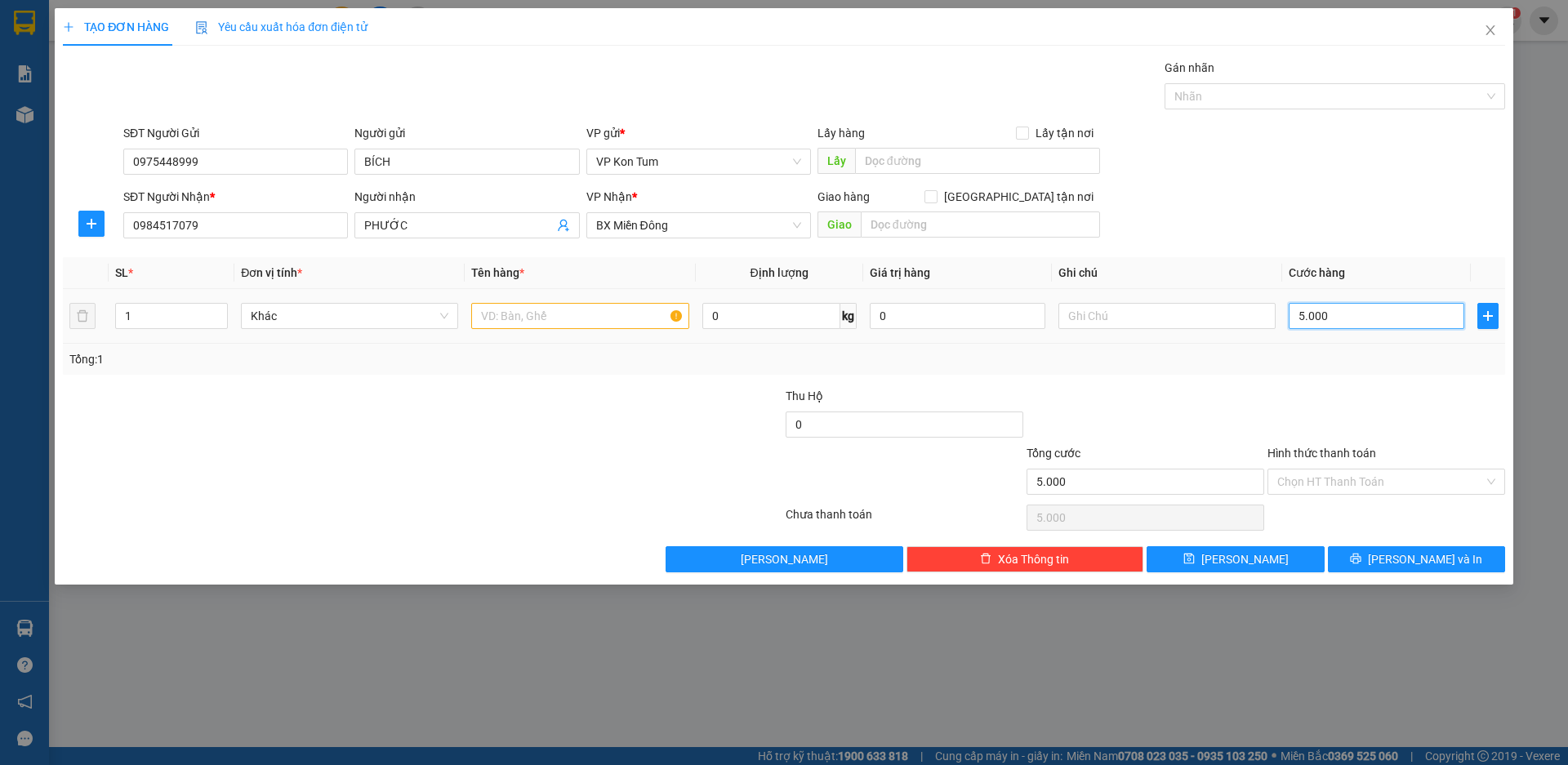
type input "50.000"
click at [1094, 314] on input "text" at bounding box center [1167, 316] width 217 height 26
type input "TM"
click at [1347, 490] on input "Hình thức thanh toán" at bounding box center [1380, 482] width 207 height 24
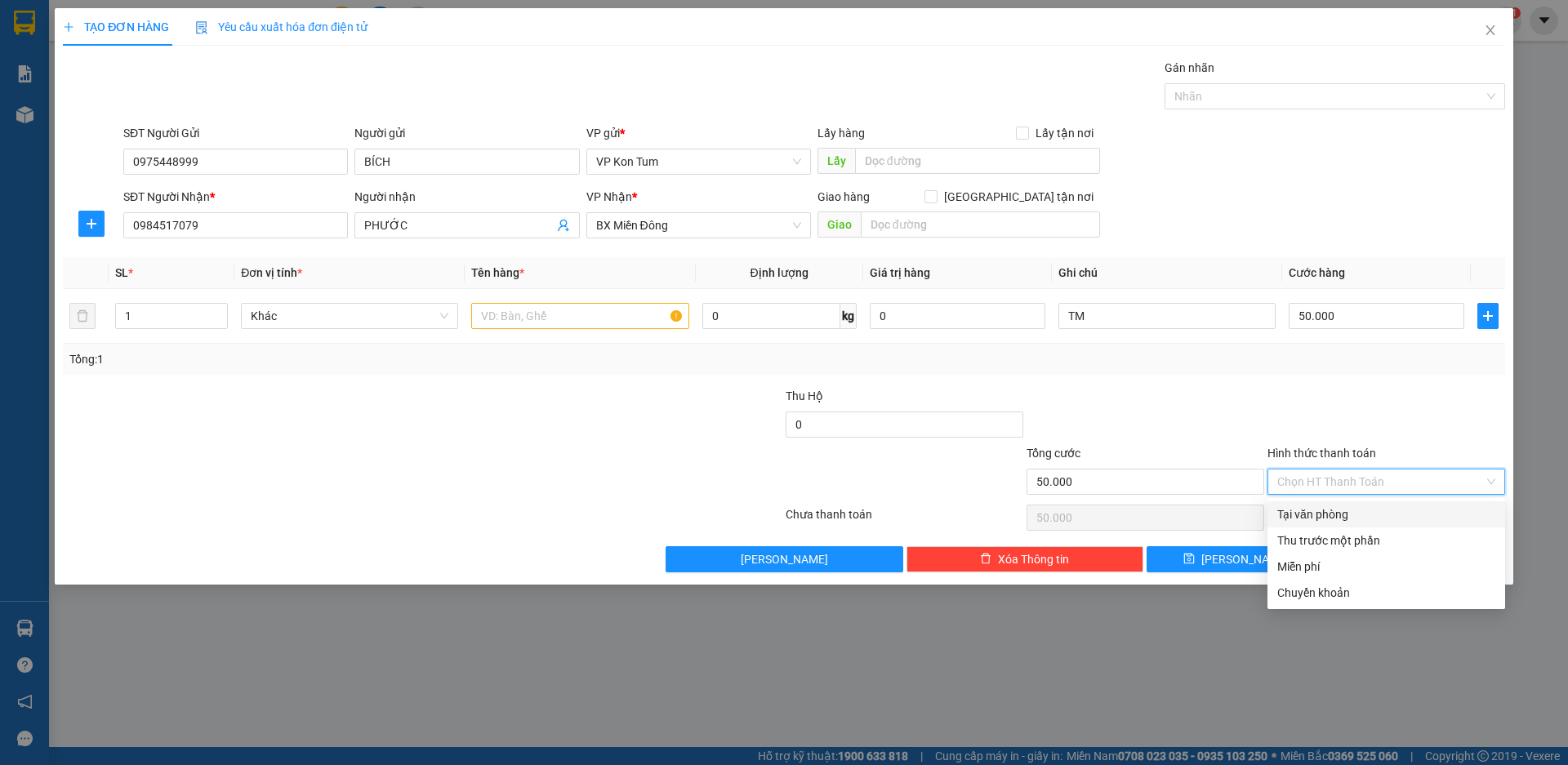
click at [1351, 508] on div "Tại văn phòng" at bounding box center [1386, 514] width 218 height 18
type input "0"
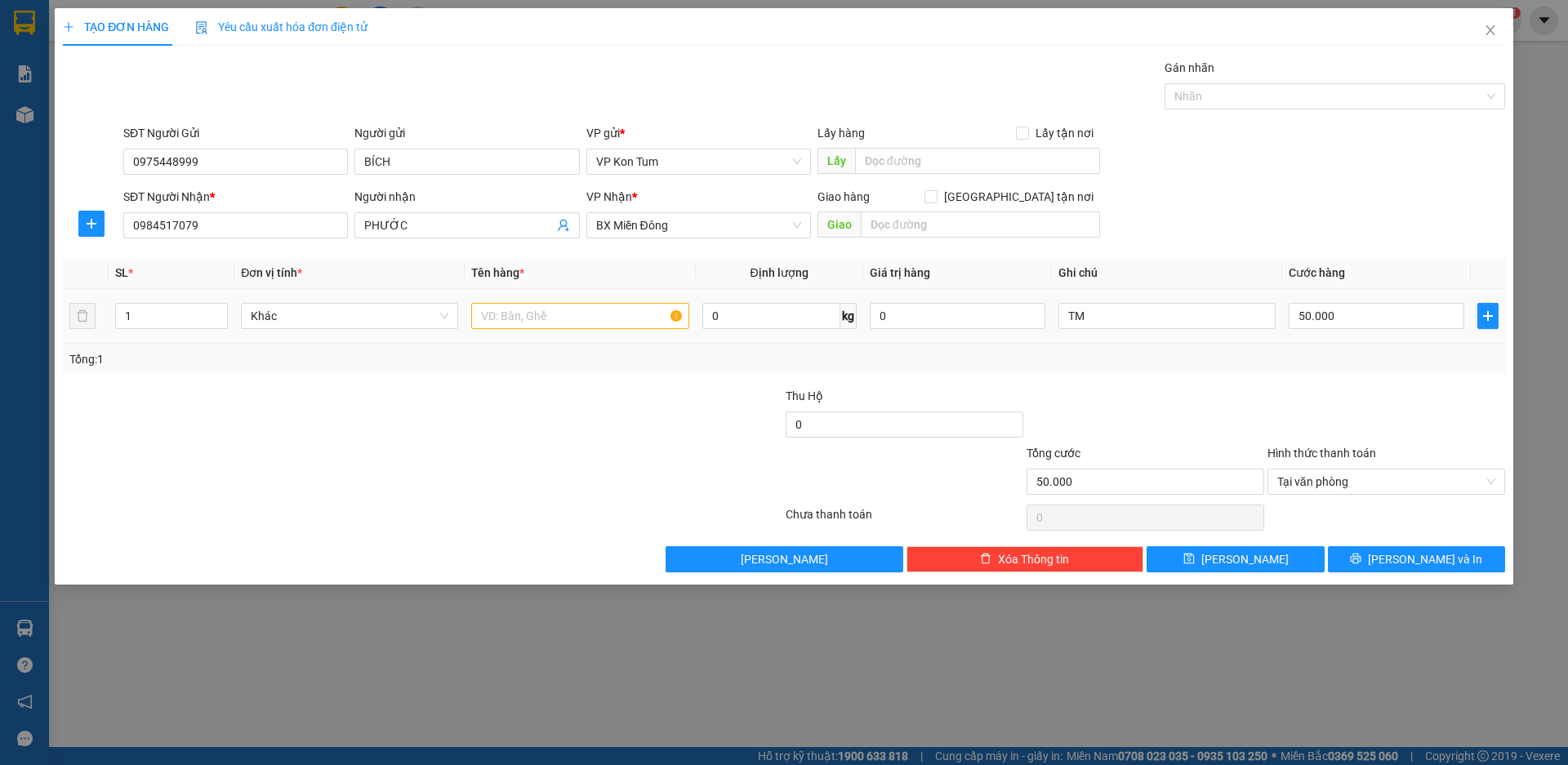
click at [618, 302] on div at bounding box center [580, 316] width 217 height 33
click at [618, 312] on input "text" at bounding box center [580, 316] width 217 height 26
type input "D"
type input "ĐỒ ĂN"
click at [1416, 552] on span "Lưu và In" at bounding box center [1425, 559] width 114 height 18
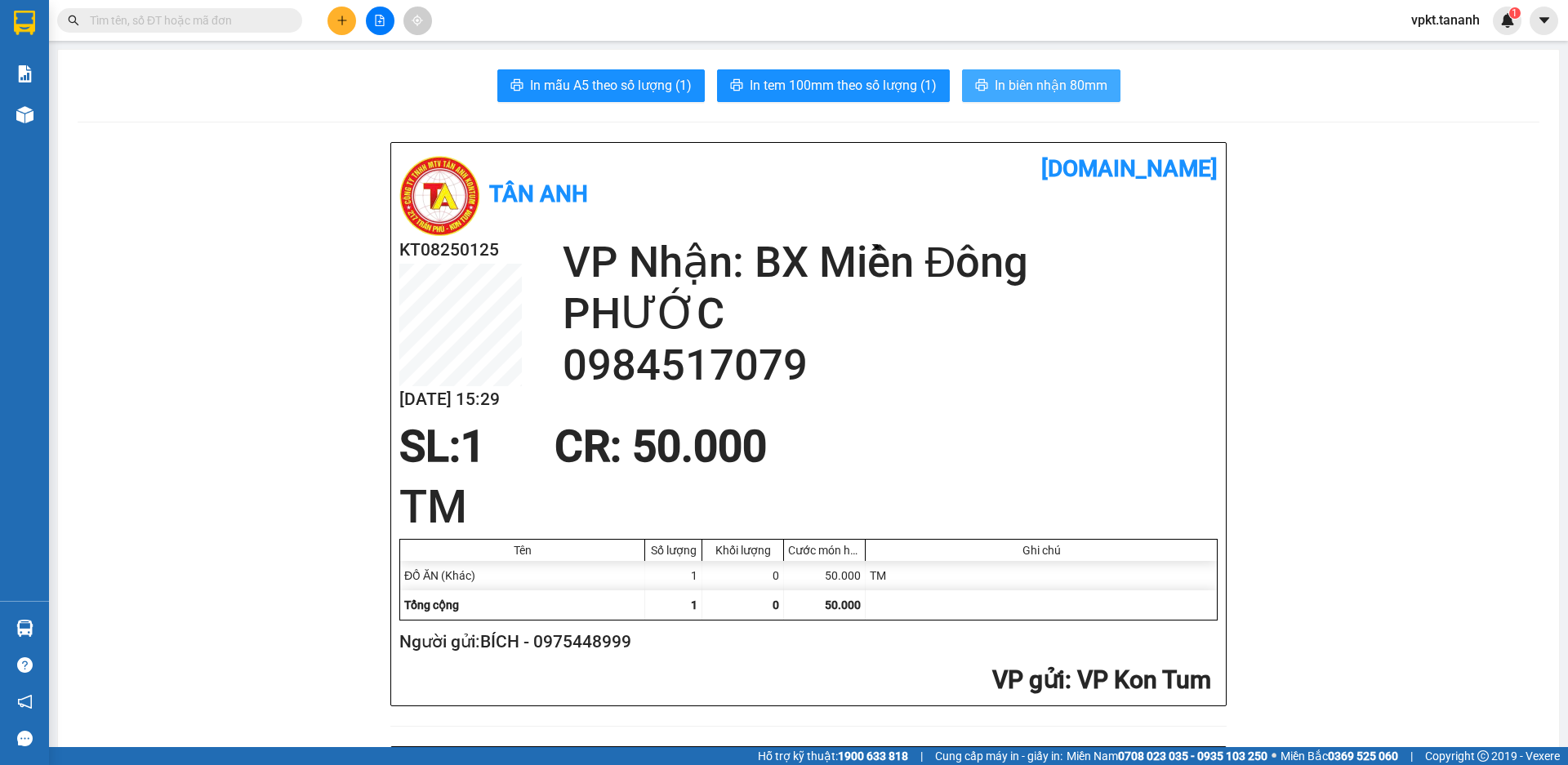
click at [1039, 86] on span "In biên nhận 80mm" at bounding box center [1051, 85] width 113 height 21
